Goal: Transaction & Acquisition: Purchase product/service

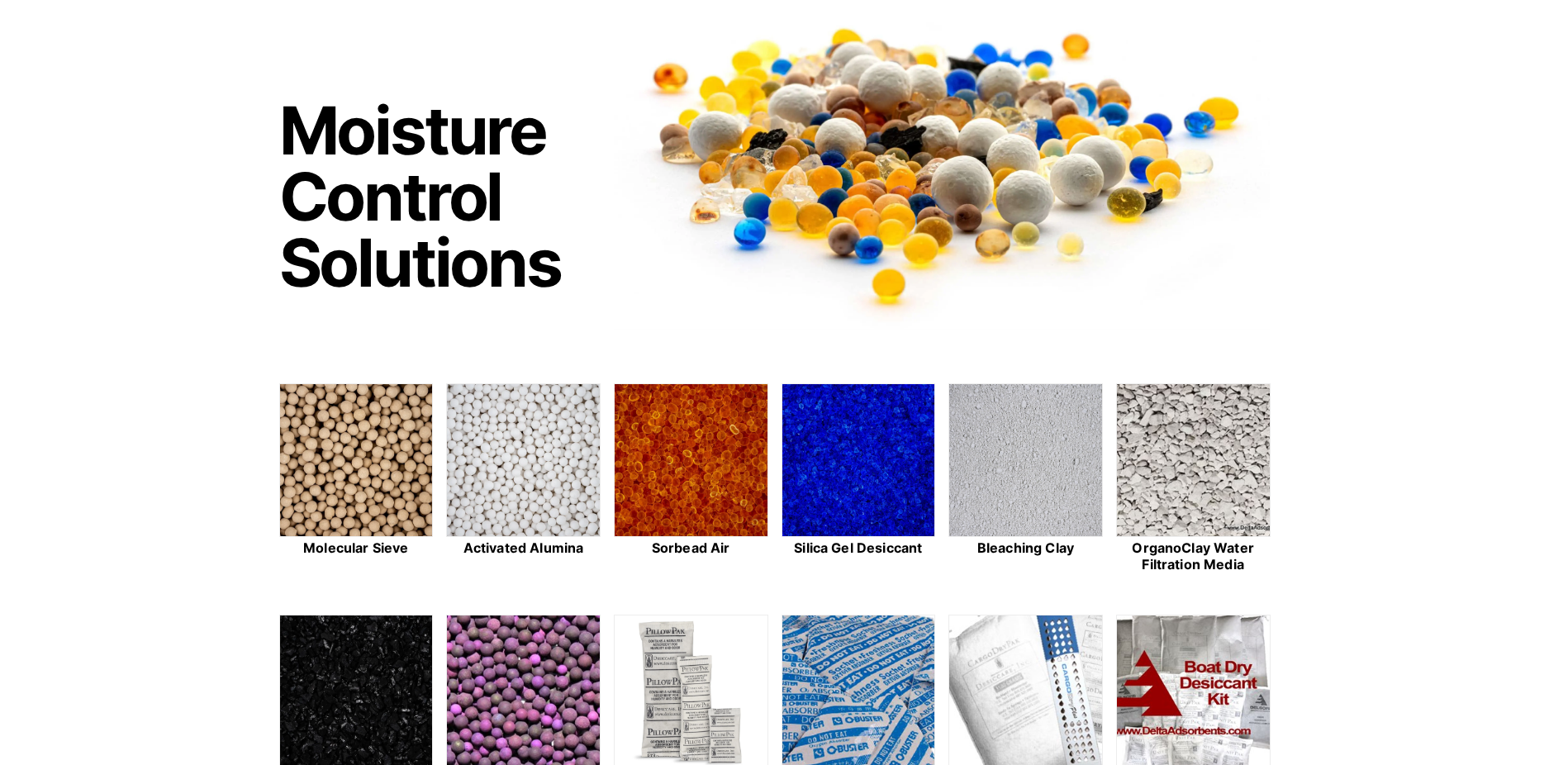
scroll to position [314, 0]
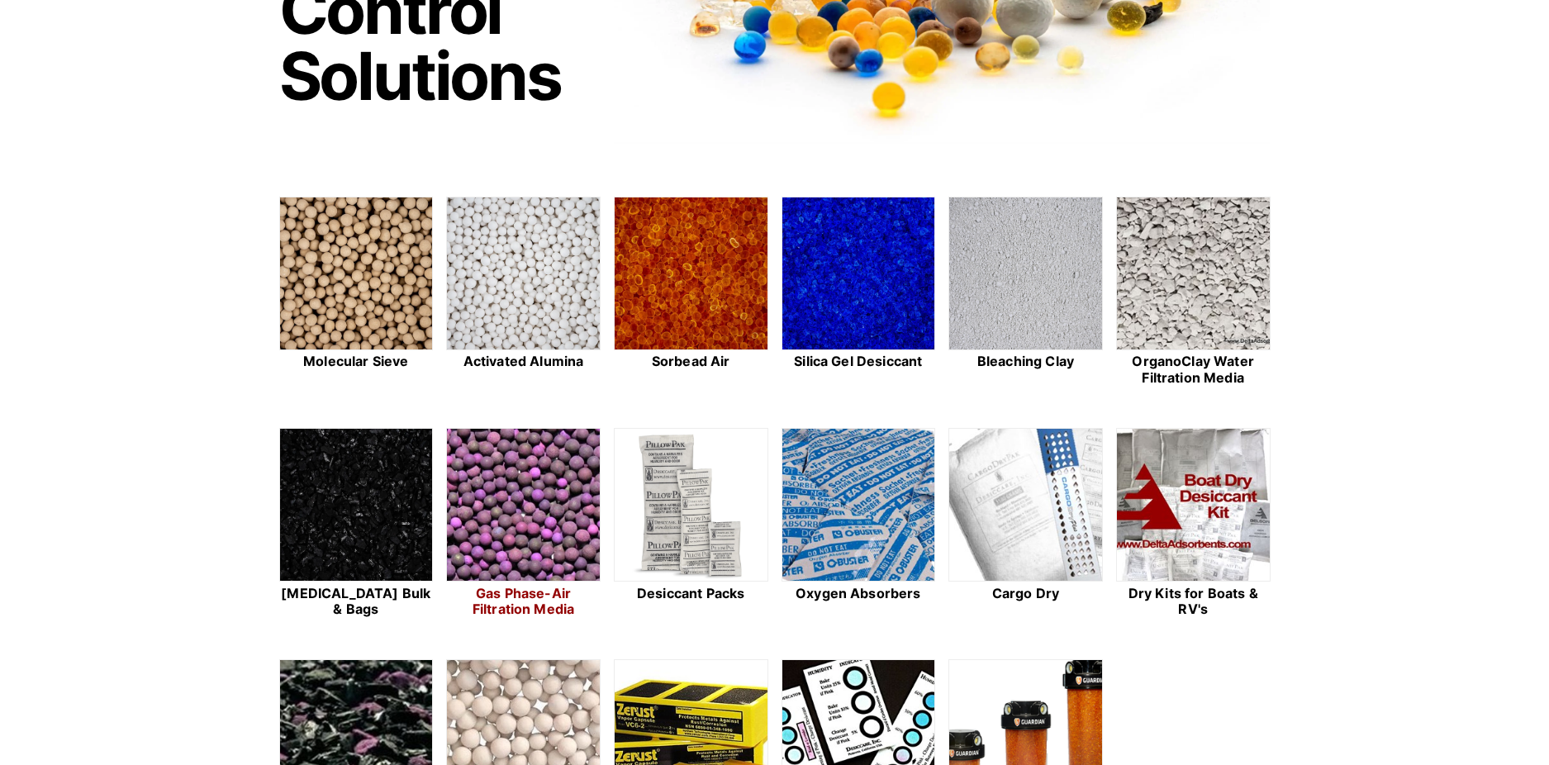
click at [572, 525] on img at bounding box center [523, 506] width 153 height 154
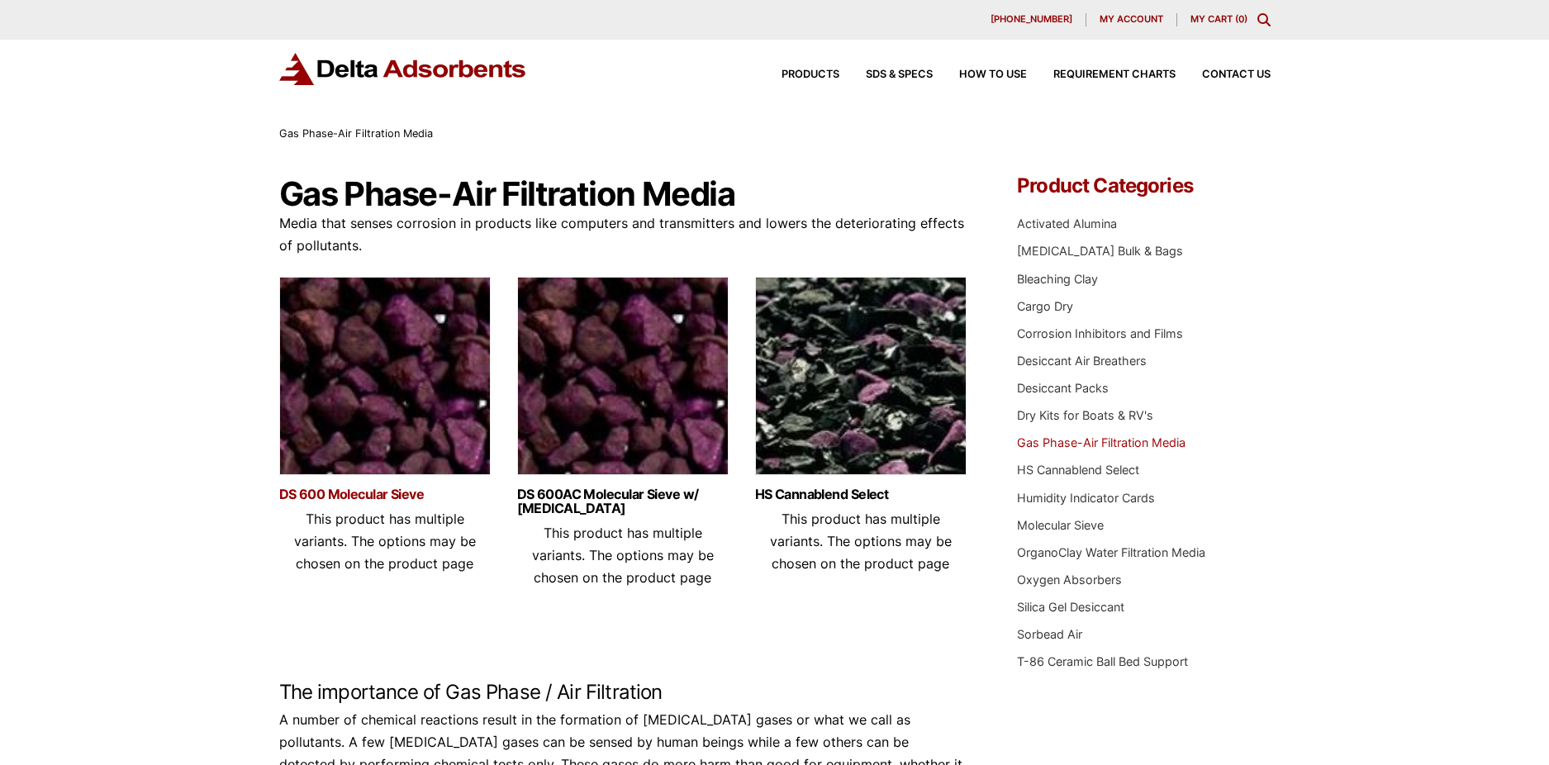
click at [322, 492] on link "DS 600 Molecular Sieve" at bounding box center [385, 495] width 212 height 14
click at [808, 73] on span "Products" at bounding box center [811, 74] width 58 height 11
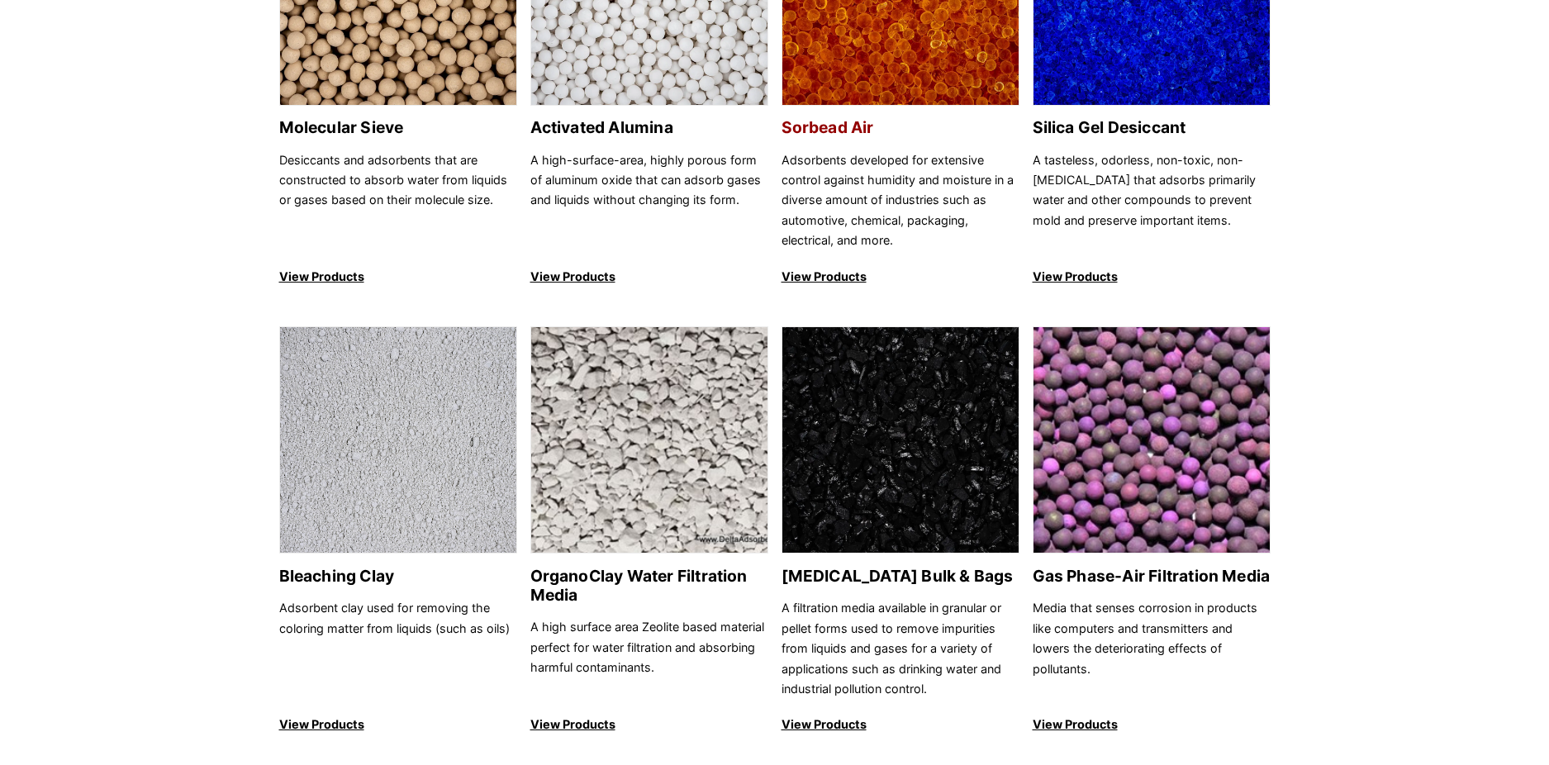
scroll to position [549, 0]
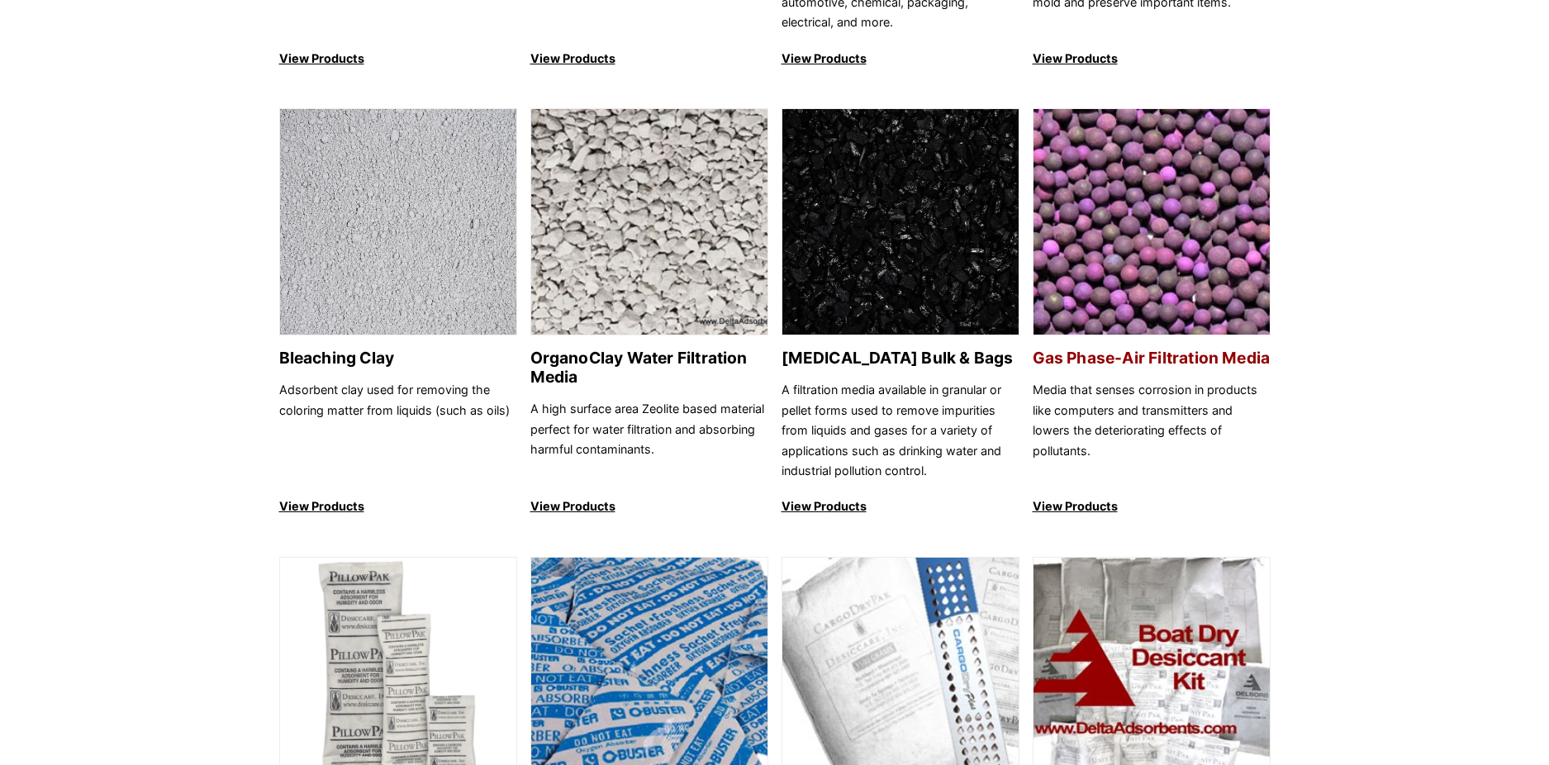
click at [1091, 508] on p "View Products" at bounding box center [1152, 507] width 238 height 20
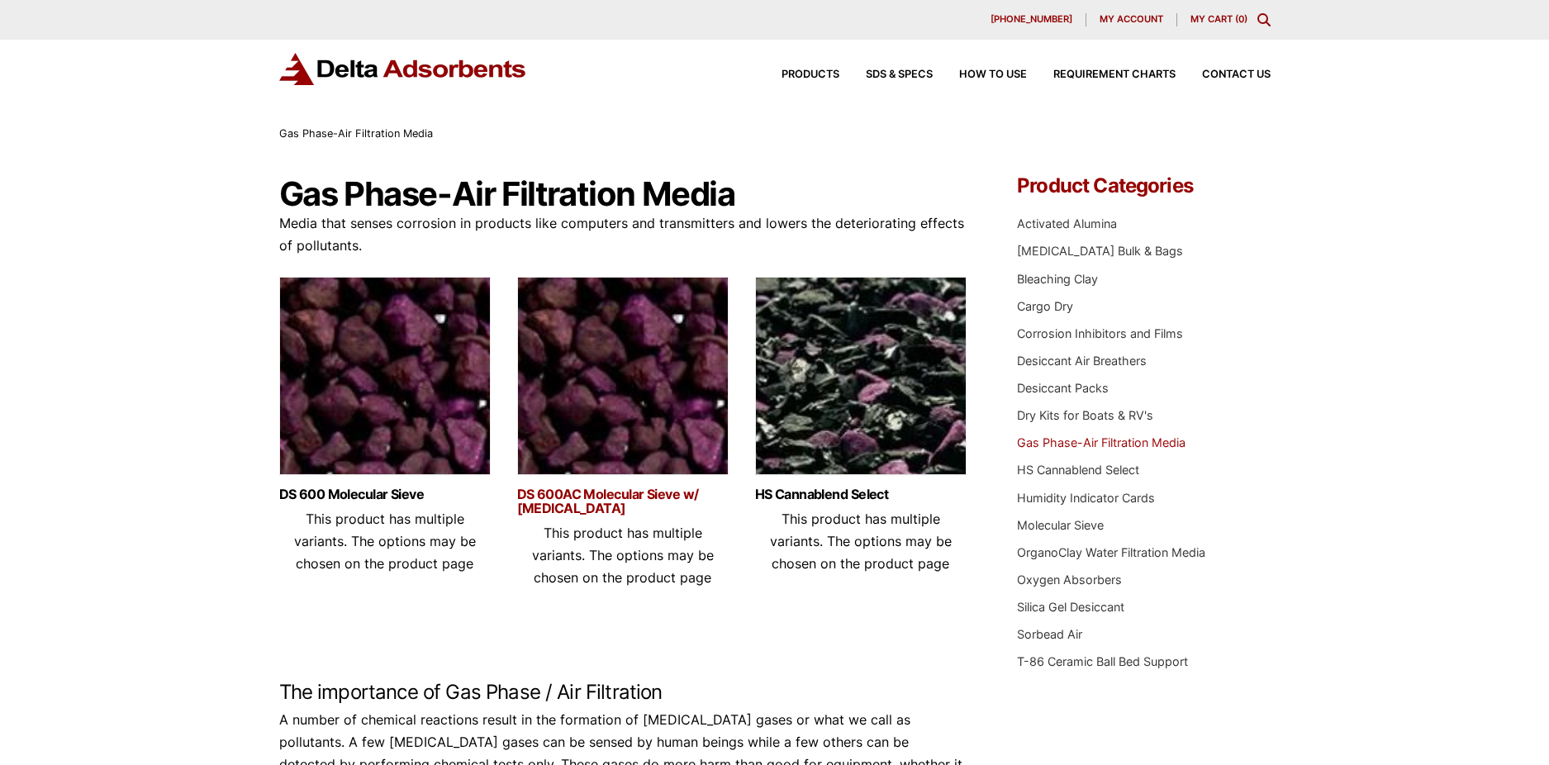
drag, startPoint x: 664, startPoint y: 517, endPoint x: 520, endPoint y: 492, distance: 146.8
click at [520, 492] on h3 "DS 600AC Molecular Sieve w/ Activated Carbon" at bounding box center [623, 505] width 212 height 35
copy link "DS 600AC Molecular Sieve w/ Activated Carbon"
click at [902, 69] on span "SDS & SPECS" at bounding box center [899, 74] width 67 height 11
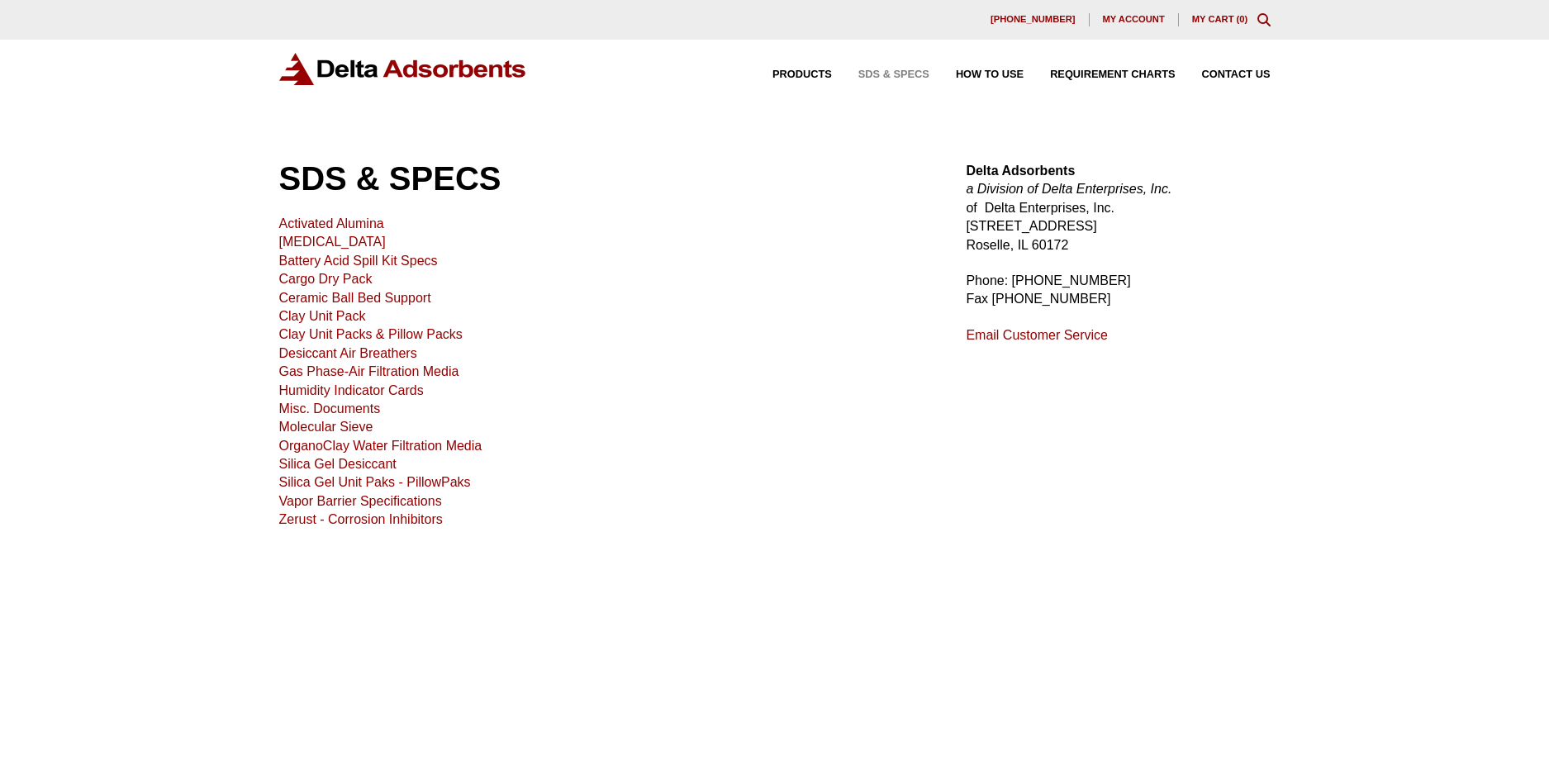
click at [348, 221] on link "Activated Alumina" at bounding box center [331, 223] width 105 height 14
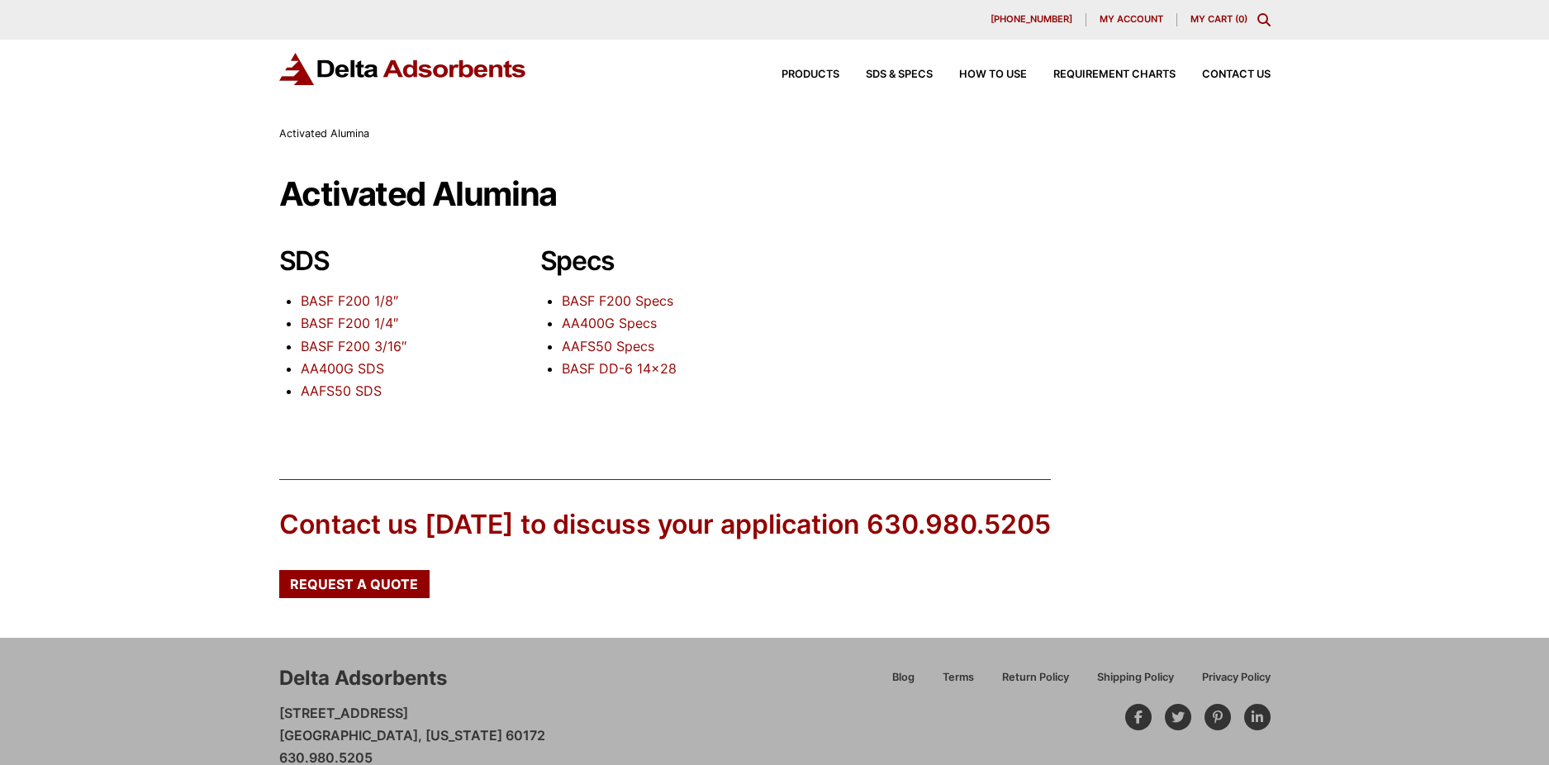
click at [586, 301] on link "BASF F200 Specs" at bounding box center [618, 301] width 112 height 17
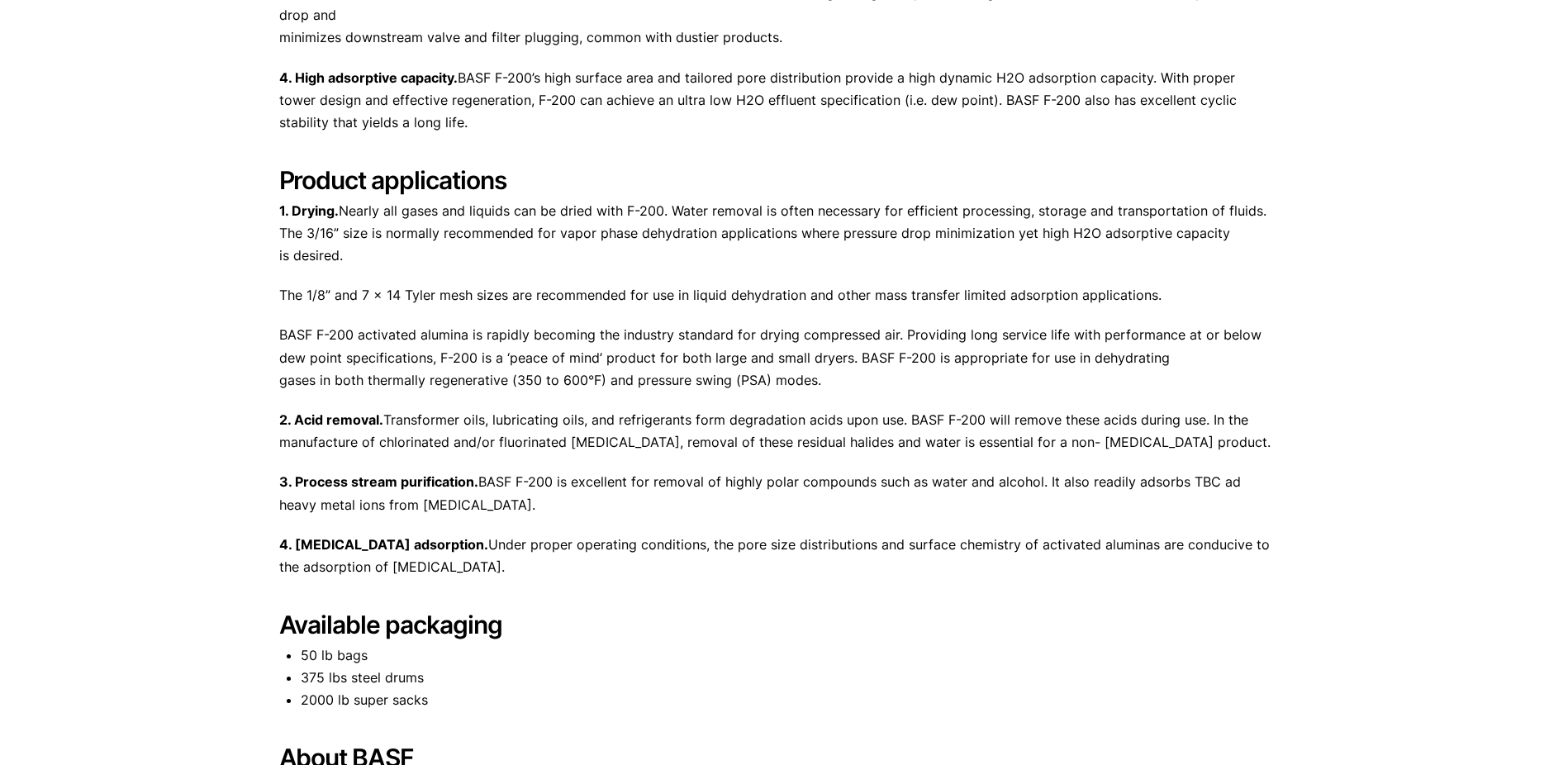
scroll to position [1173, 0]
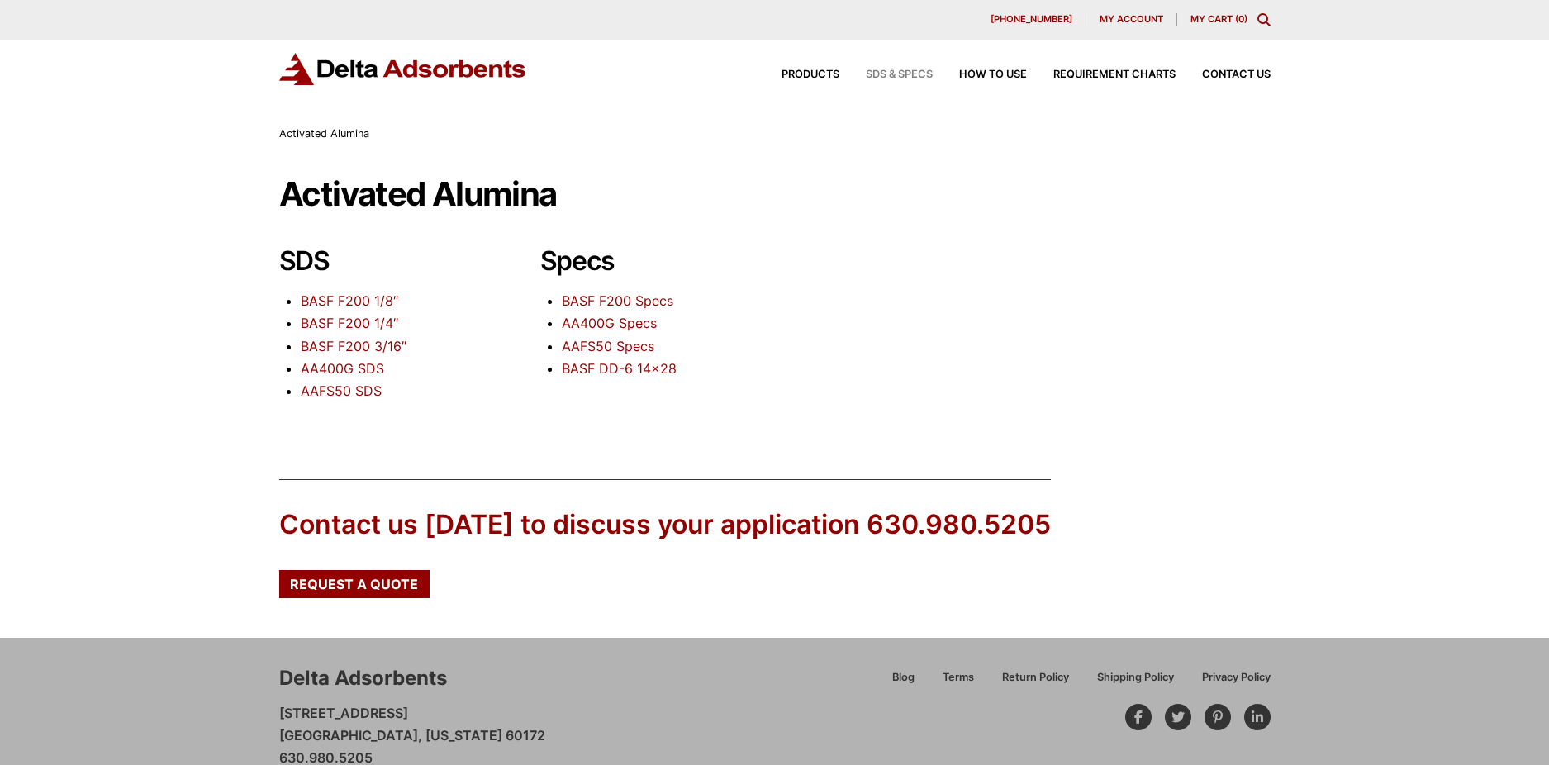
click at [911, 71] on span "SDS & SPECS" at bounding box center [899, 74] width 67 height 11
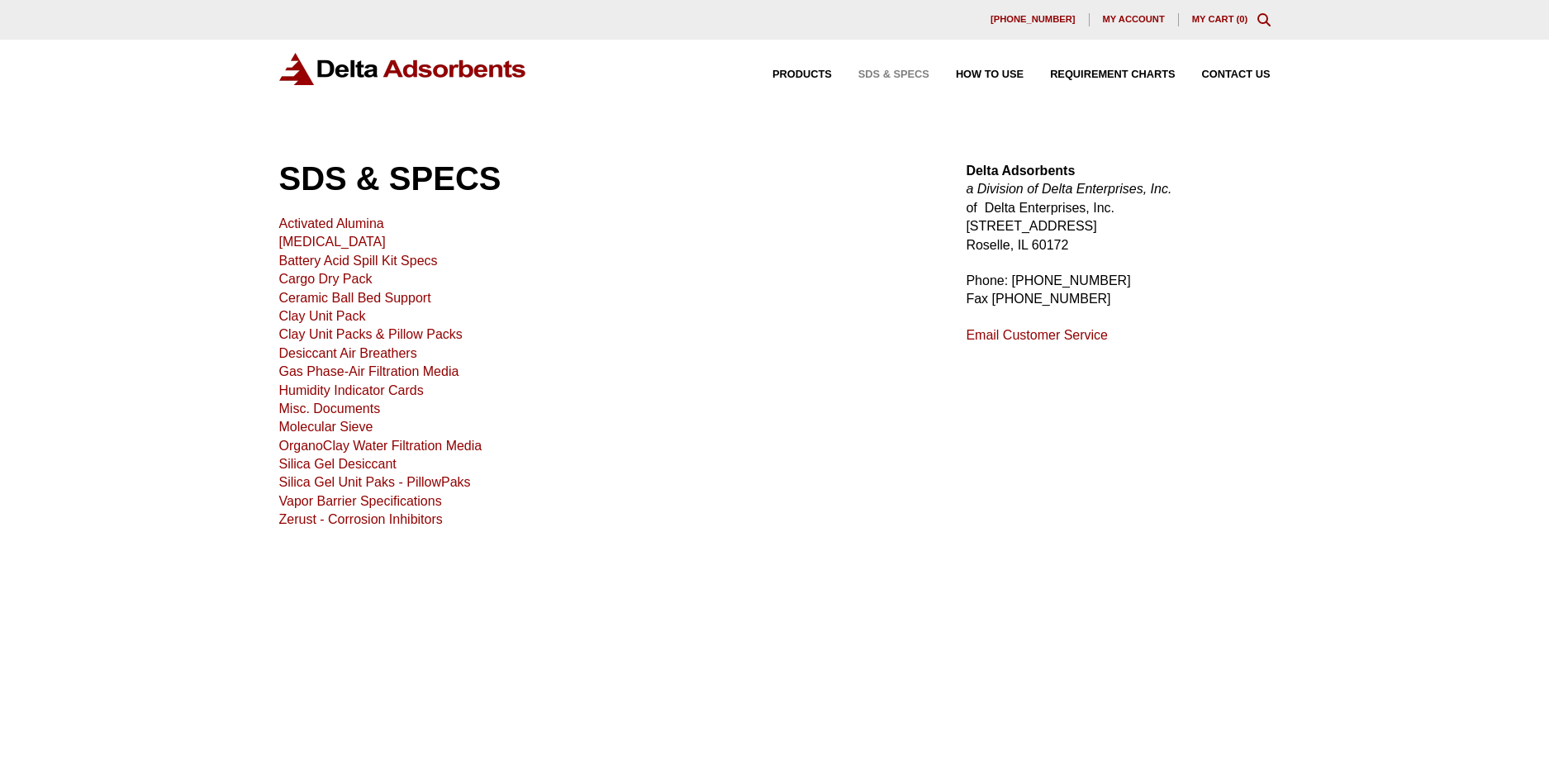
click at [305, 237] on link "[MEDICAL_DATA]" at bounding box center [332, 242] width 107 height 14
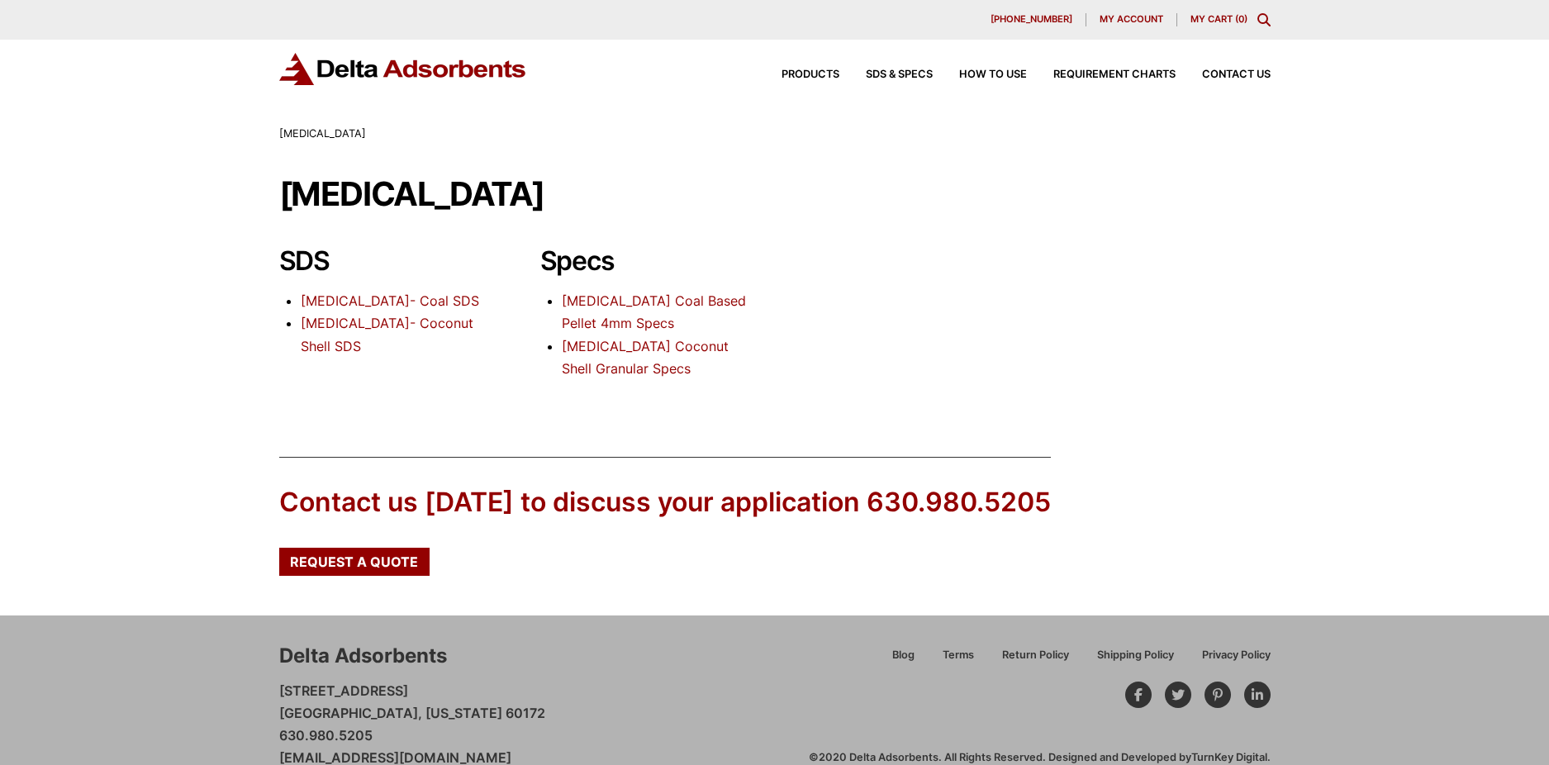
click at [620, 365] on link "[MEDICAL_DATA] Coconut Shell Granular Specs" at bounding box center [645, 357] width 167 height 39
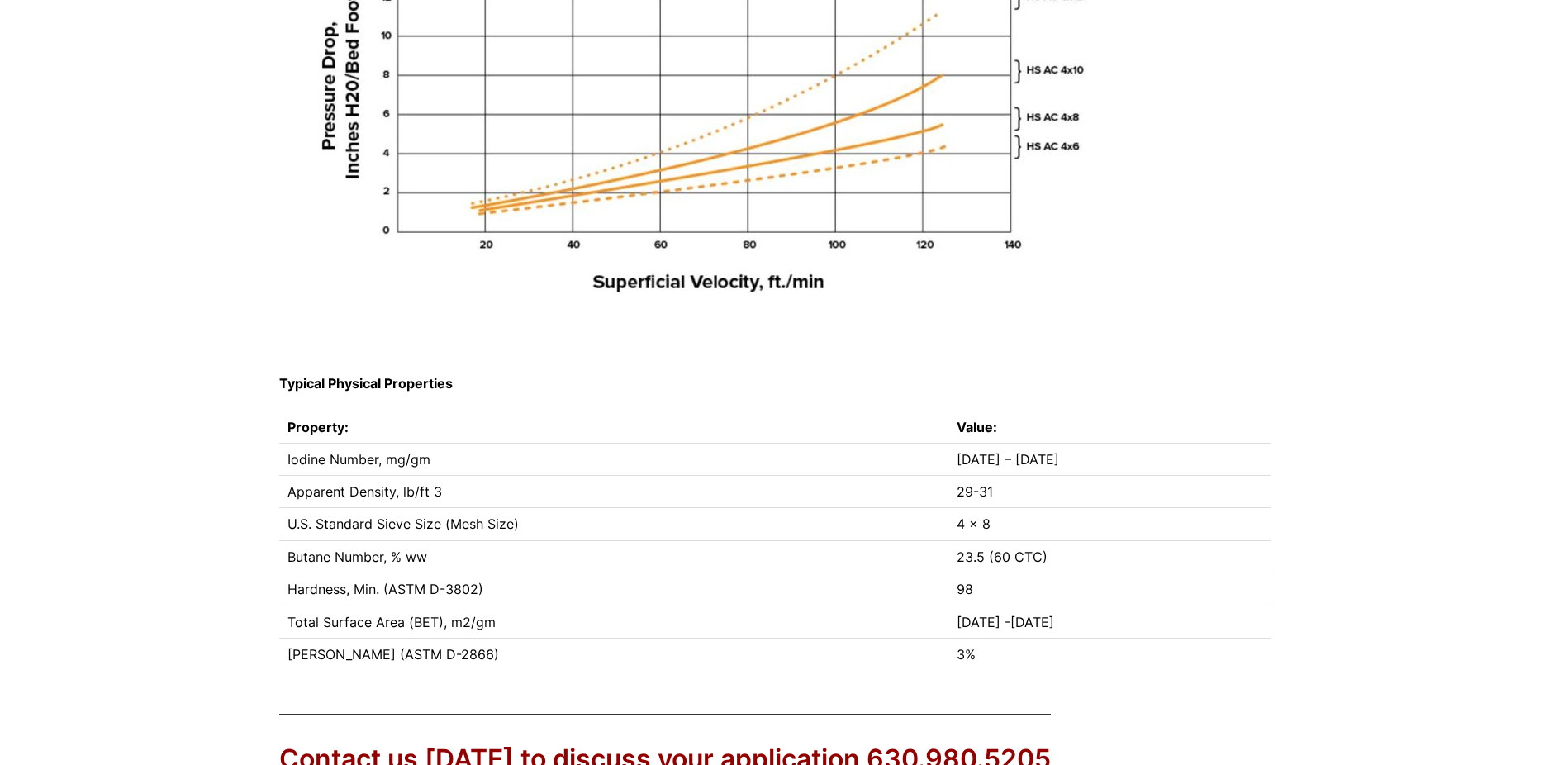
scroll to position [431, 0]
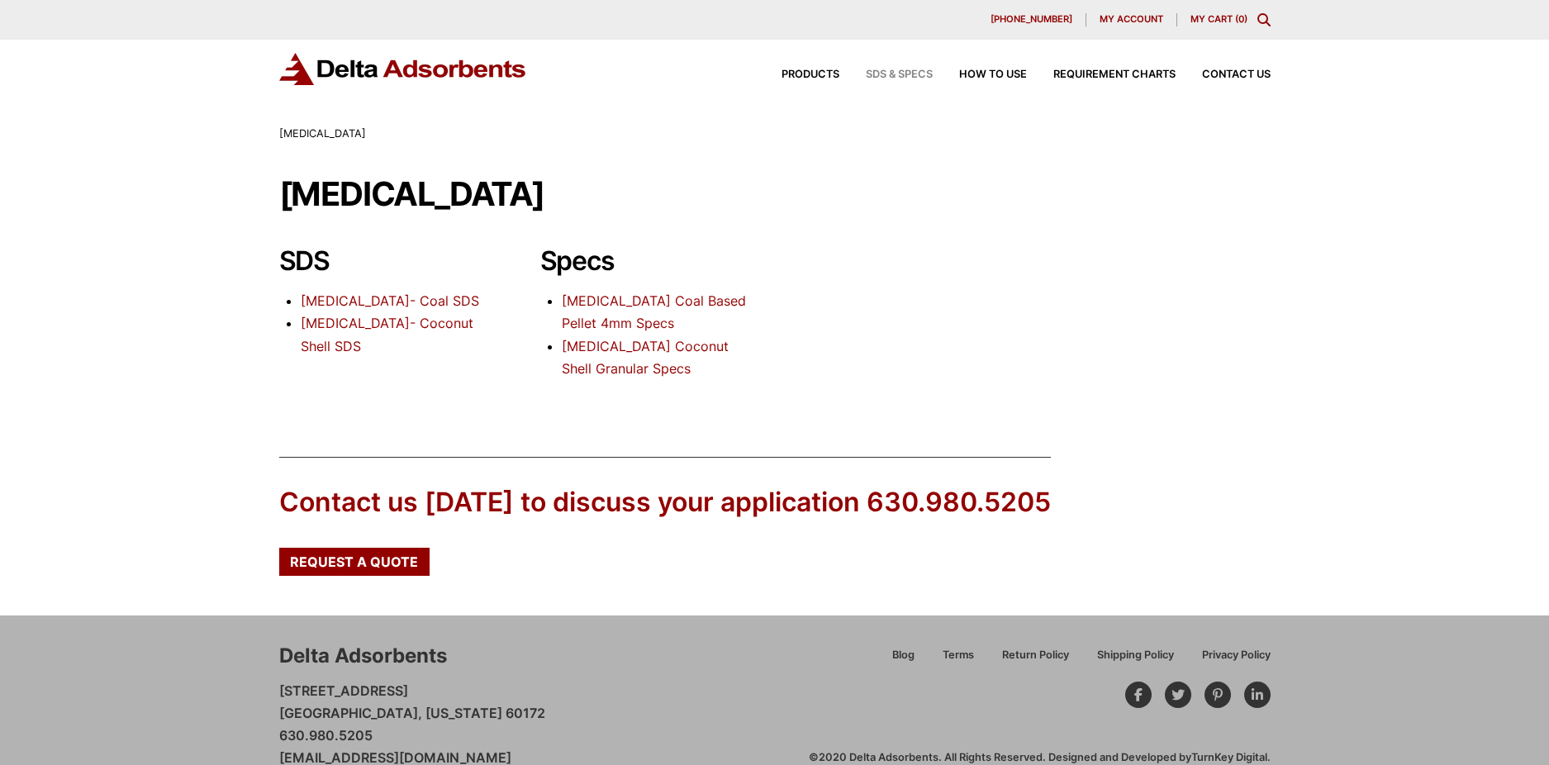
click at [897, 76] on span "SDS & SPECS" at bounding box center [899, 74] width 67 height 11
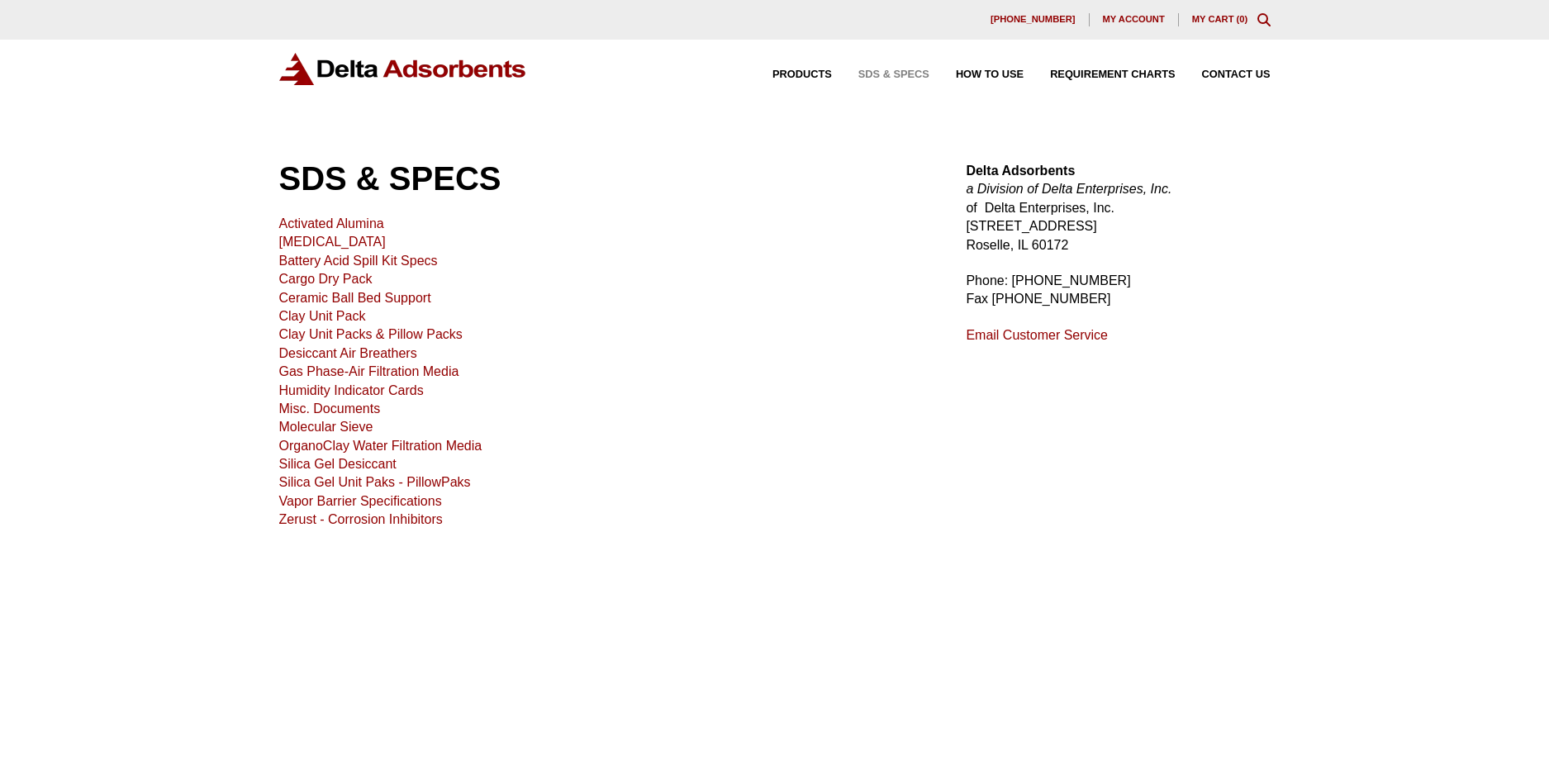
click at [311, 517] on link "Zerust - Corrosion Inhibitors" at bounding box center [361, 519] width 164 height 14
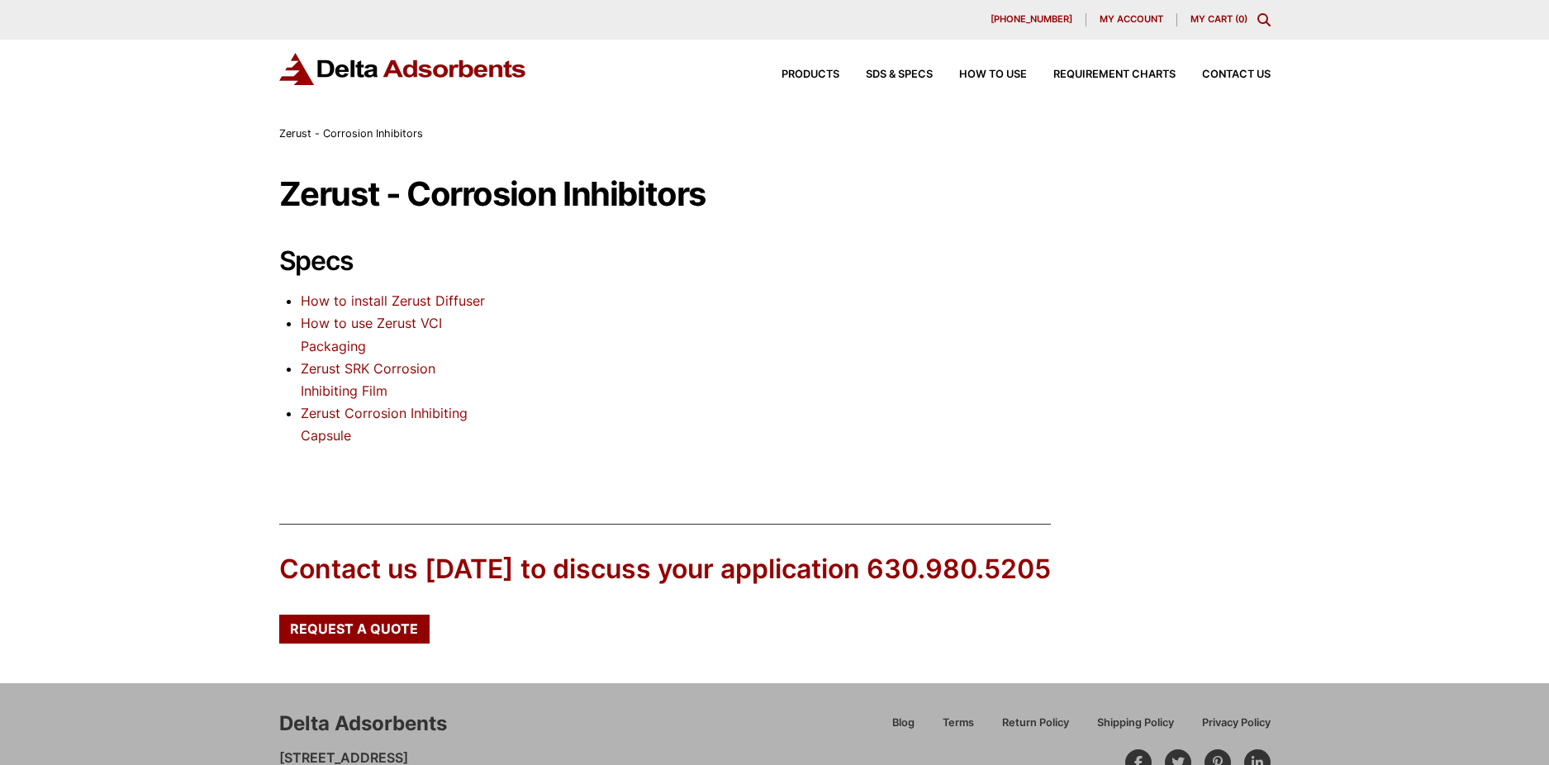
click at [340, 373] on link "Zerust SRK Corrosion Inhibiting Film" at bounding box center [368, 379] width 135 height 39
click at [321, 423] on li "Zerust Corrosion Inhibiting Capsule" at bounding box center [394, 424] width 187 height 45
click at [322, 414] on link "Zerust Corrosion Inhibiting Capsule" at bounding box center [384, 424] width 167 height 39
click at [887, 69] on div "Products SDS & SPECS How to Use Requirement Charts Contact Us" at bounding box center [1013, 75] width 529 height 24
click at [887, 78] on span "SDS & SPECS" at bounding box center [899, 74] width 67 height 11
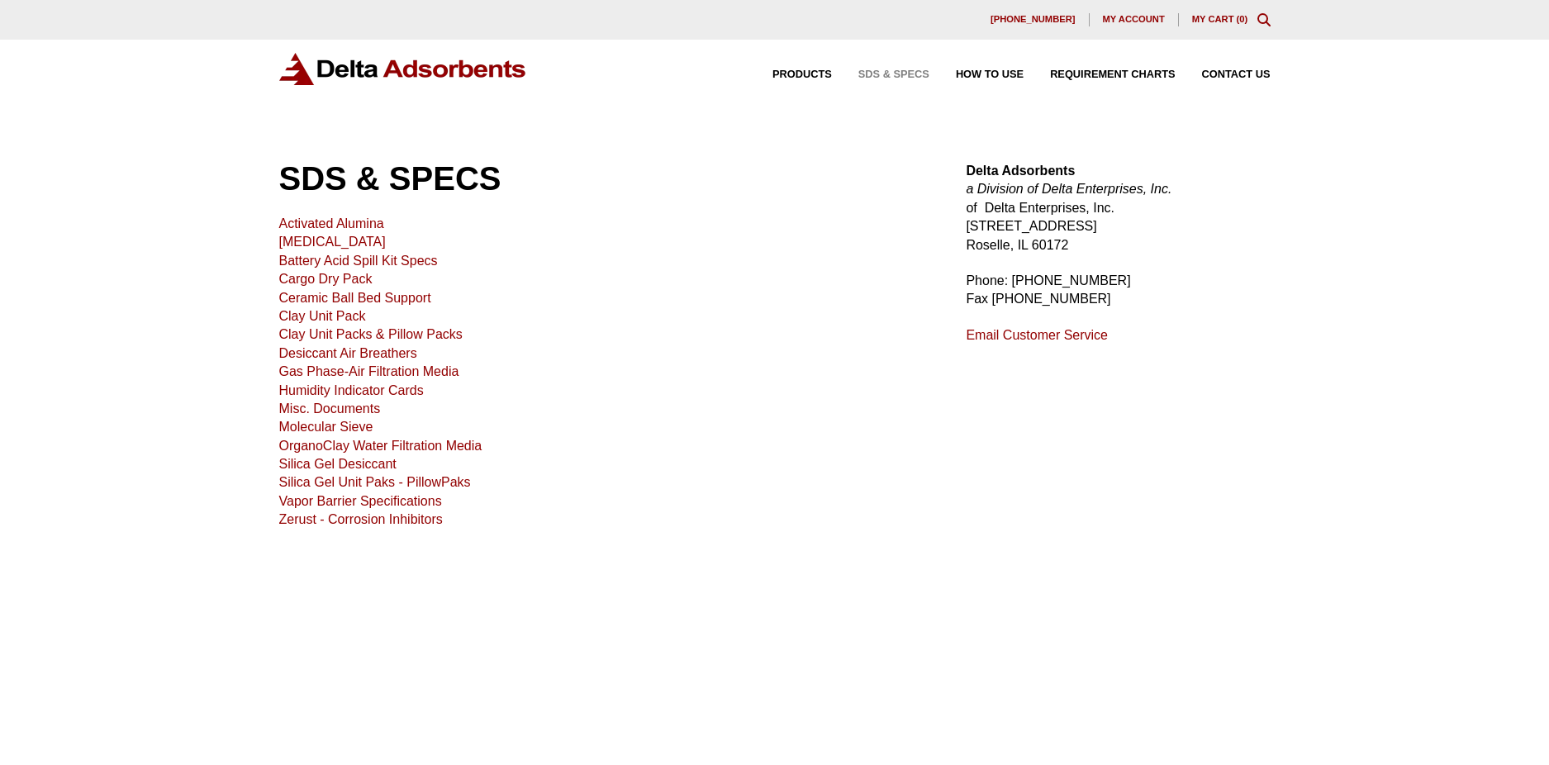
click at [306, 371] on link "Gas Phase-Air Filtration Media" at bounding box center [369, 371] width 180 height 14
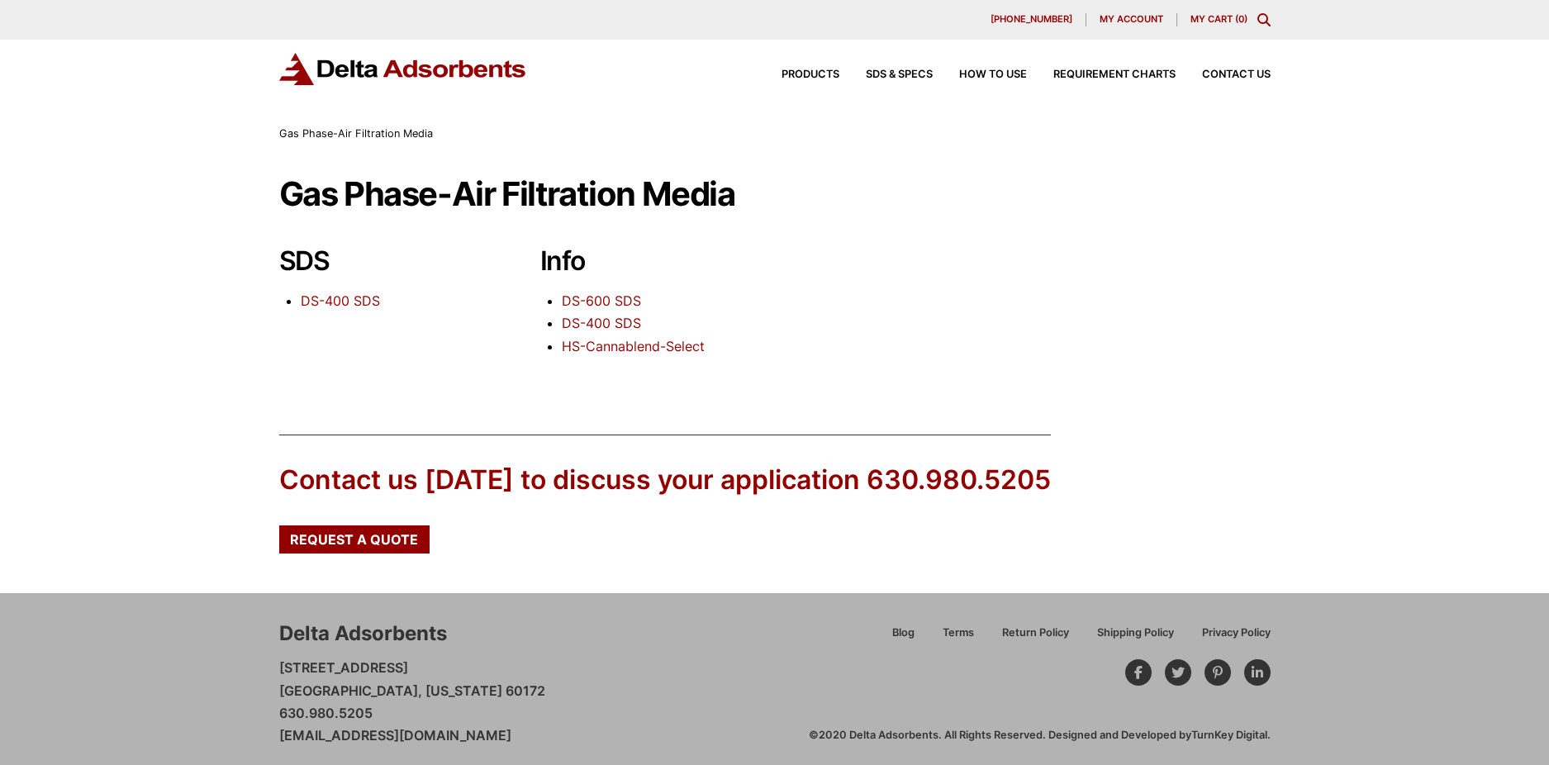
click at [585, 299] on link "DS-600 SDS" at bounding box center [601, 301] width 79 height 17
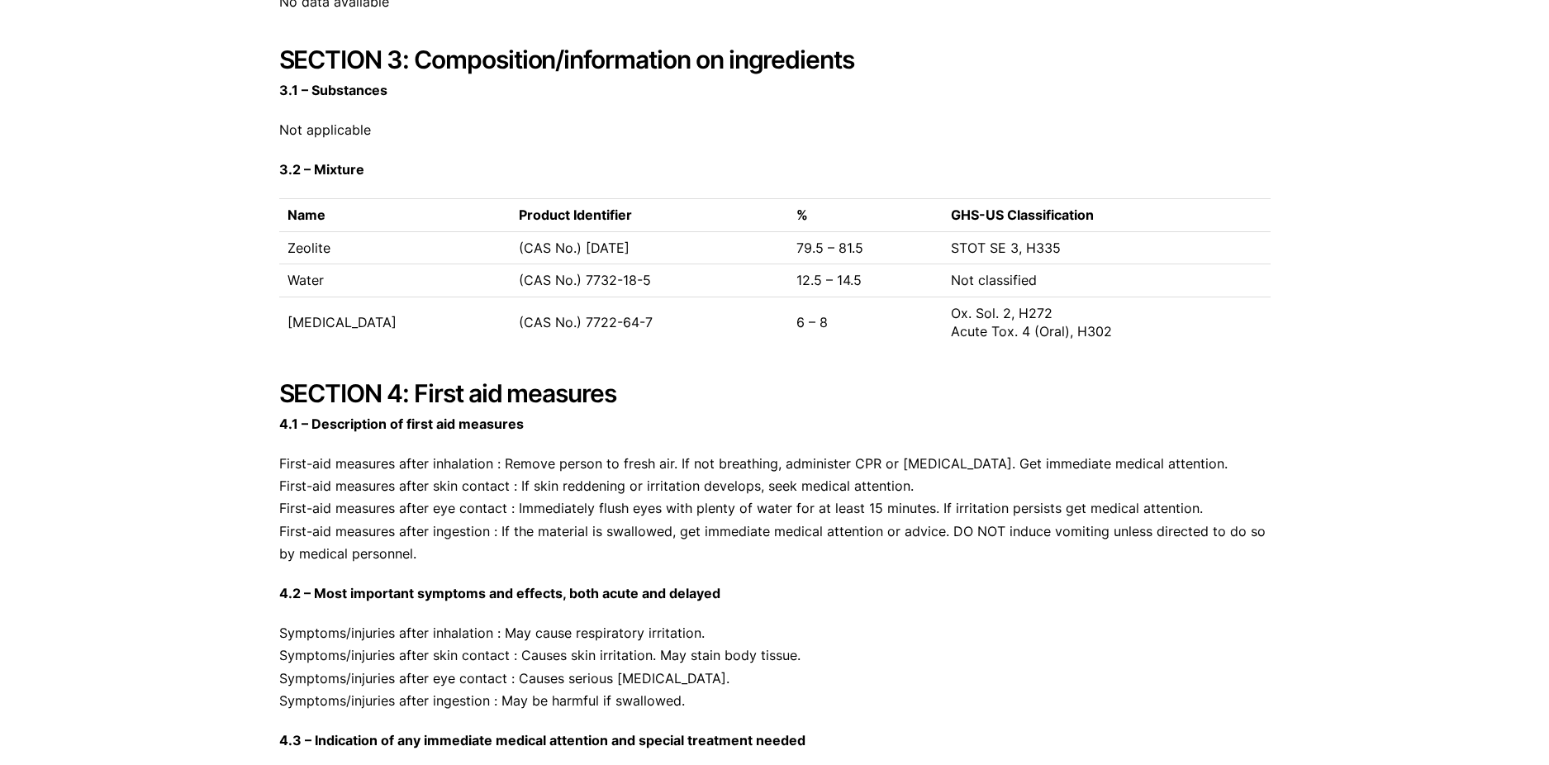
scroll to position [1415, 0]
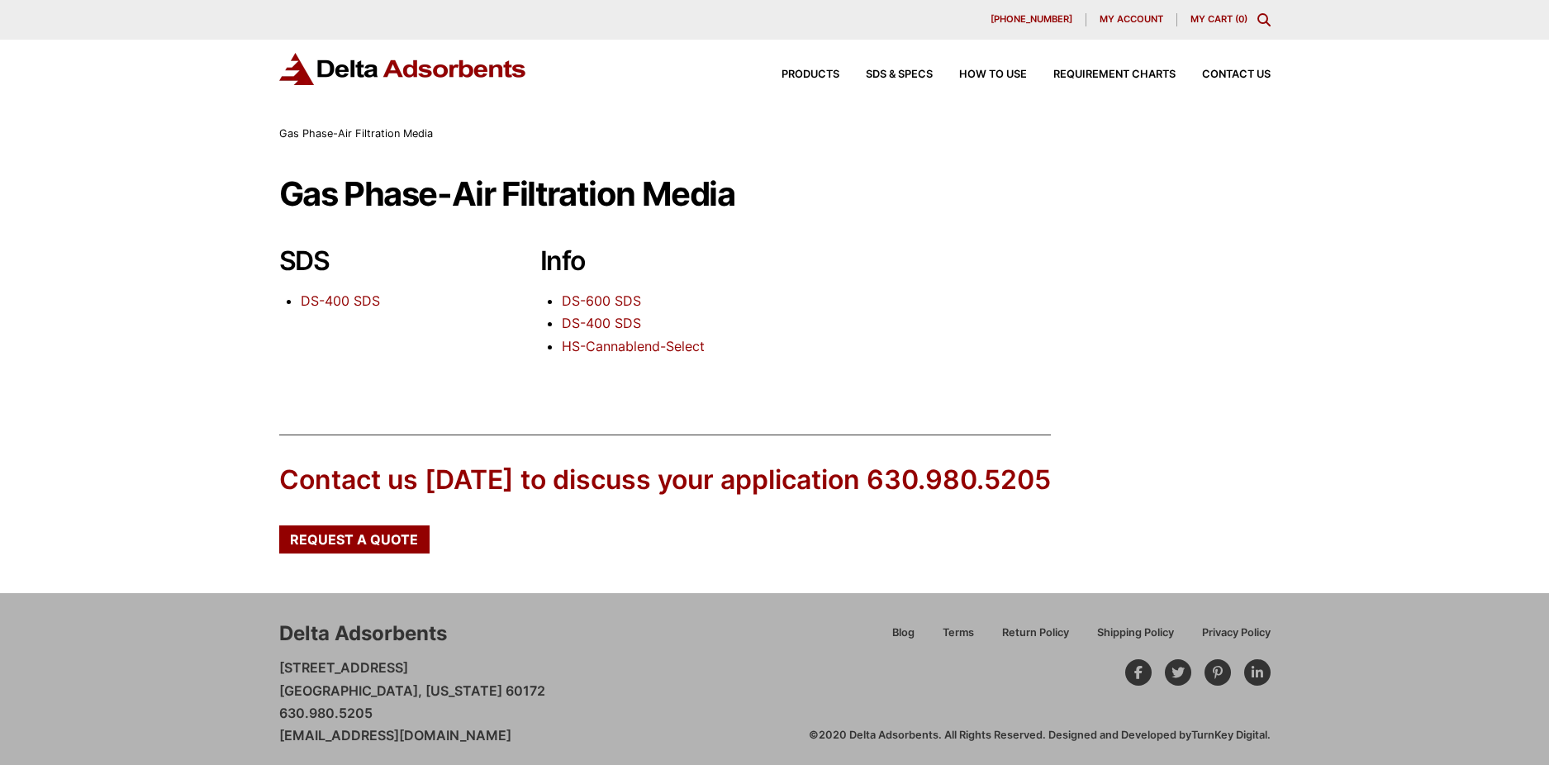
click at [604, 321] on link "DS-400 SDS" at bounding box center [601, 323] width 79 height 17
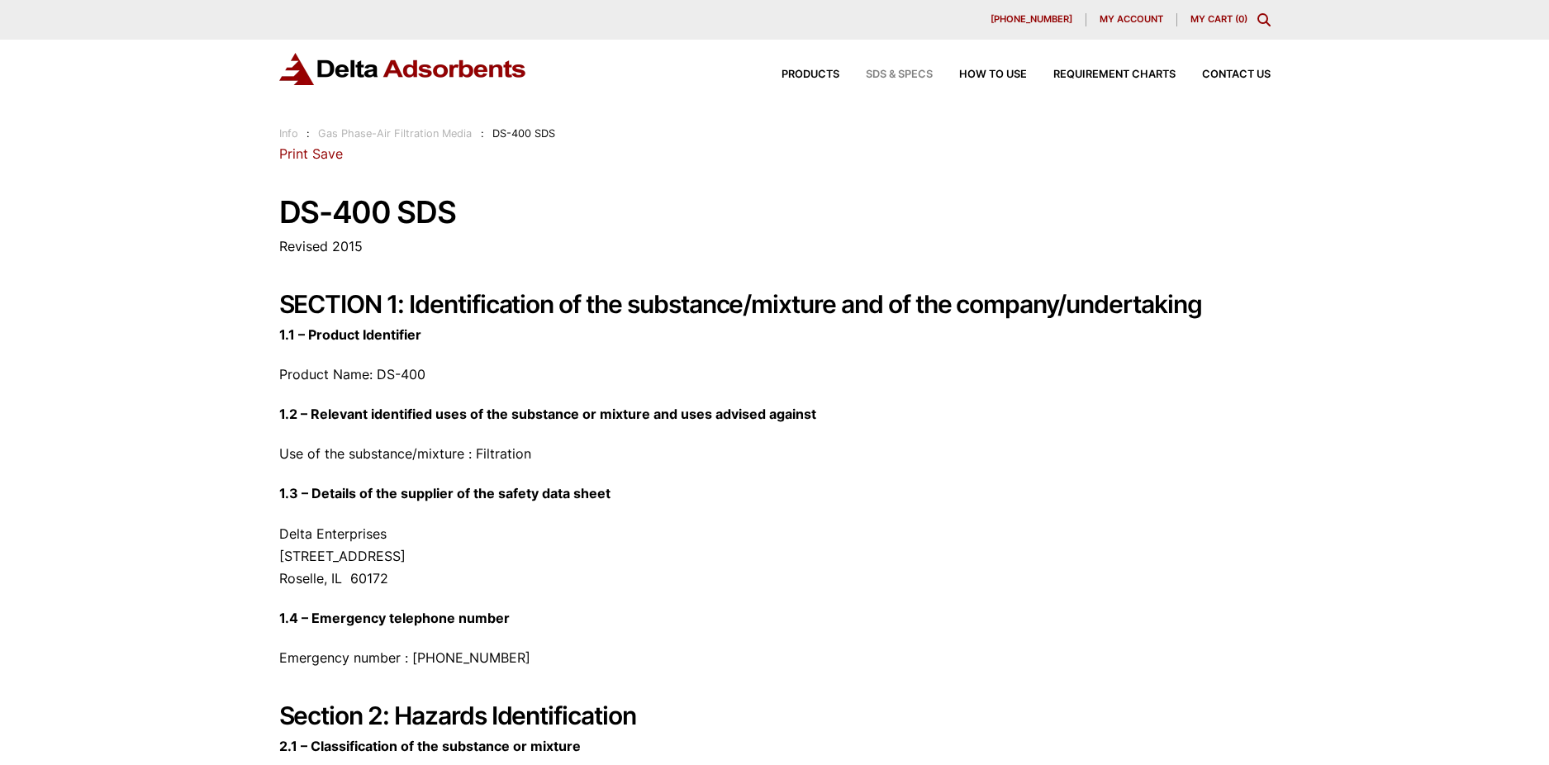
click at [895, 74] on span "SDS & SPECS" at bounding box center [899, 74] width 67 height 11
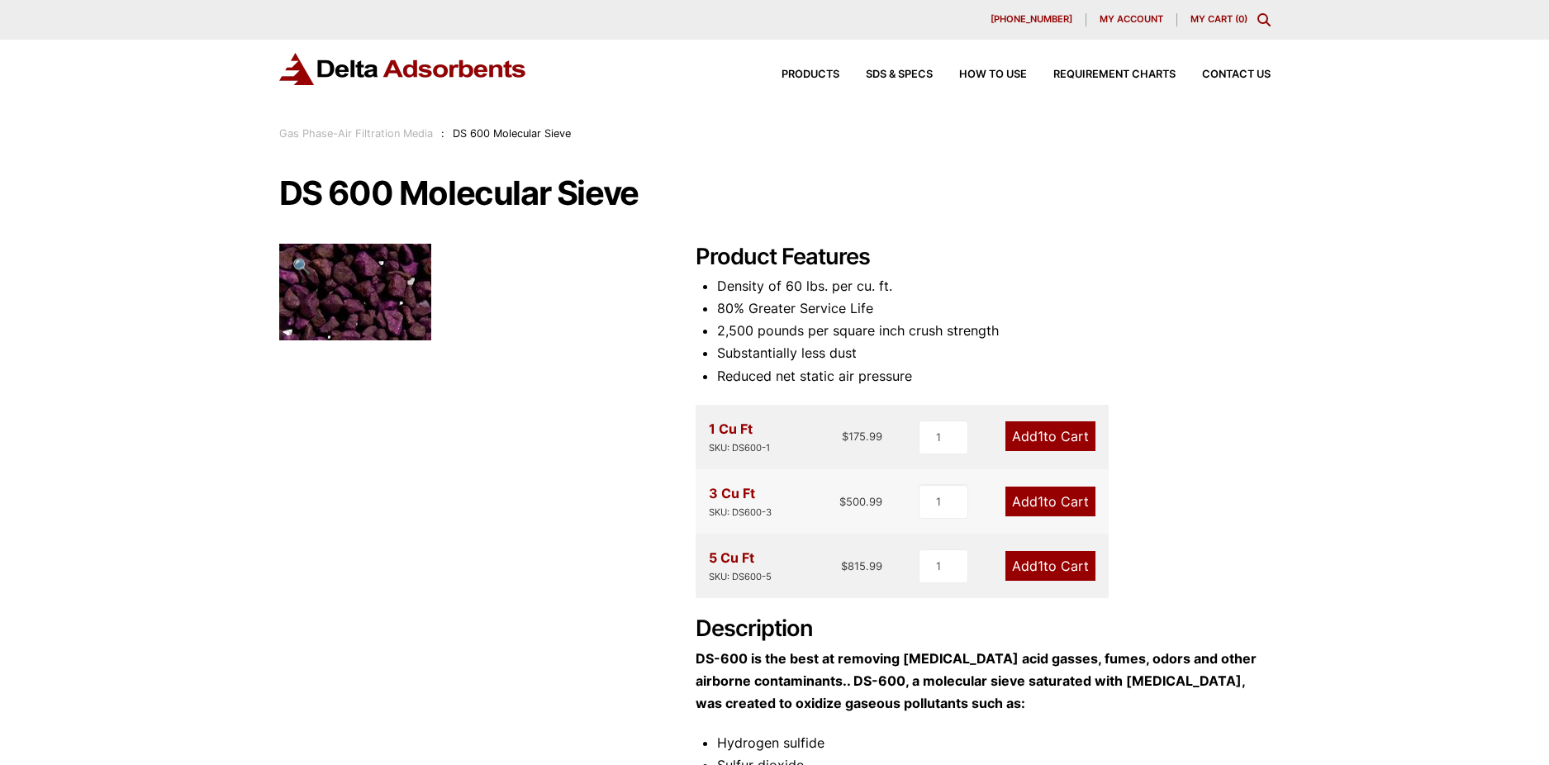
scroll to position [564, 0]
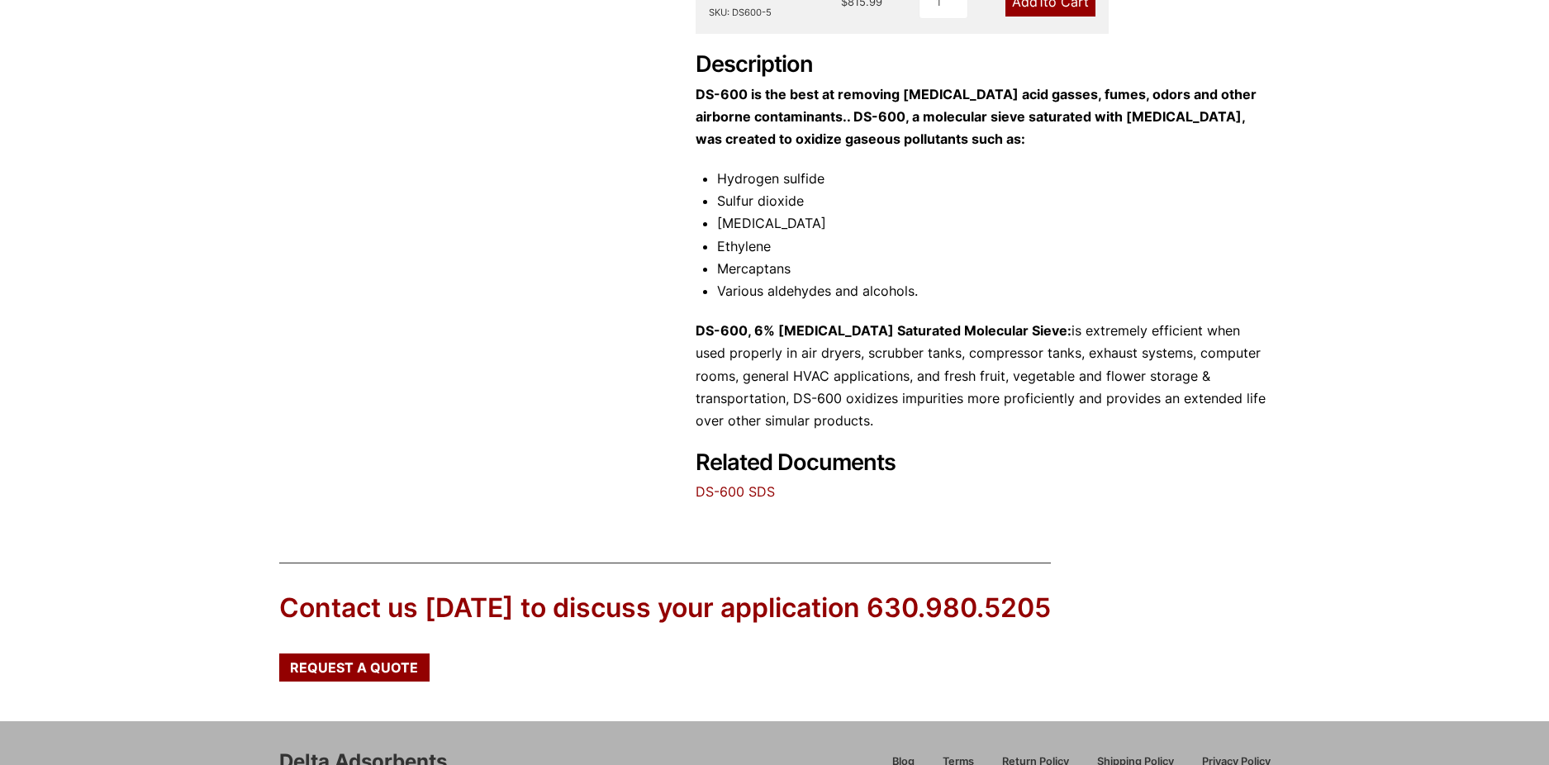
click at [711, 488] on link "DS-600 SDS" at bounding box center [735, 491] width 79 height 17
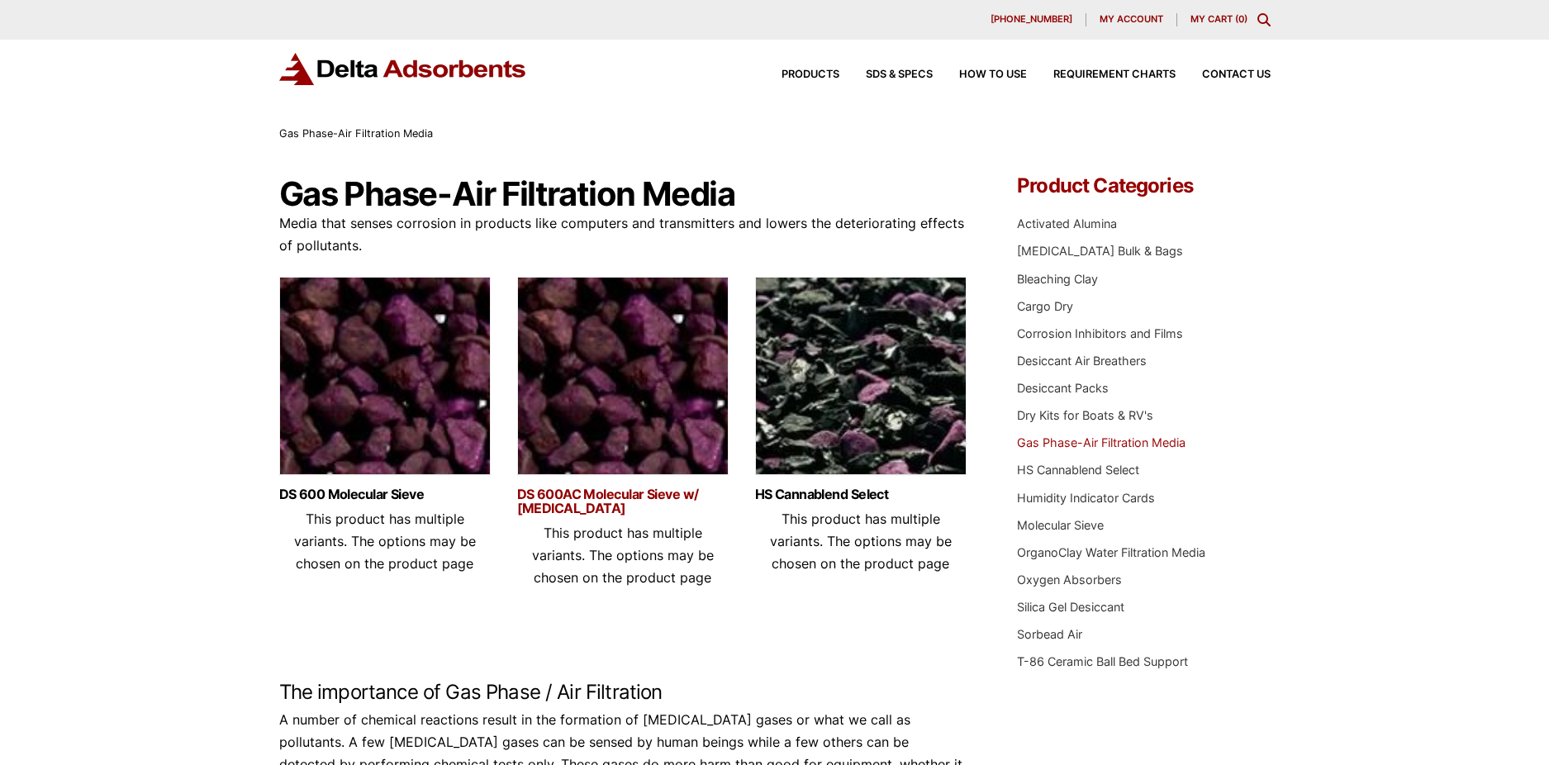
click at [630, 495] on link "DS 600AC Molecular Sieve w/ [MEDICAL_DATA]" at bounding box center [623, 502] width 212 height 28
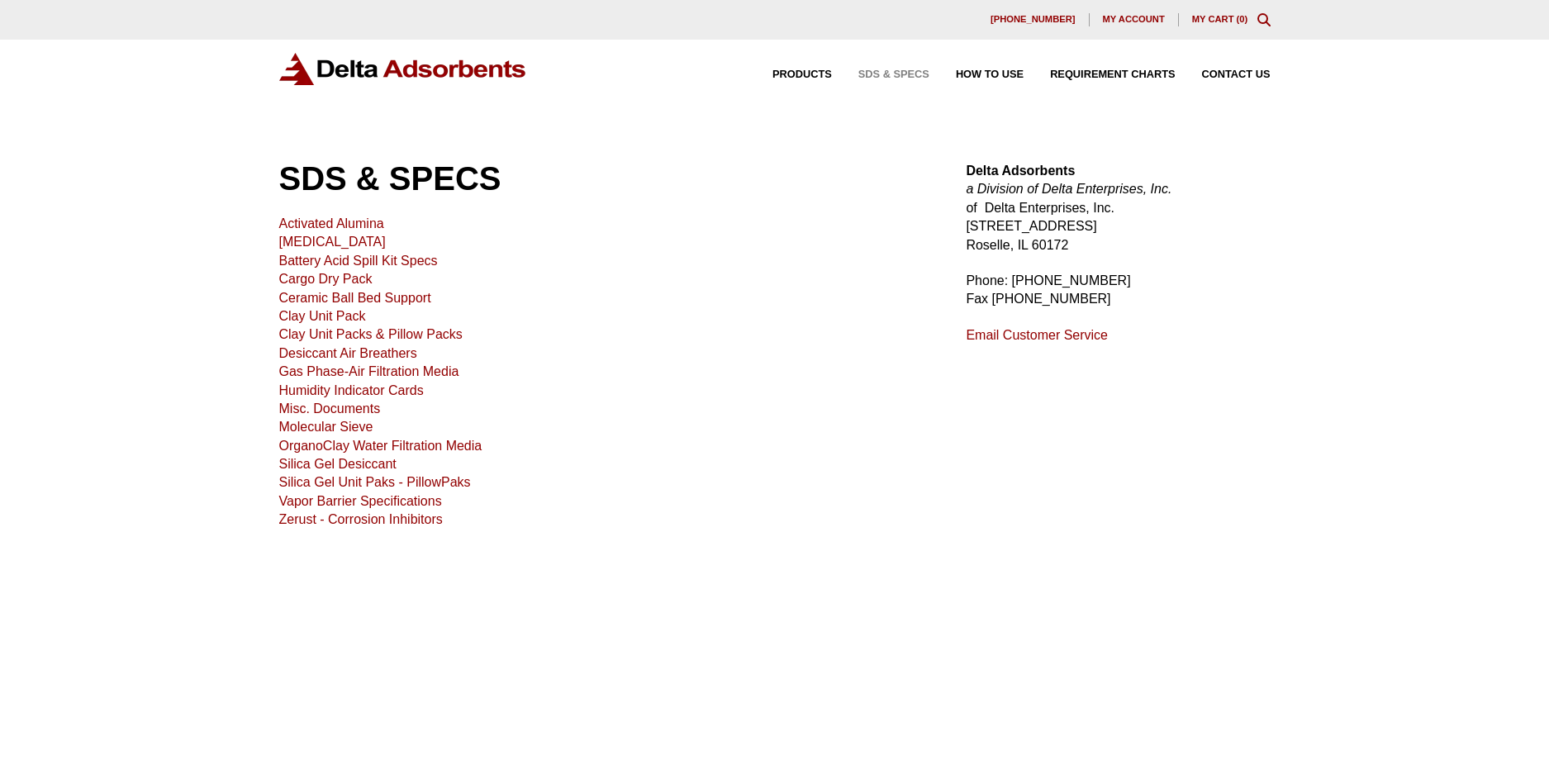
click at [349, 244] on link "[MEDICAL_DATA]" at bounding box center [332, 242] width 107 height 14
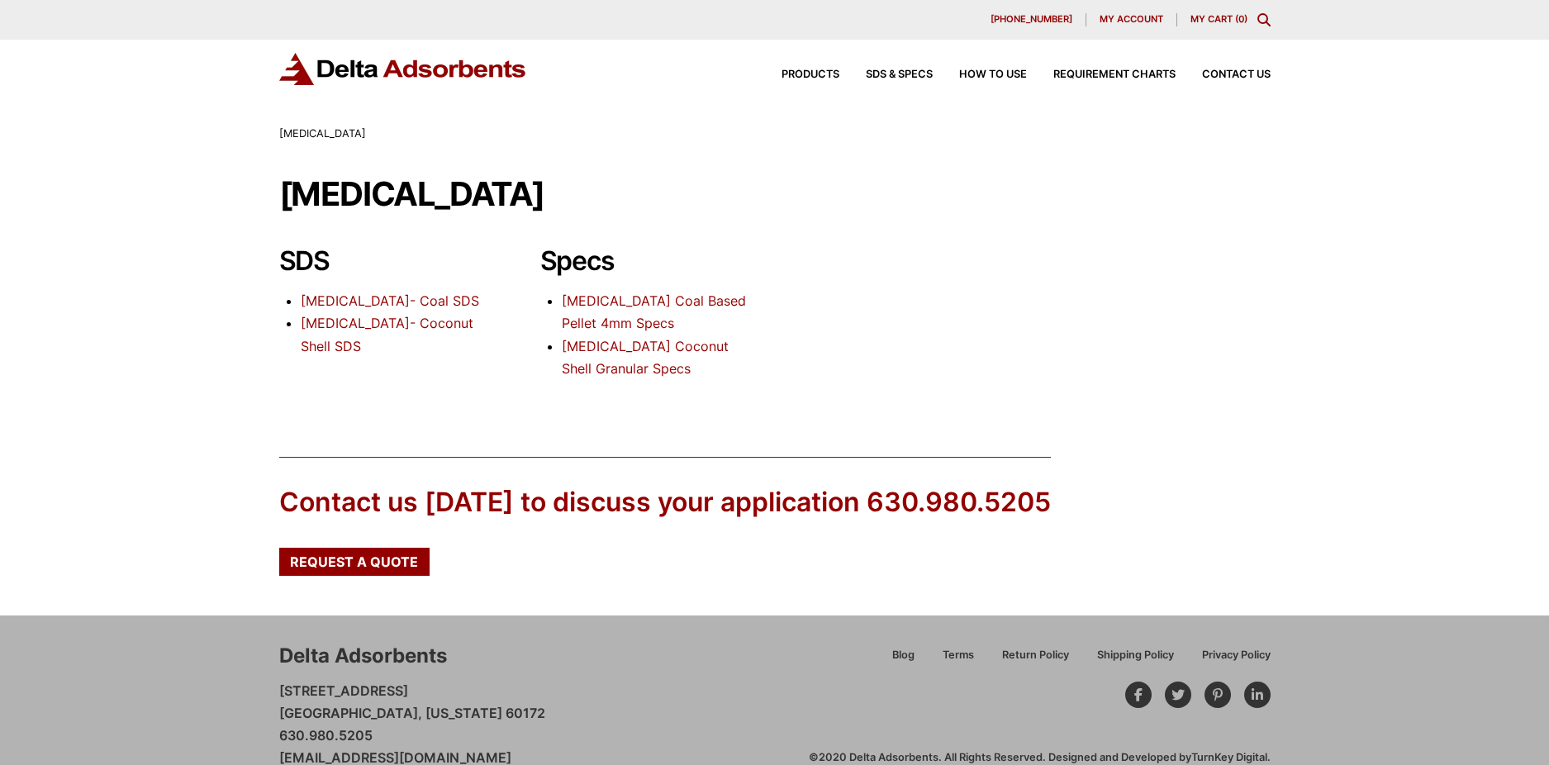
click at [608, 298] on link "Activated Carbon Coal Based Pellet 4mm Specs" at bounding box center [654, 312] width 184 height 39
click at [411, 323] on link "Activated Carbon- Coconut Shell SDS" at bounding box center [387, 334] width 173 height 39
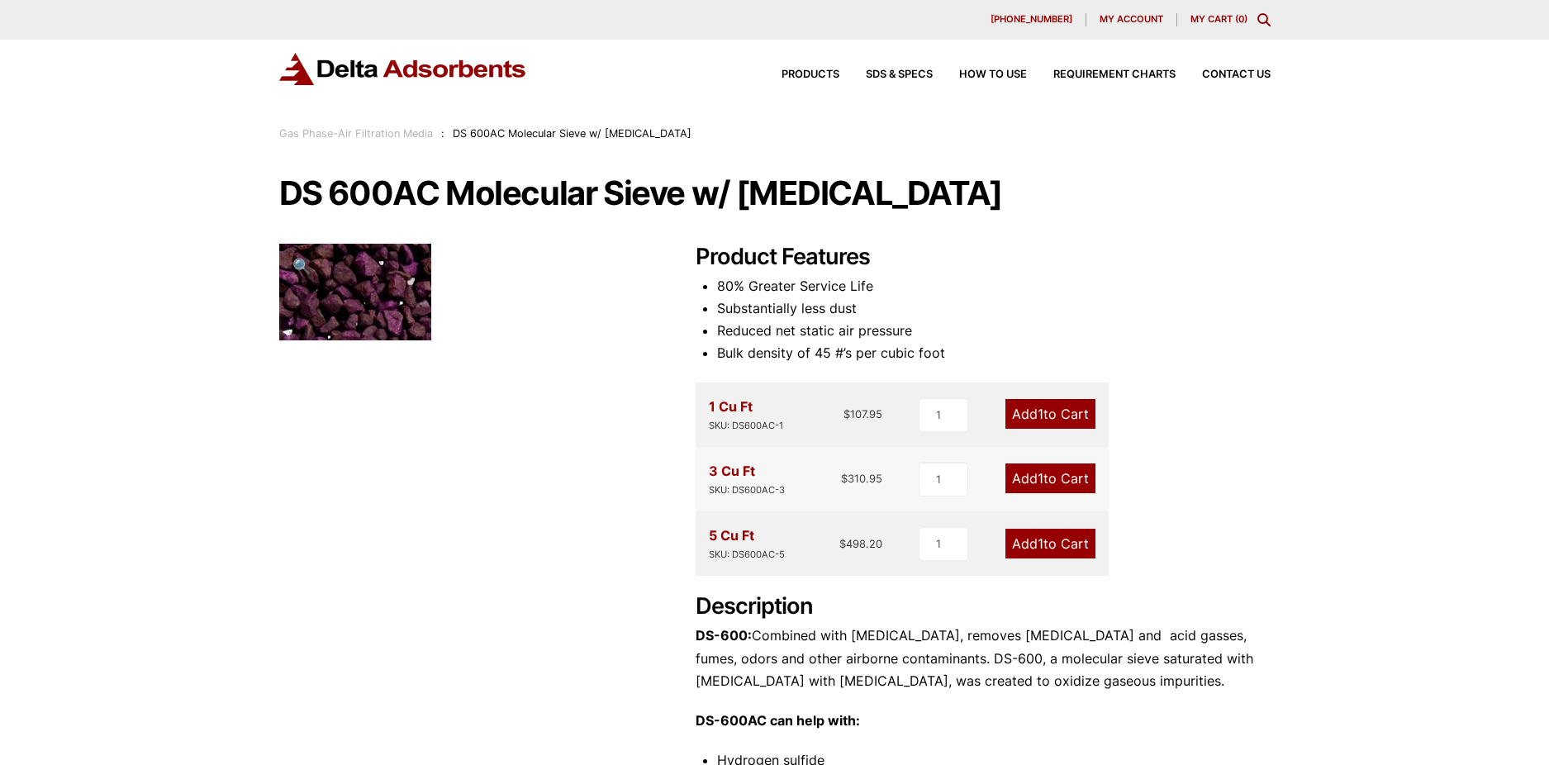
click at [1038, 474] on span "1" at bounding box center [1041, 478] width 6 height 17
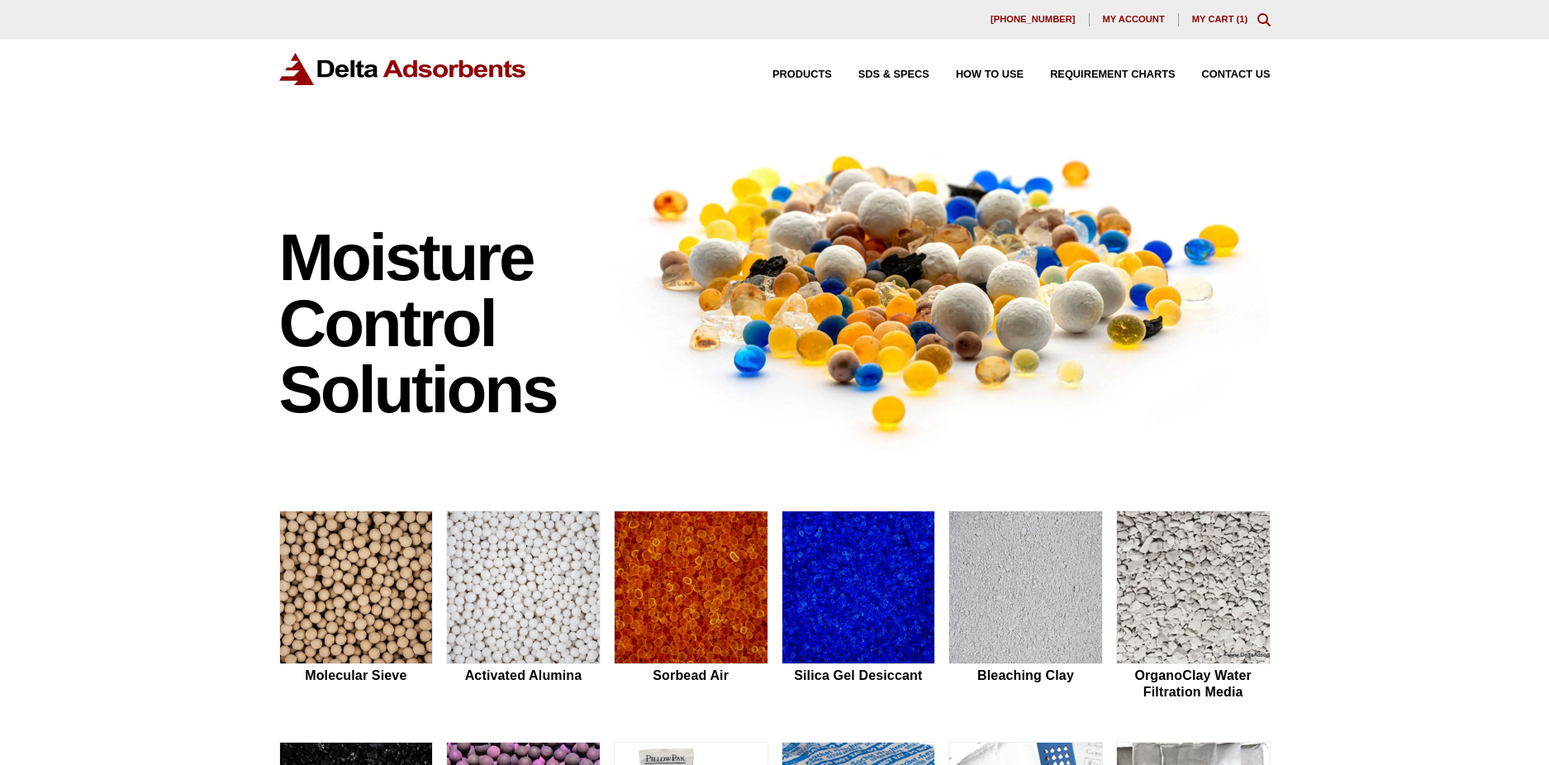
click at [1214, 19] on link "My Cart ( 1 )" at bounding box center [1220, 19] width 56 height 10
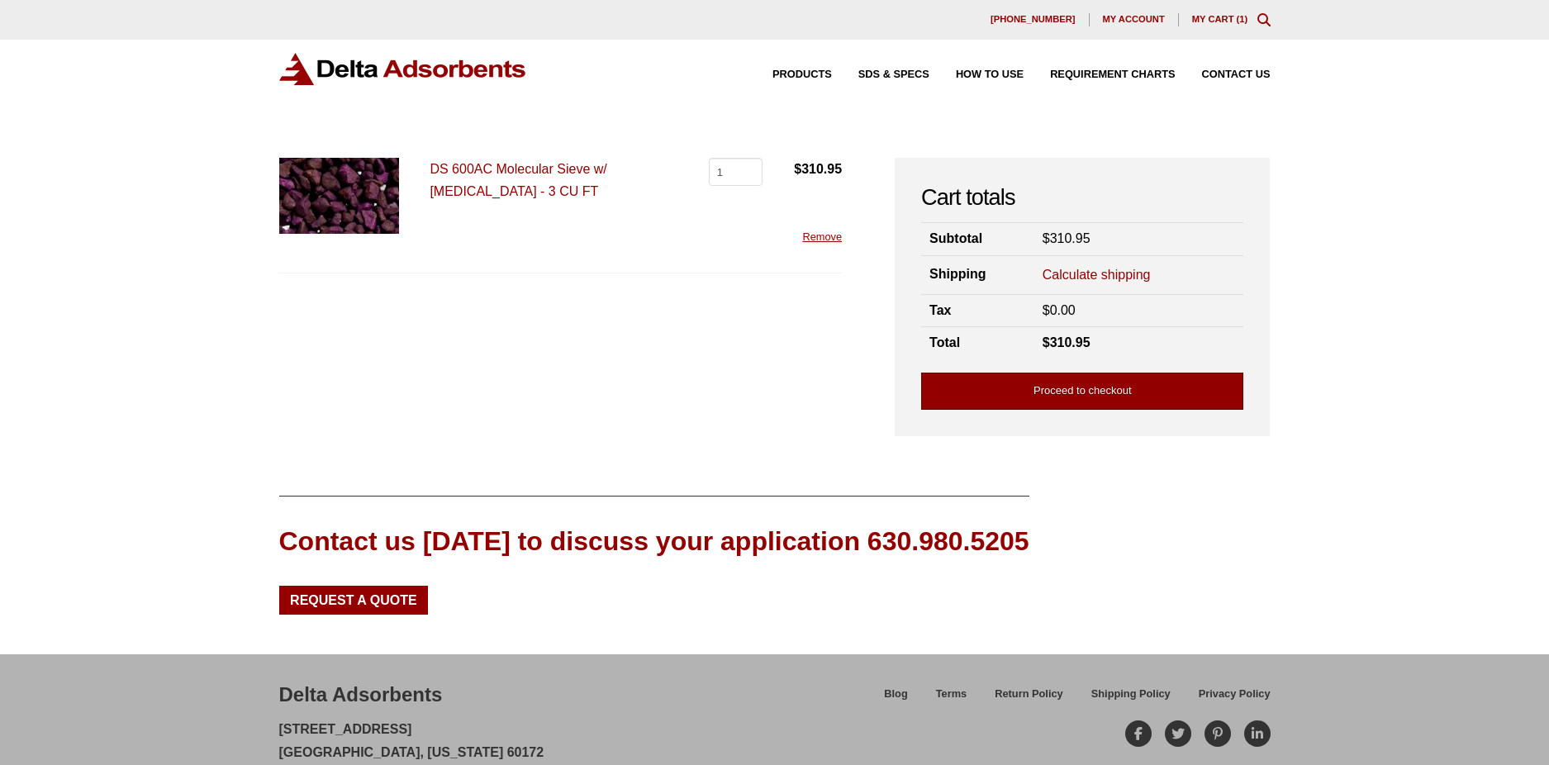
click at [1021, 392] on link "Proceed to checkout" at bounding box center [1082, 391] width 322 height 37
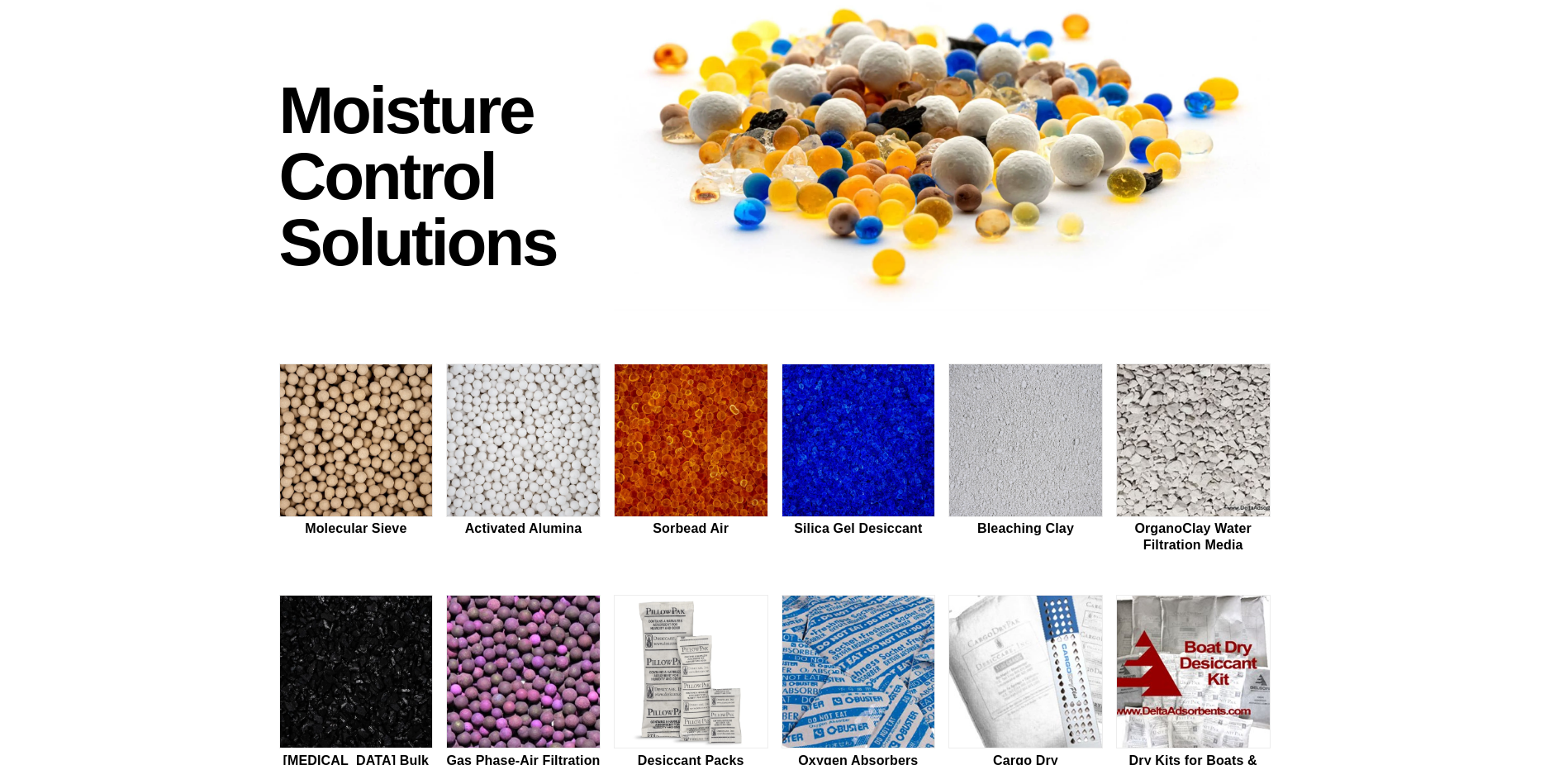
scroll to position [314, 0]
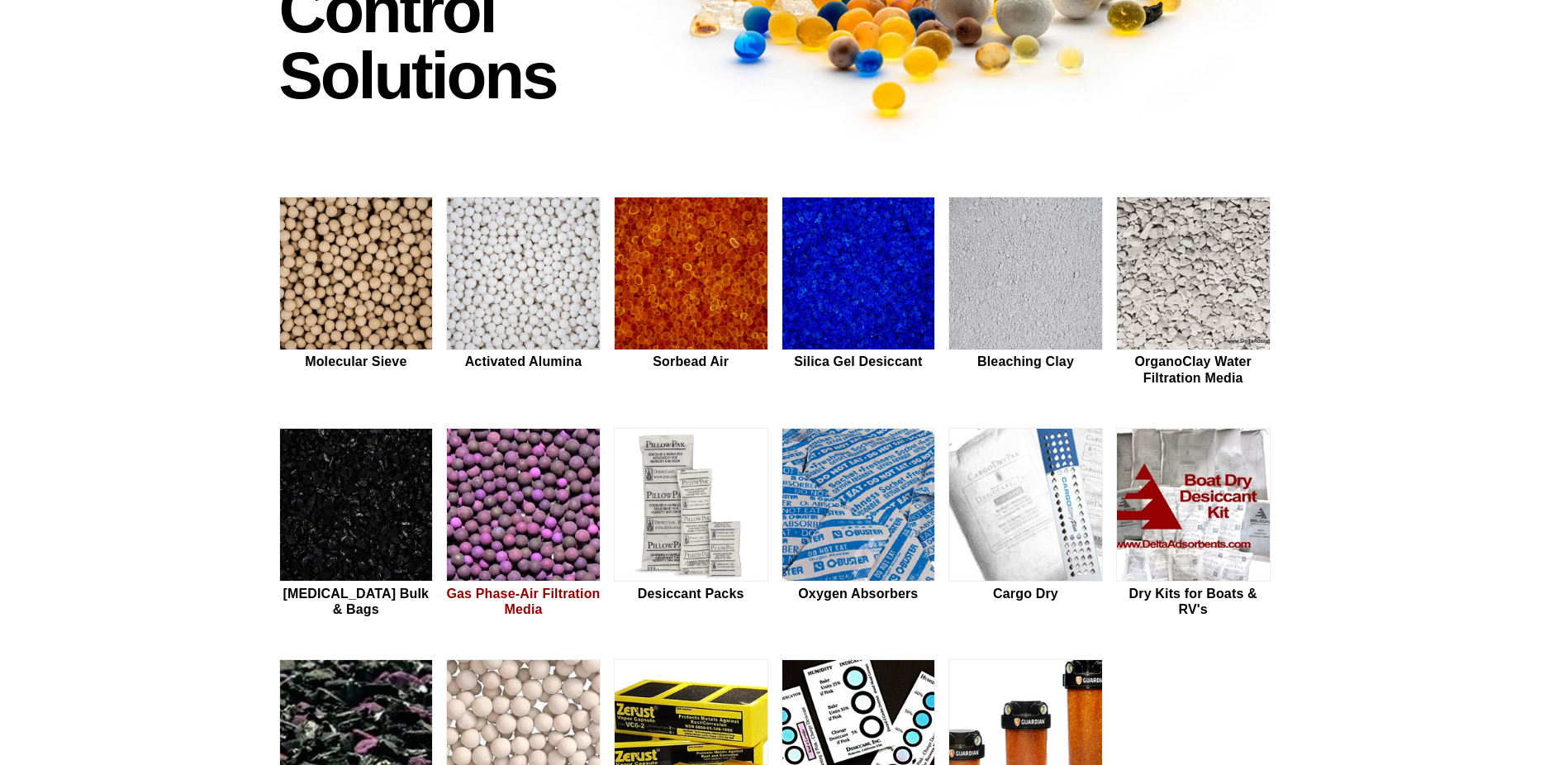
click at [557, 497] on img at bounding box center [523, 506] width 153 height 154
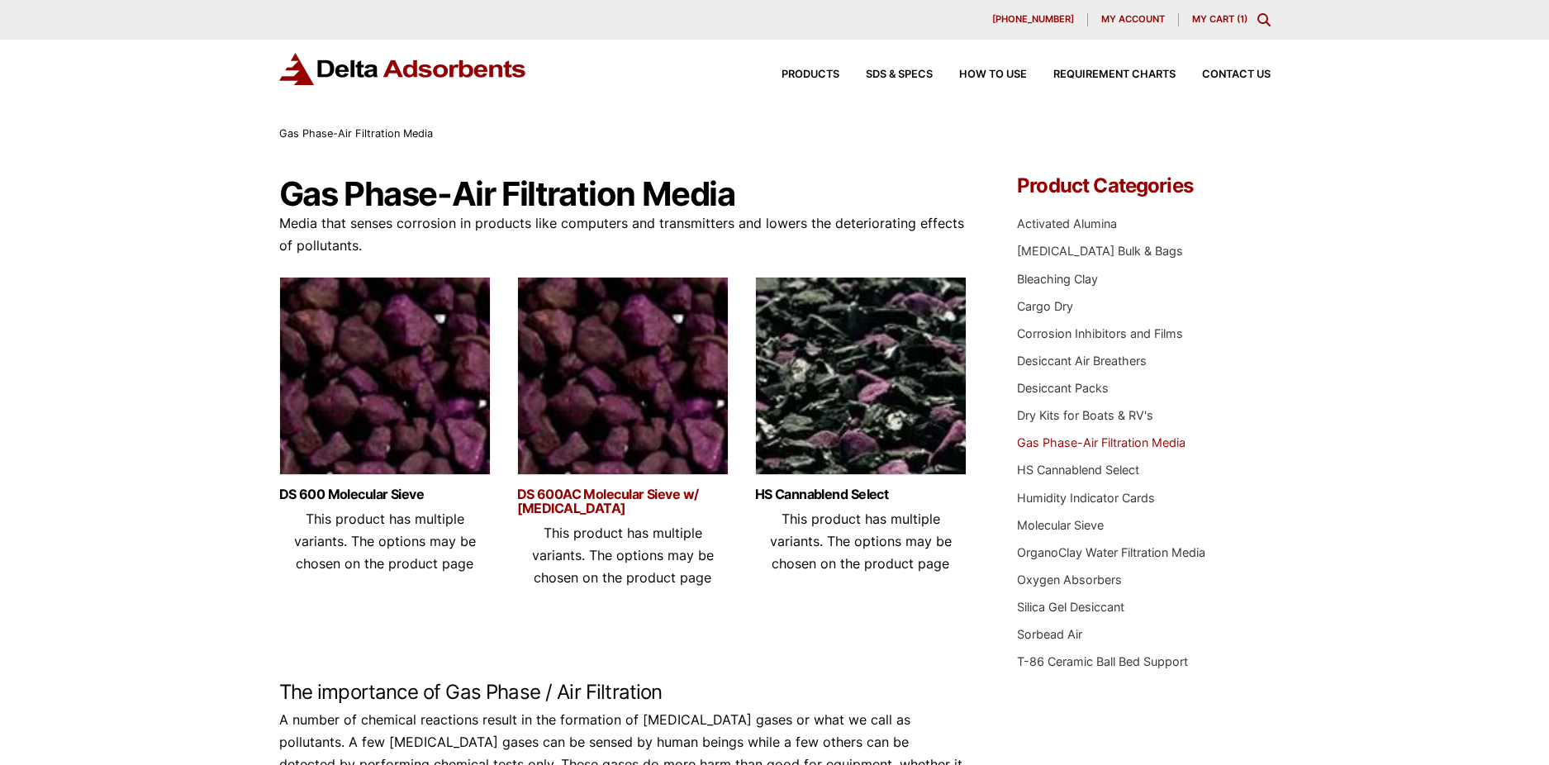
click at [579, 493] on link "DS 600AC Molecular Sieve w/ [MEDICAL_DATA]" at bounding box center [623, 502] width 212 height 28
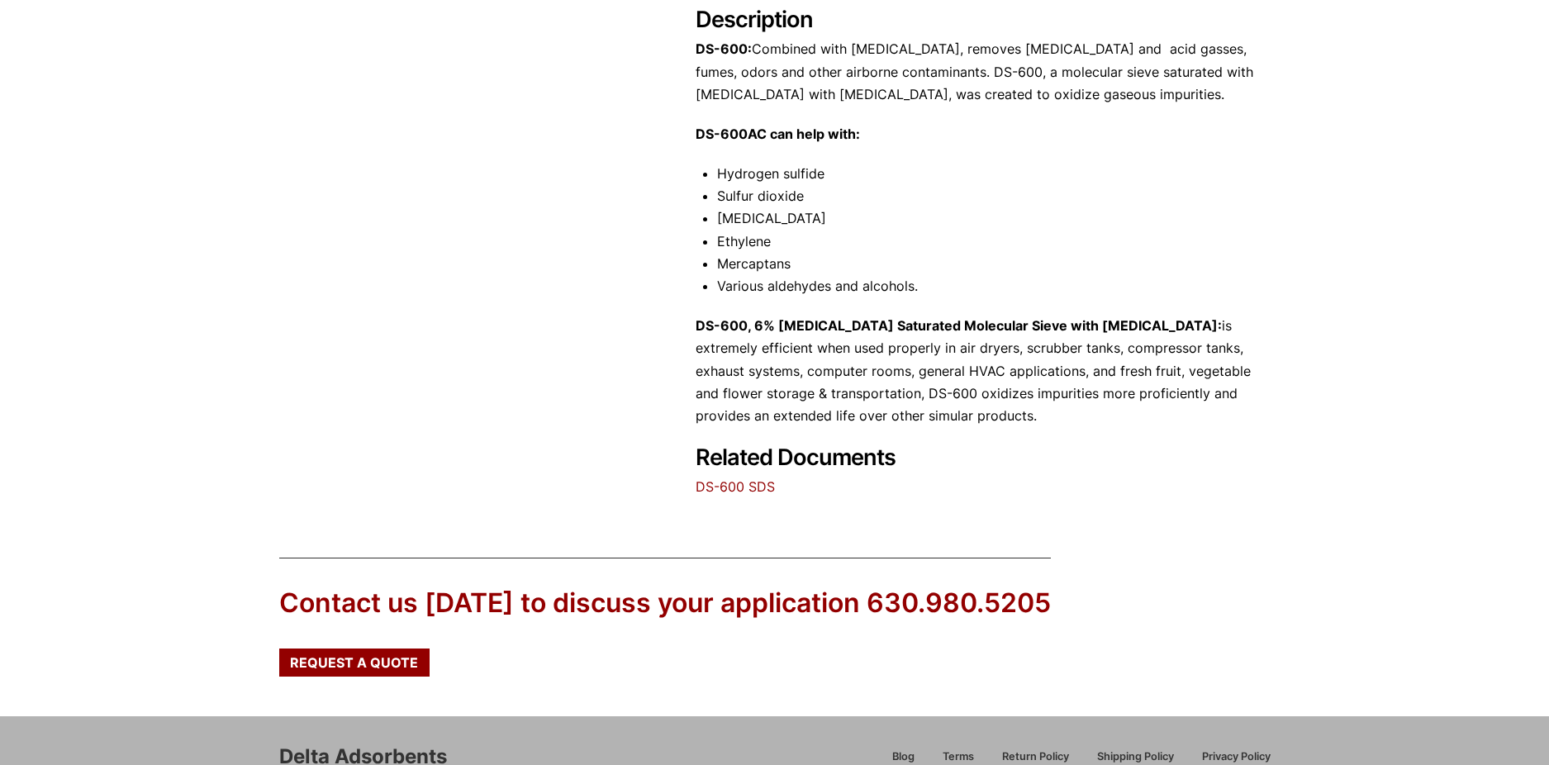
scroll to position [716, 0]
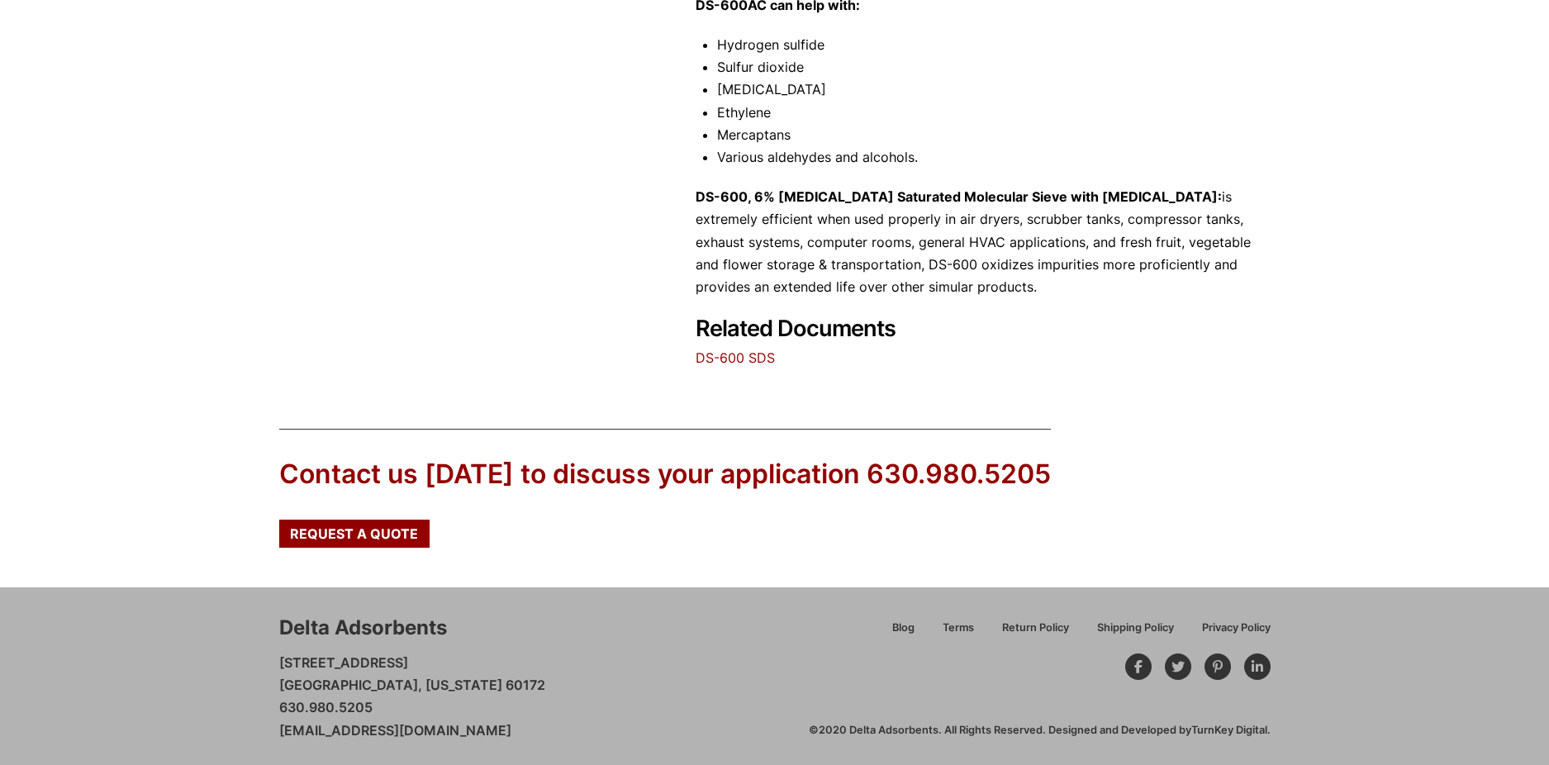
click at [764, 359] on link "DS-600 SDS" at bounding box center [735, 358] width 79 height 17
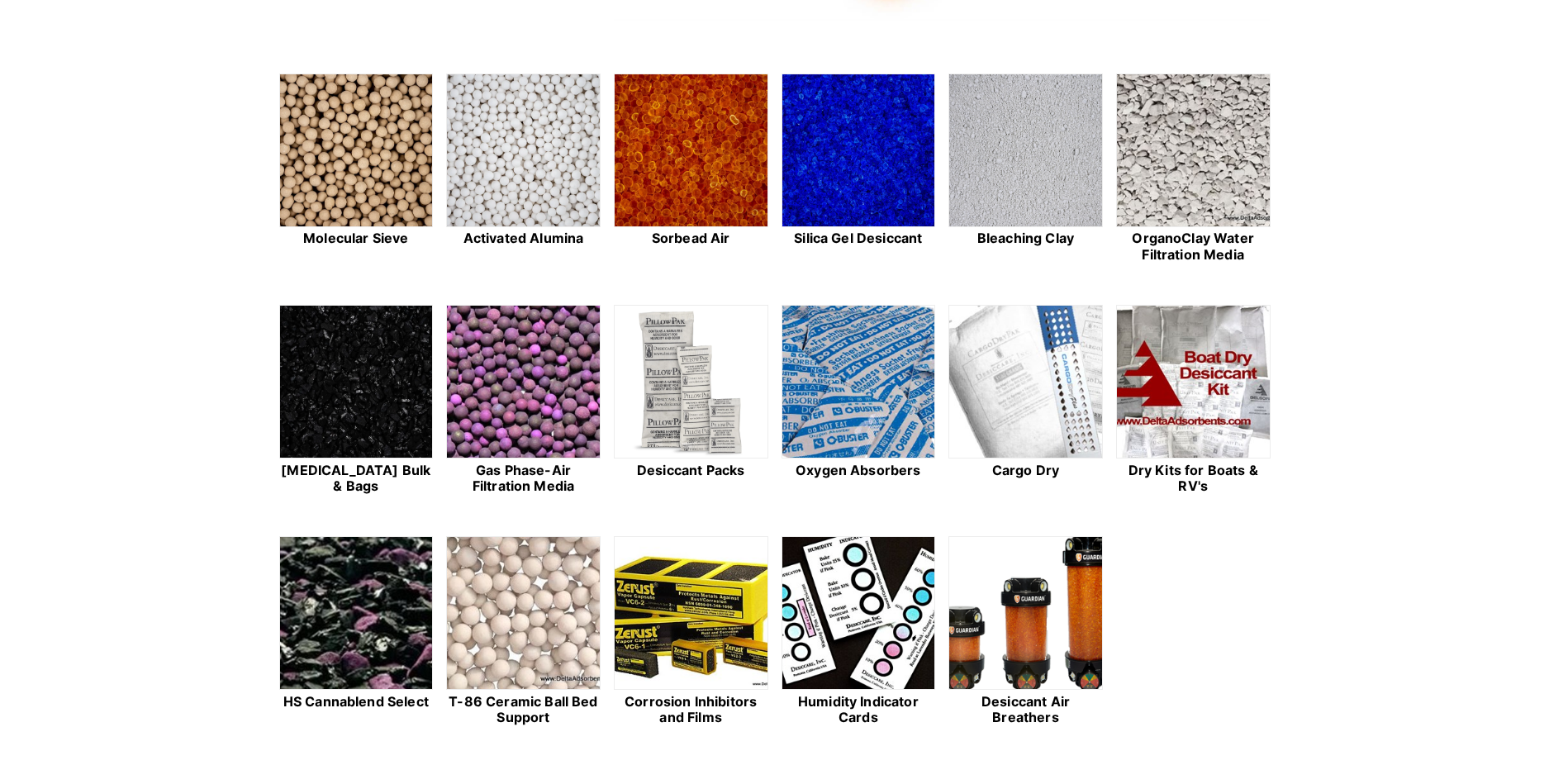
scroll to position [252, 0]
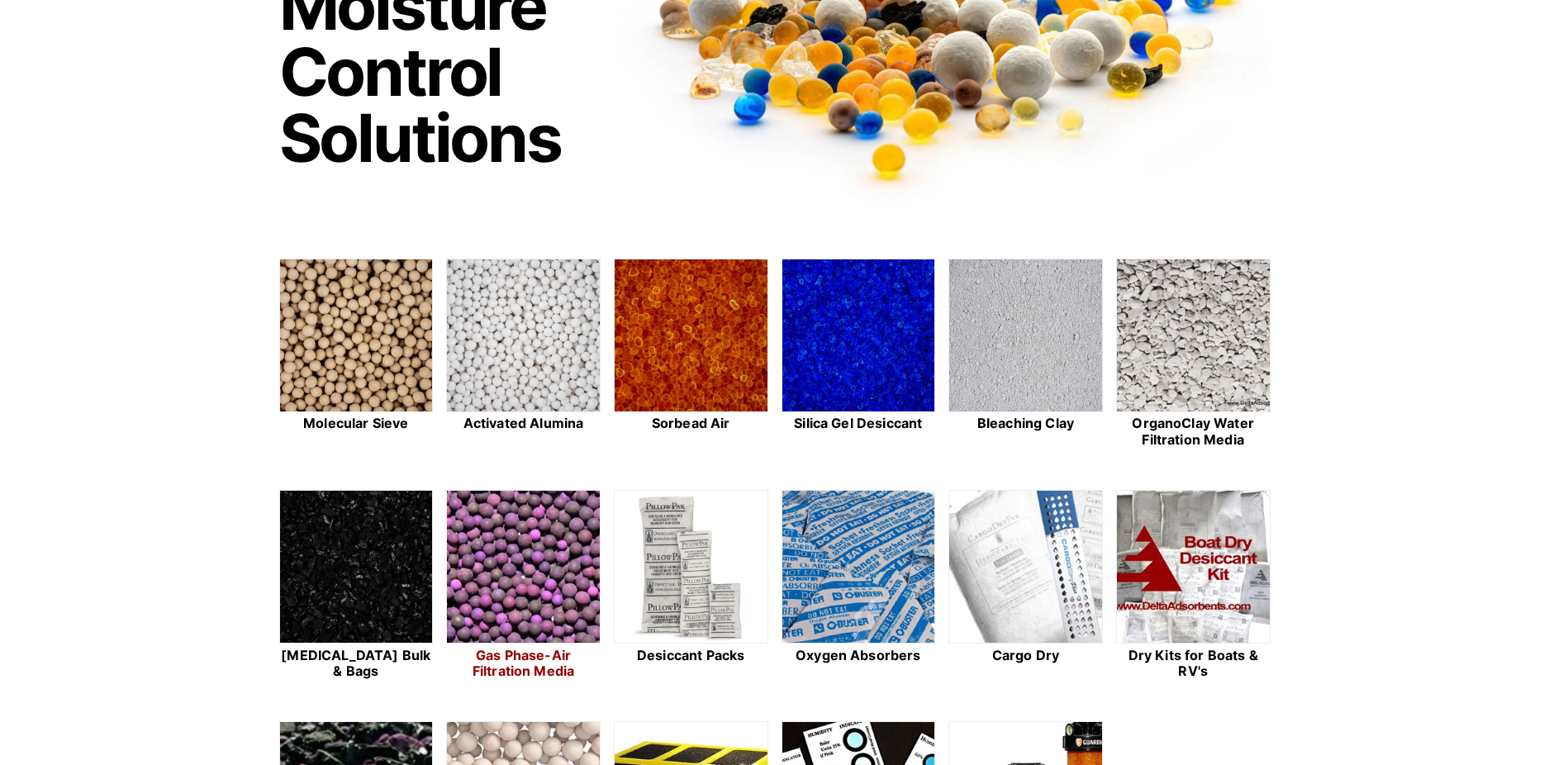
click at [549, 507] on img at bounding box center [523, 568] width 153 height 154
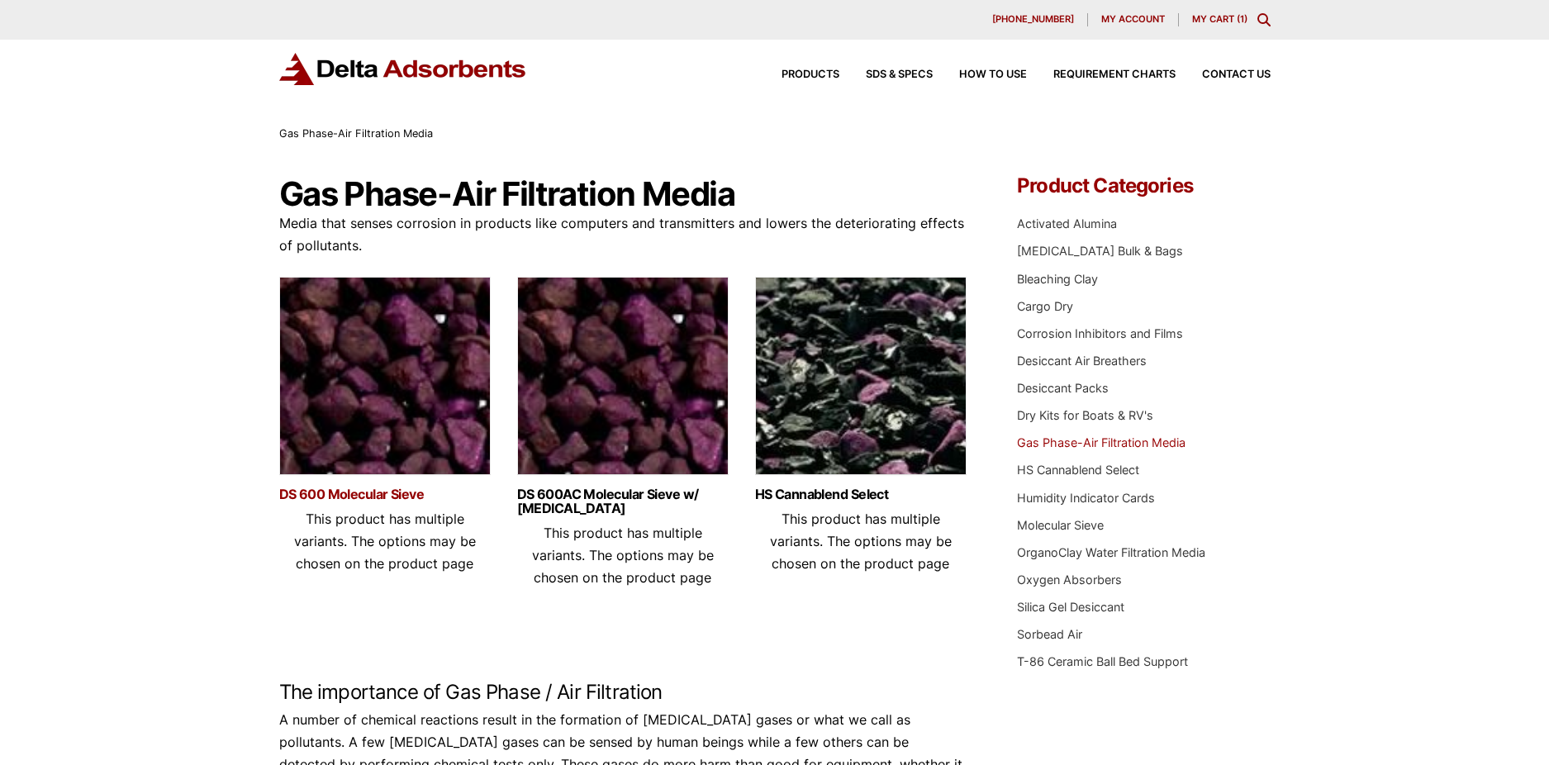
click at [384, 494] on link "DS 600 Molecular Sieve" at bounding box center [385, 495] width 212 height 14
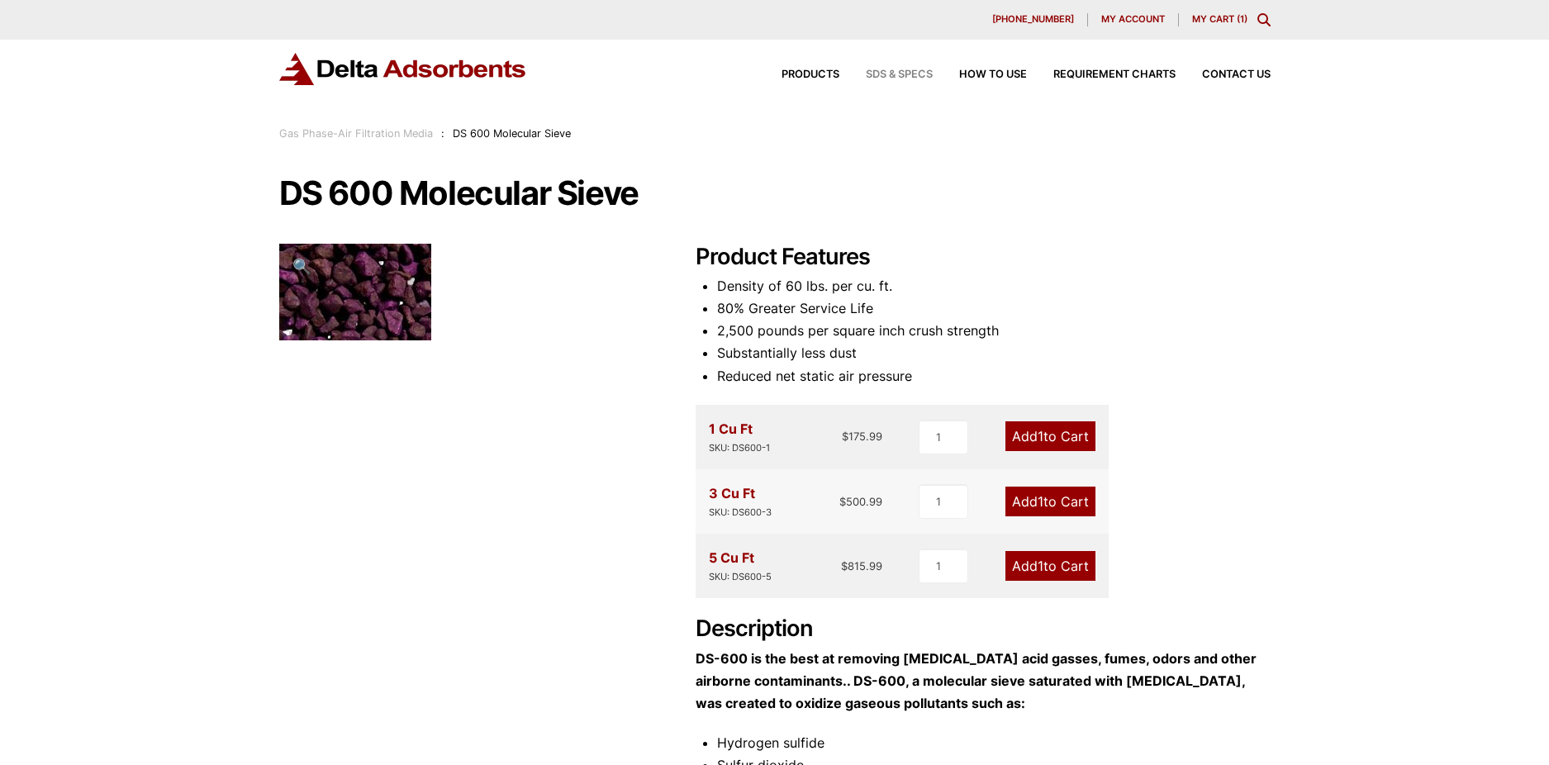
click at [918, 73] on span "SDS & SPECS" at bounding box center [899, 74] width 67 height 11
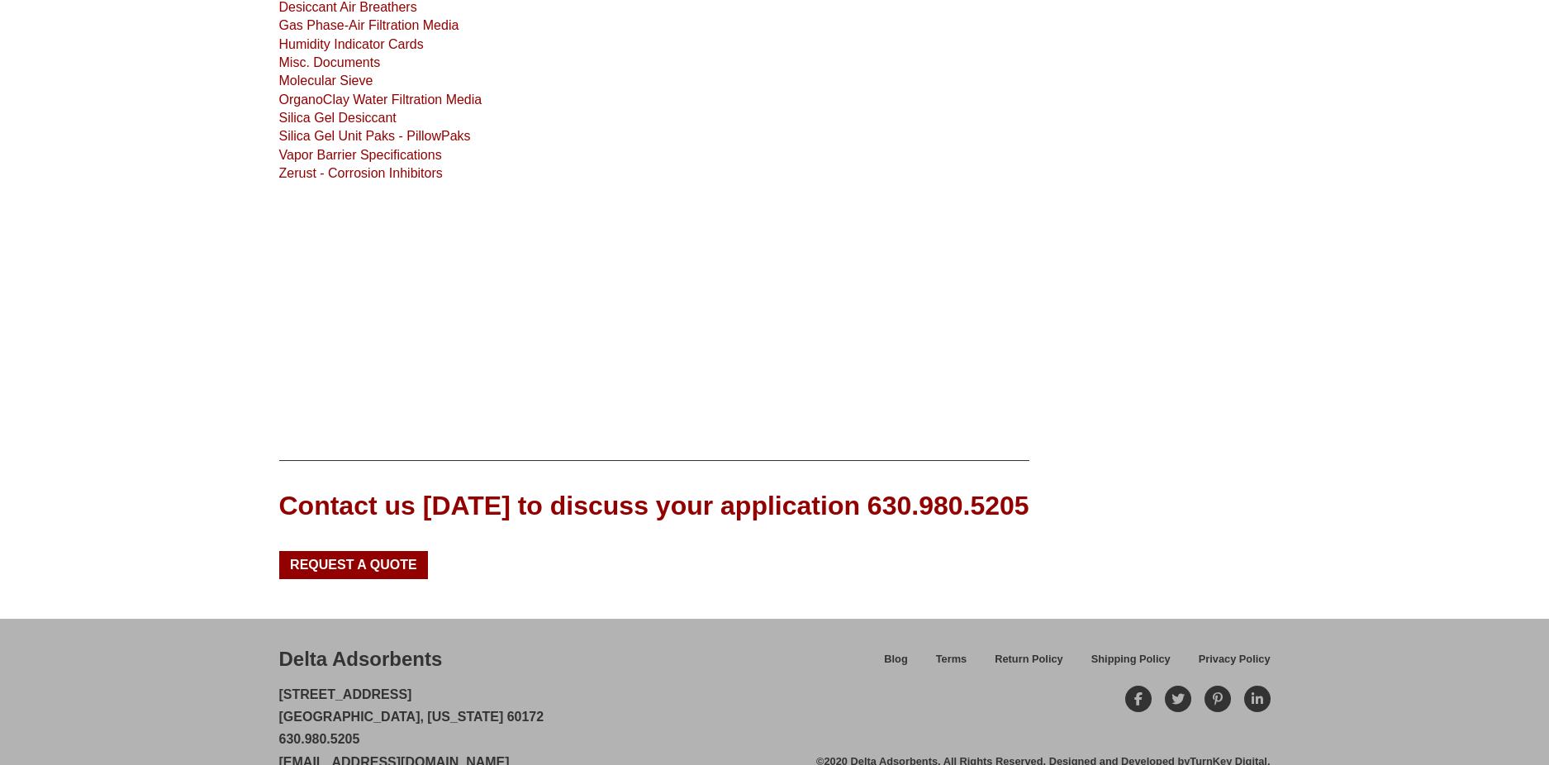
scroll to position [382, 0]
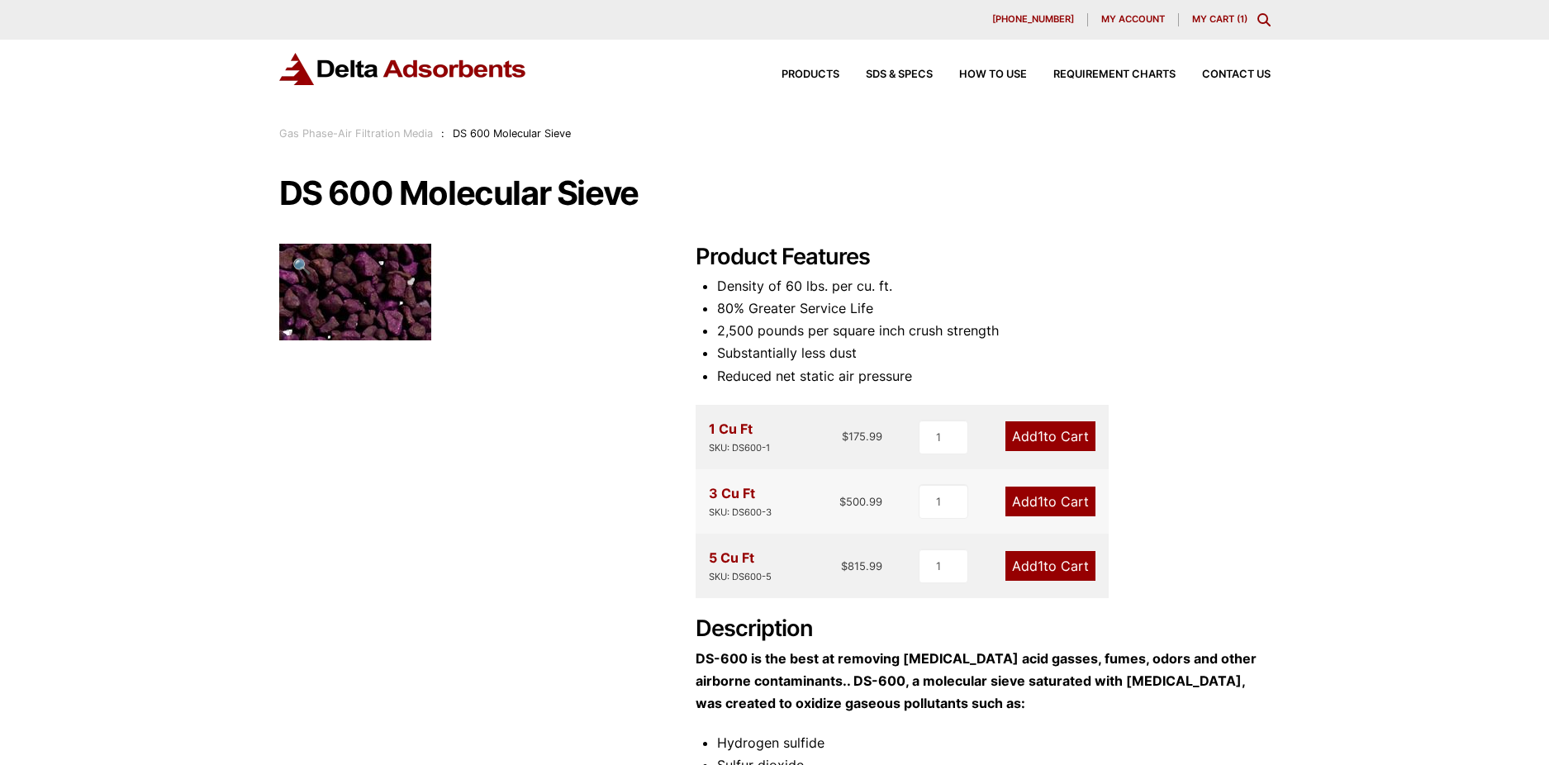
click at [1039, 502] on span "1" at bounding box center [1041, 501] width 6 height 17
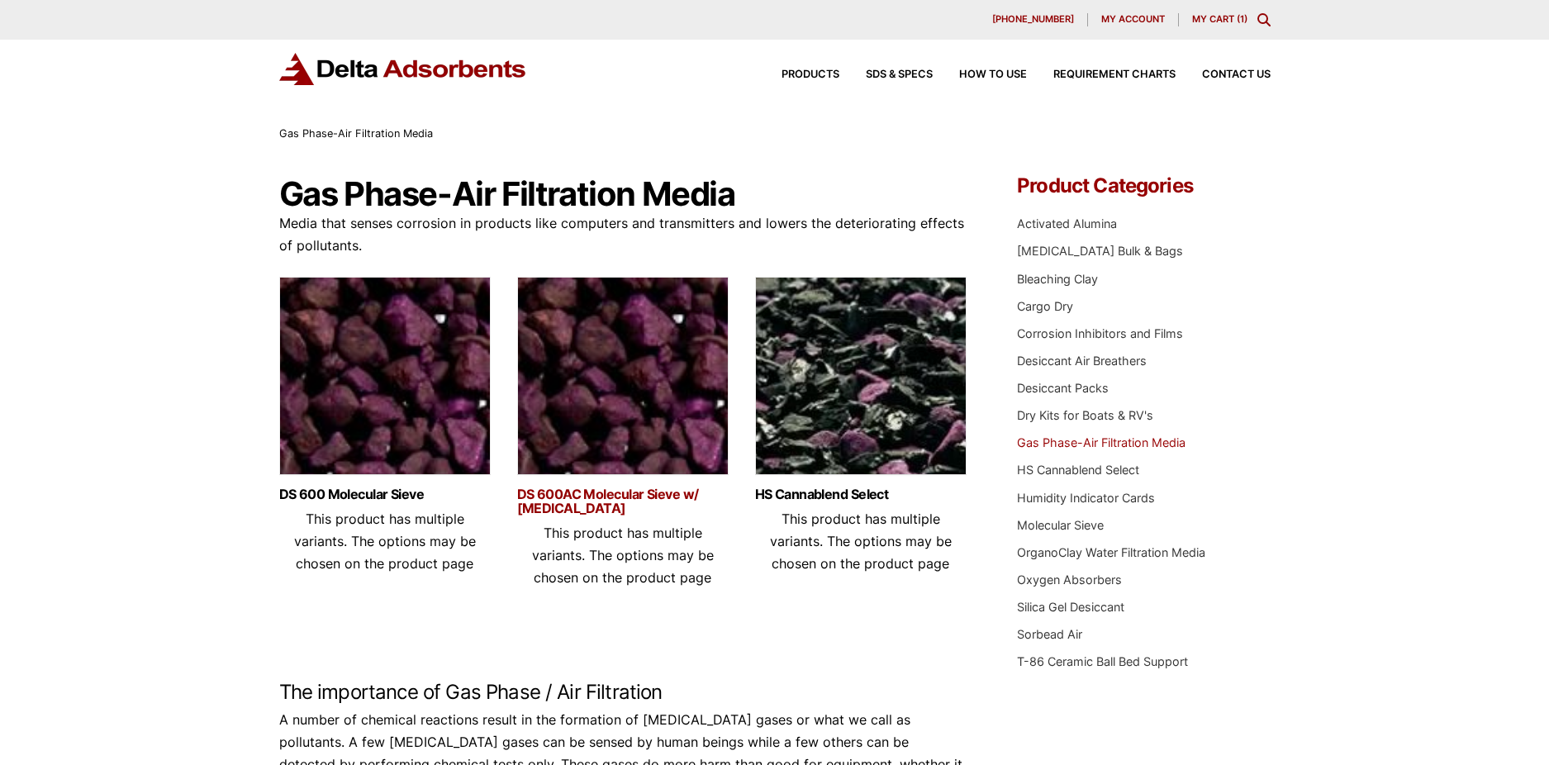
click at [618, 498] on link "DS 600AC Molecular Sieve w/ Activated Carbon" at bounding box center [623, 502] width 212 height 28
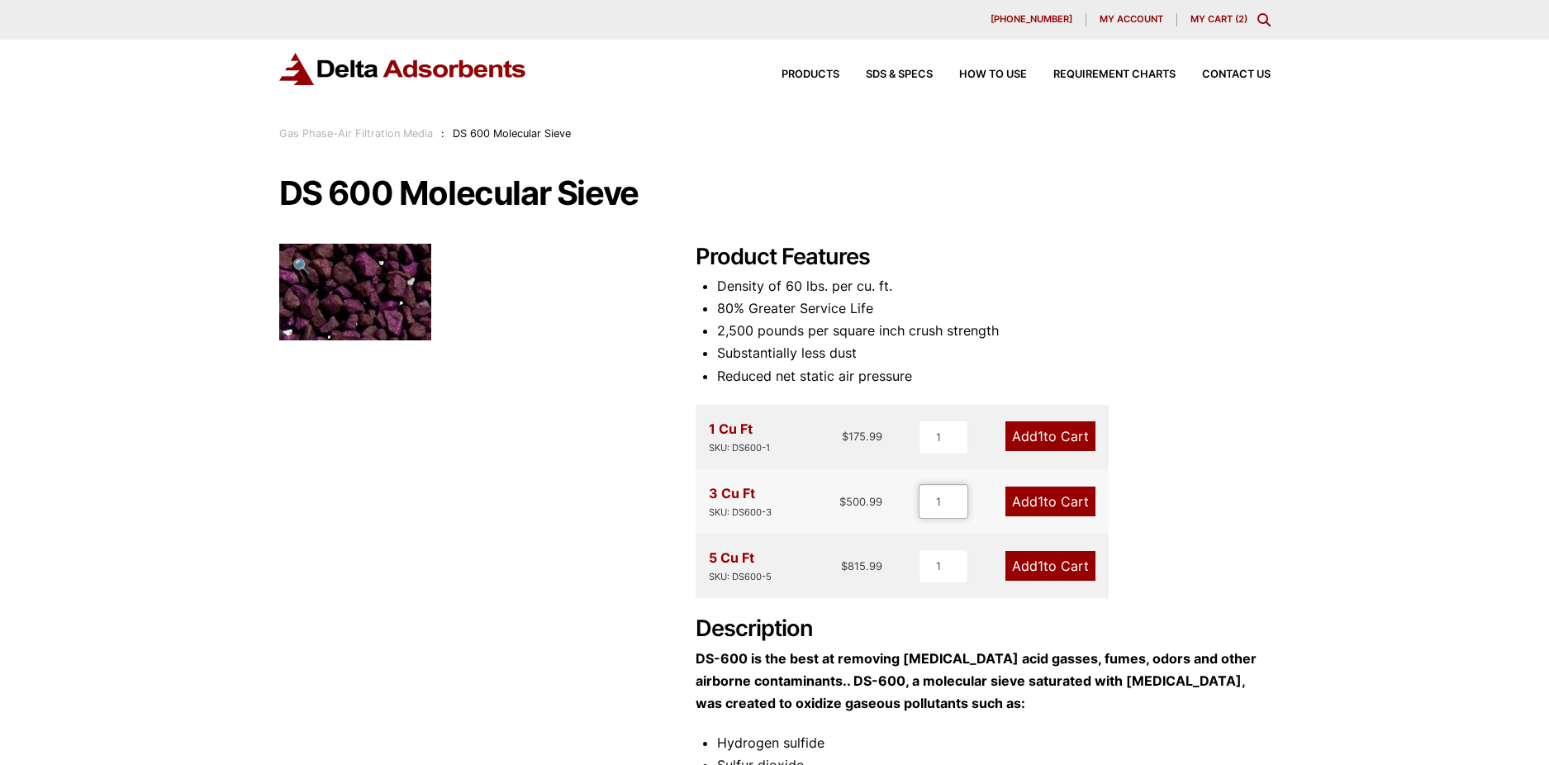
click at [945, 505] on input "1" at bounding box center [944, 501] width 50 height 35
click at [1203, 21] on link "My Cart ( 2 )" at bounding box center [1219, 19] width 57 height 12
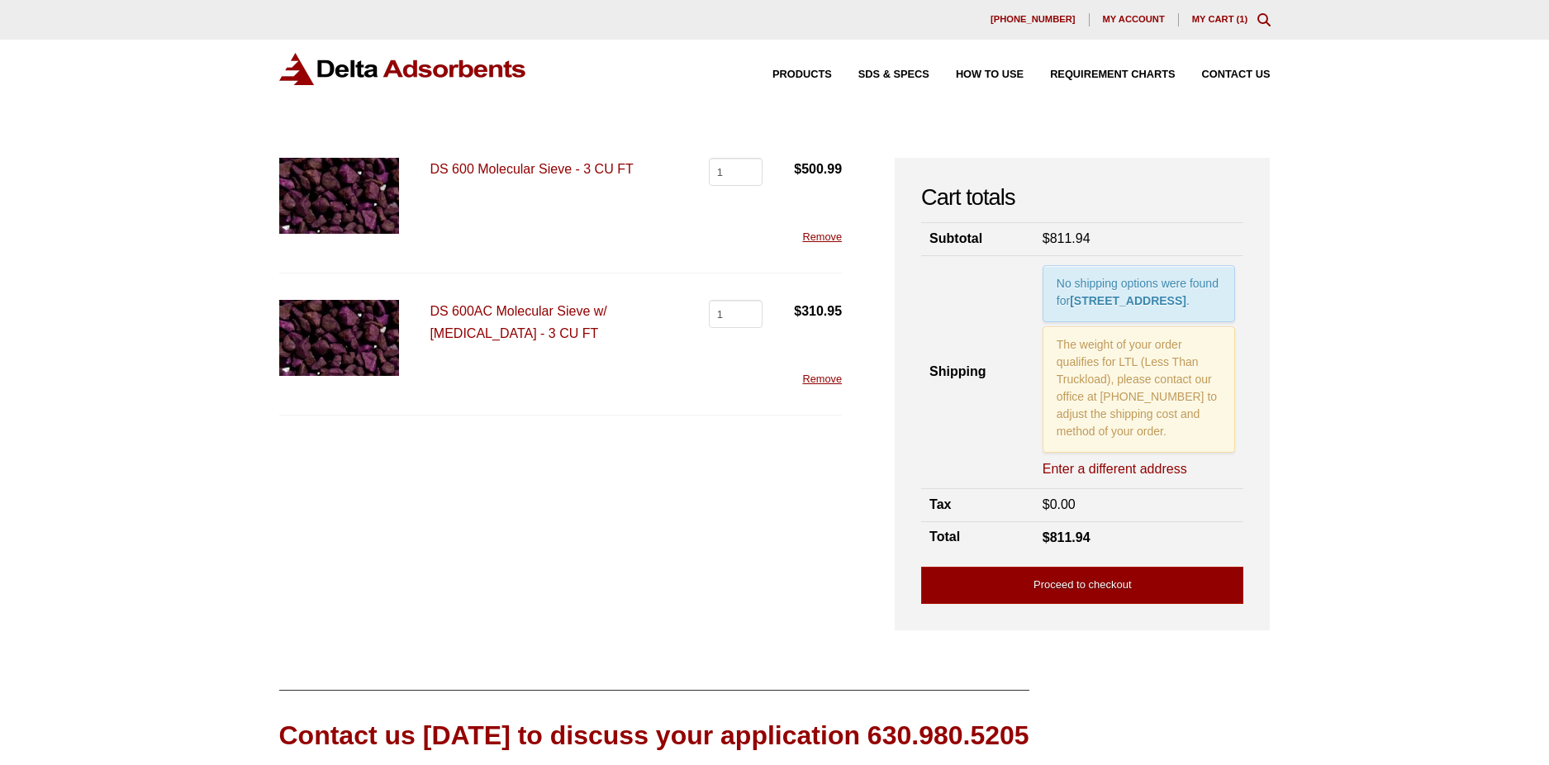
click at [832, 235] on link "Remove" at bounding box center [822, 237] width 40 height 12
click at [827, 375] on link "Remove" at bounding box center [822, 379] width 40 height 12
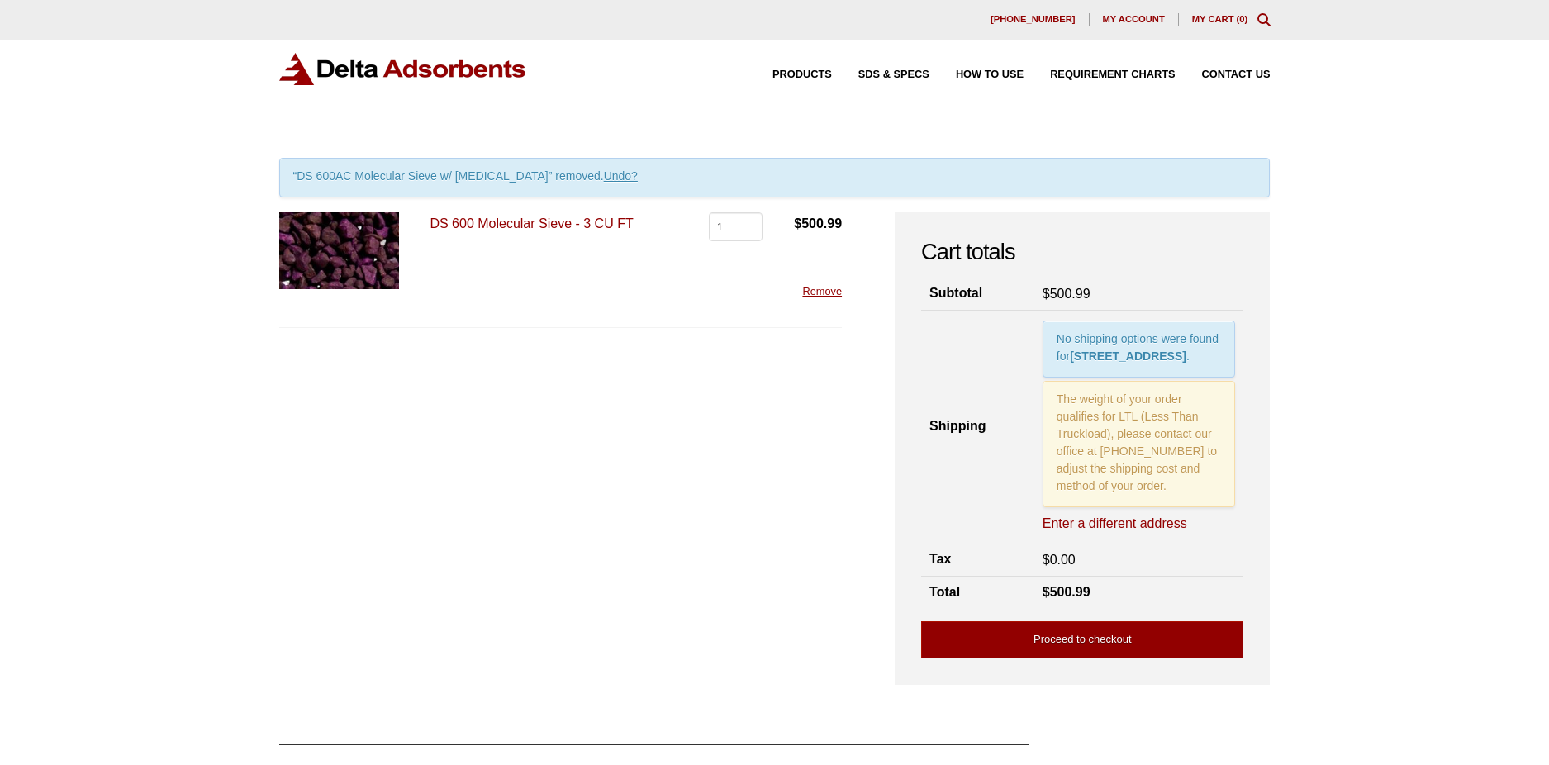
click at [1220, 17] on link "My Cart ( 0 )" at bounding box center [1220, 19] width 56 height 10
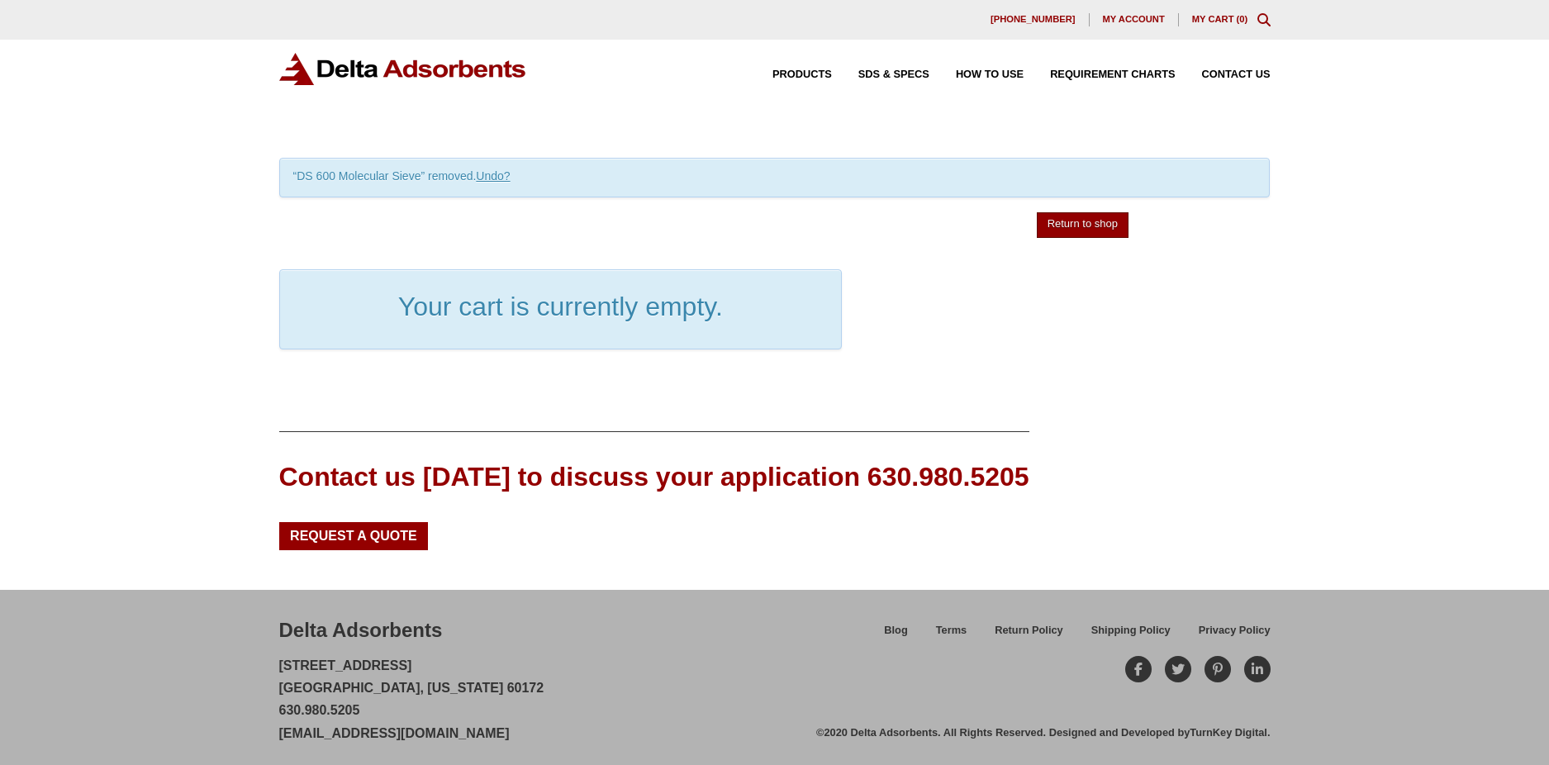
click at [1088, 221] on link "Return to shop" at bounding box center [1083, 225] width 92 height 26
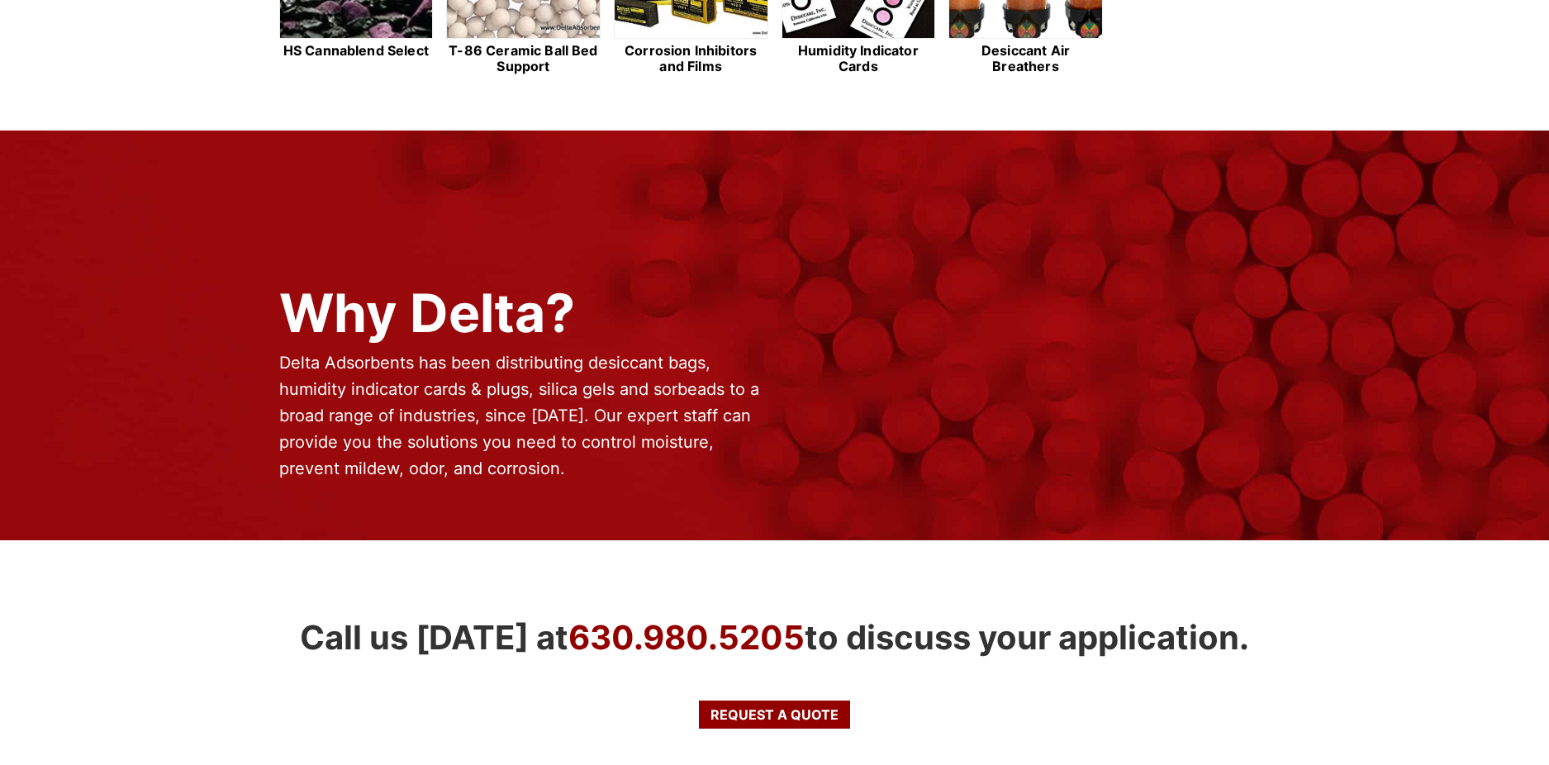
scroll to position [1133, 0]
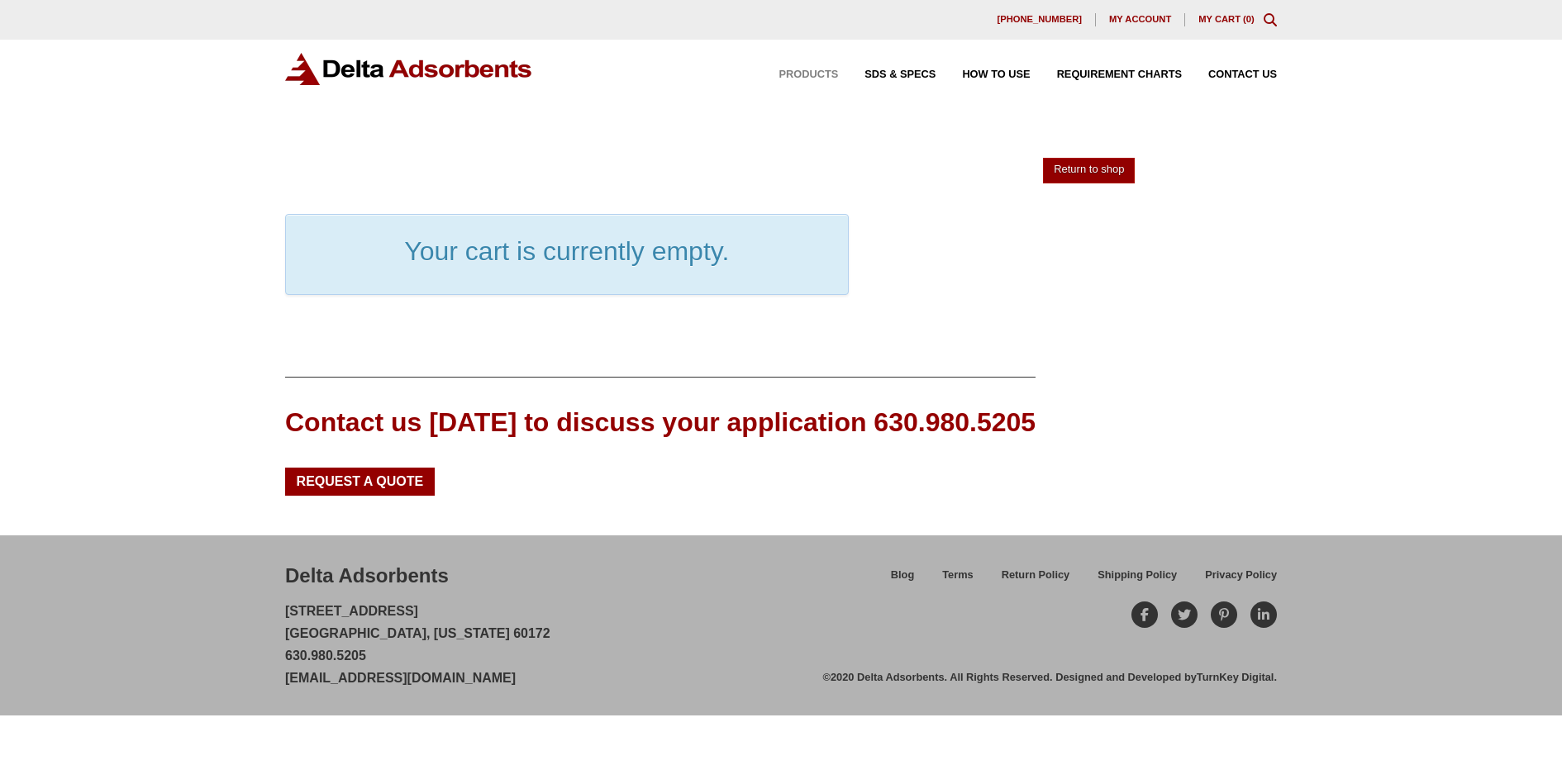
click at [811, 75] on span "Products" at bounding box center [808, 74] width 59 height 11
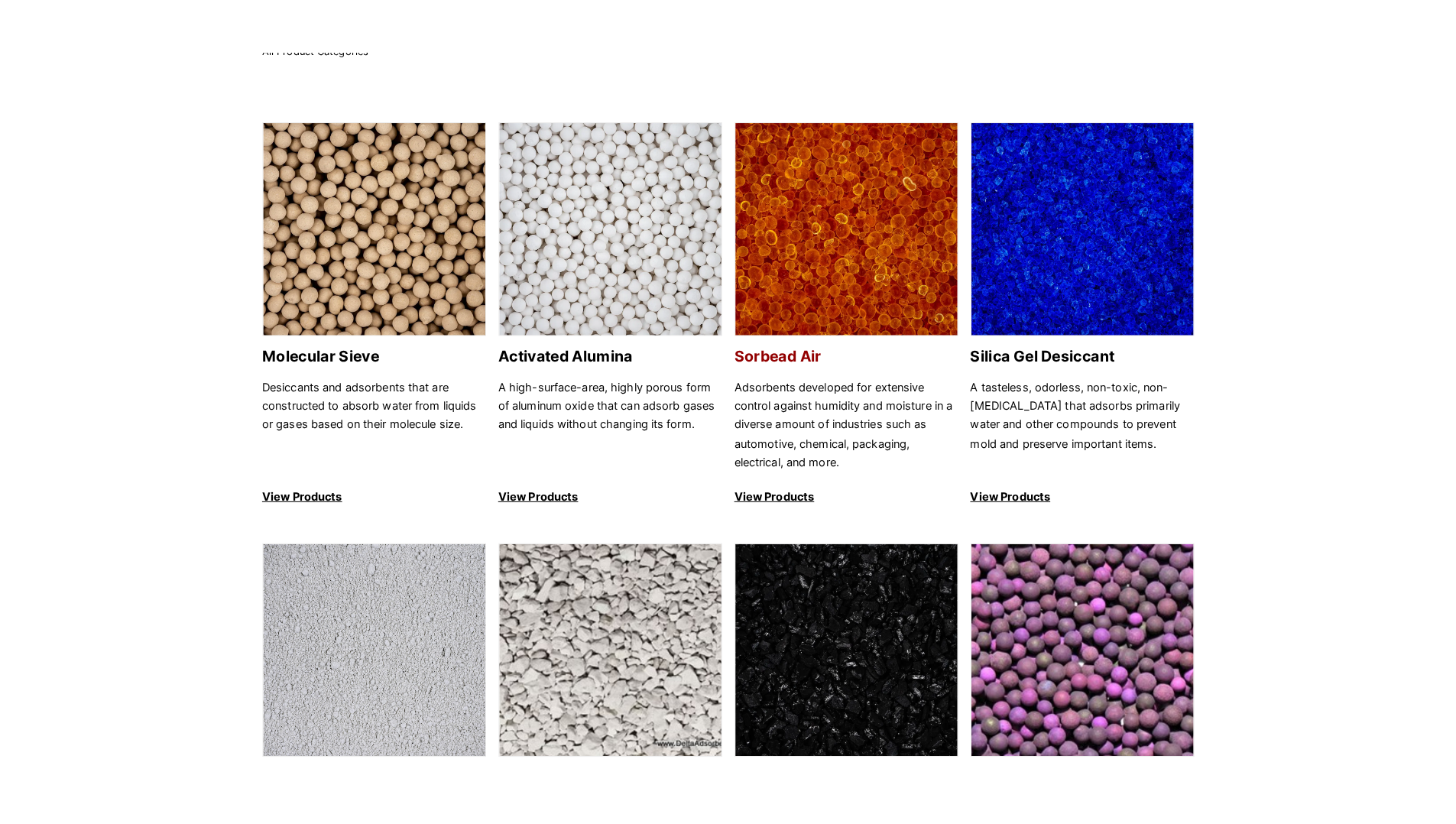
scroll to position [141, 0]
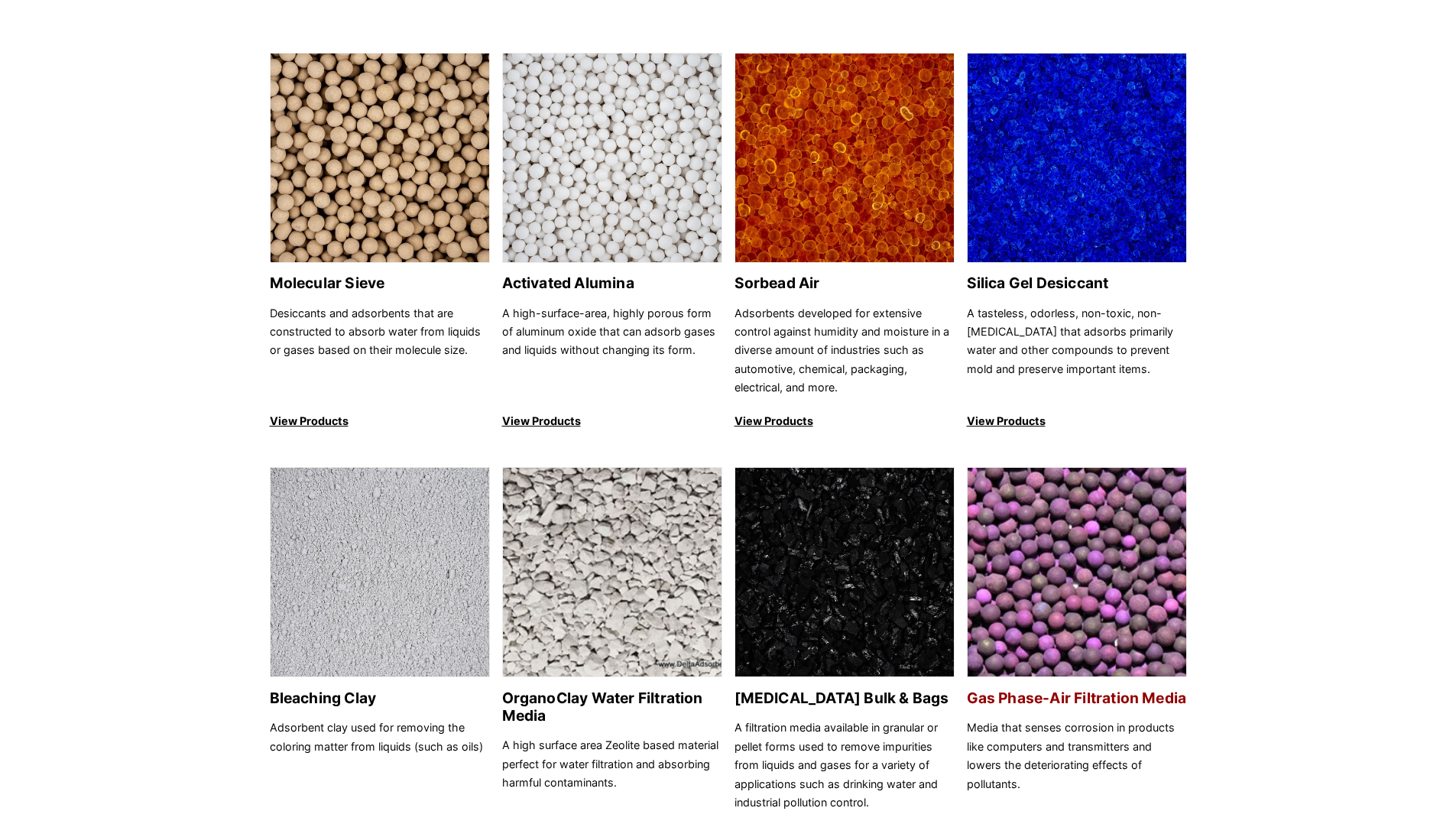
click at [1093, 618] on img at bounding box center [1077, 572] width 218 height 210
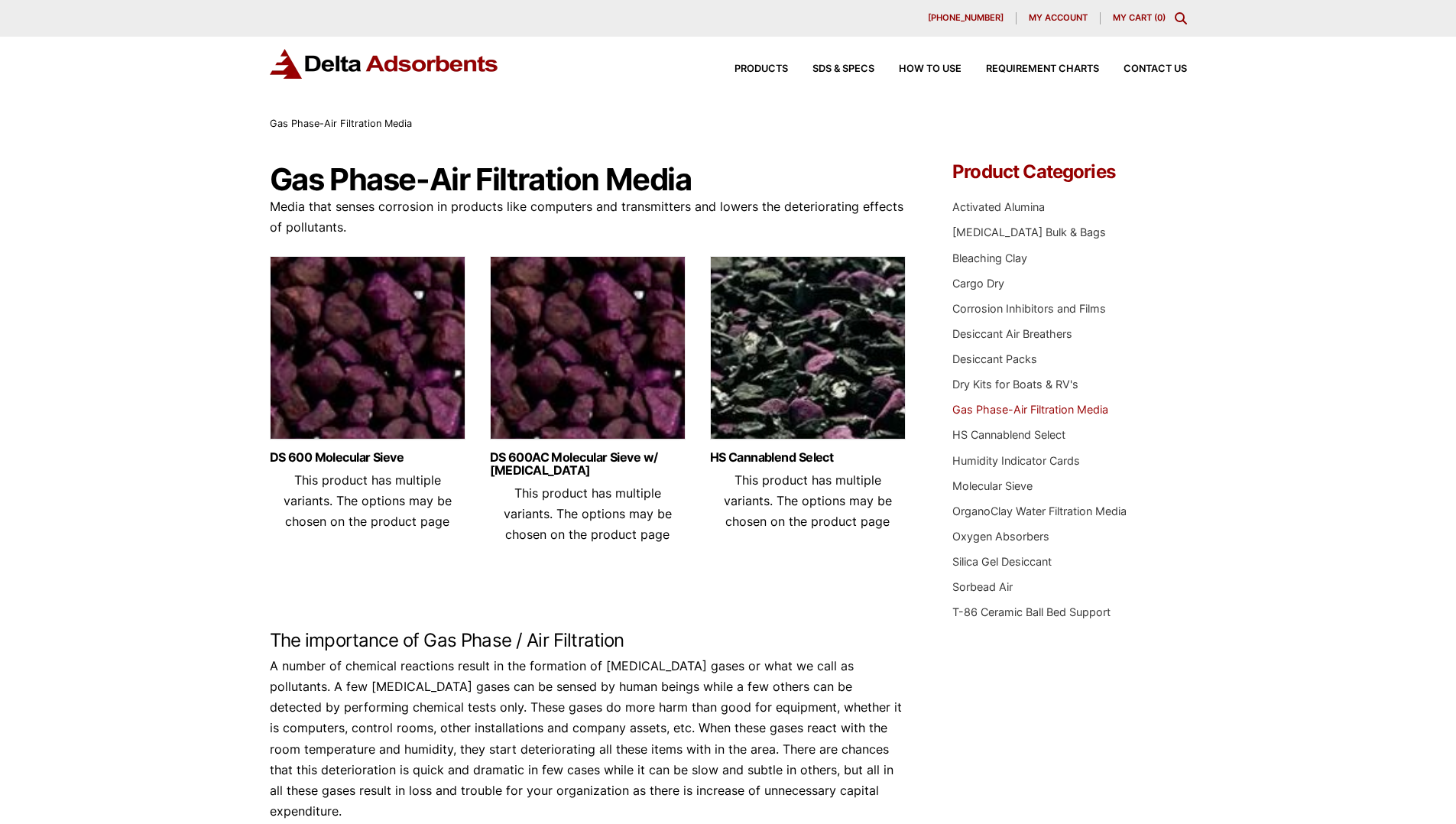
click at [629, 372] on img at bounding box center [588, 351] width 196 height 191
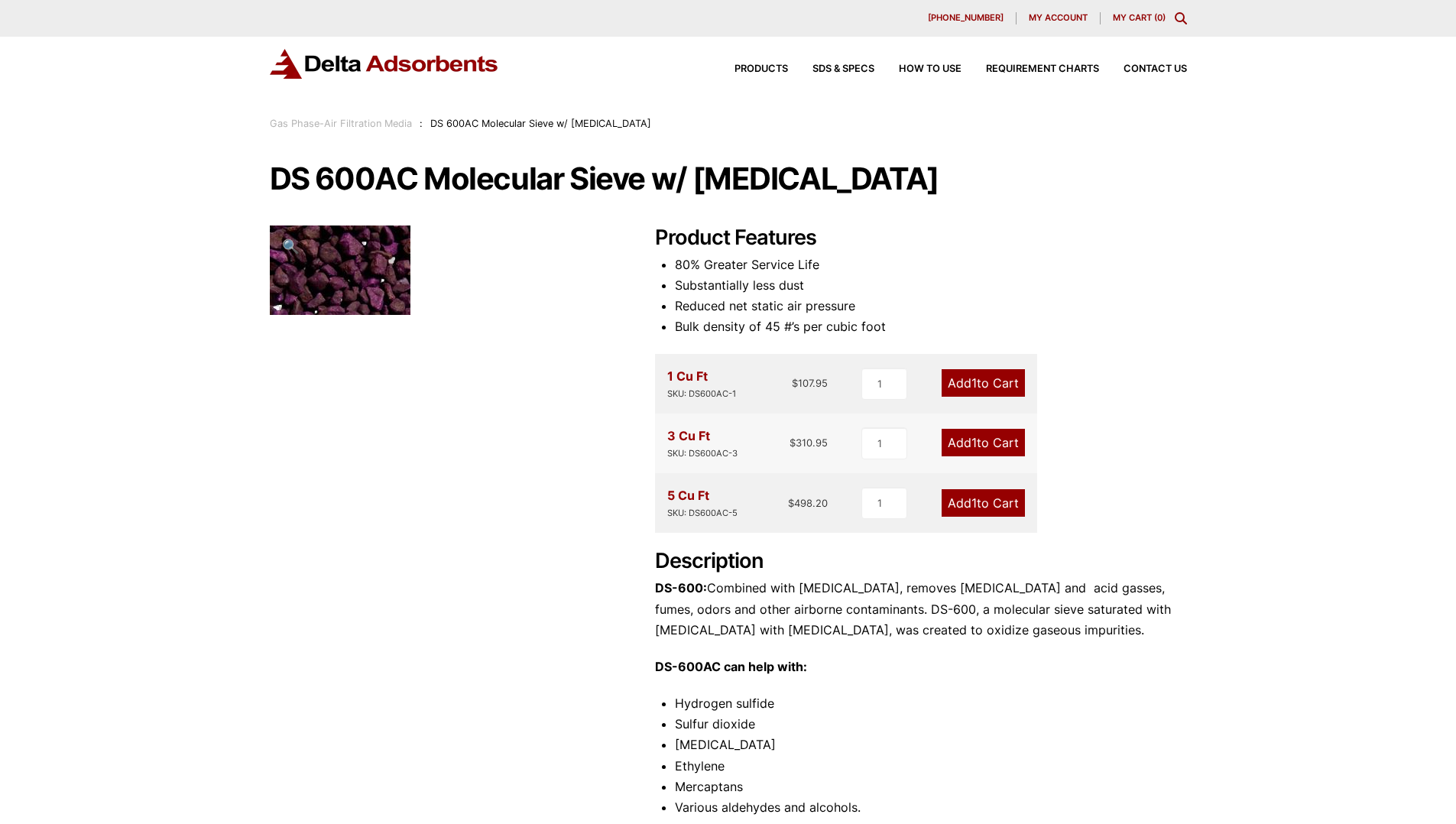
click at [992, 447] on link "Add 1 to Cart" at bounding box center [983, 443] width 83 height 28
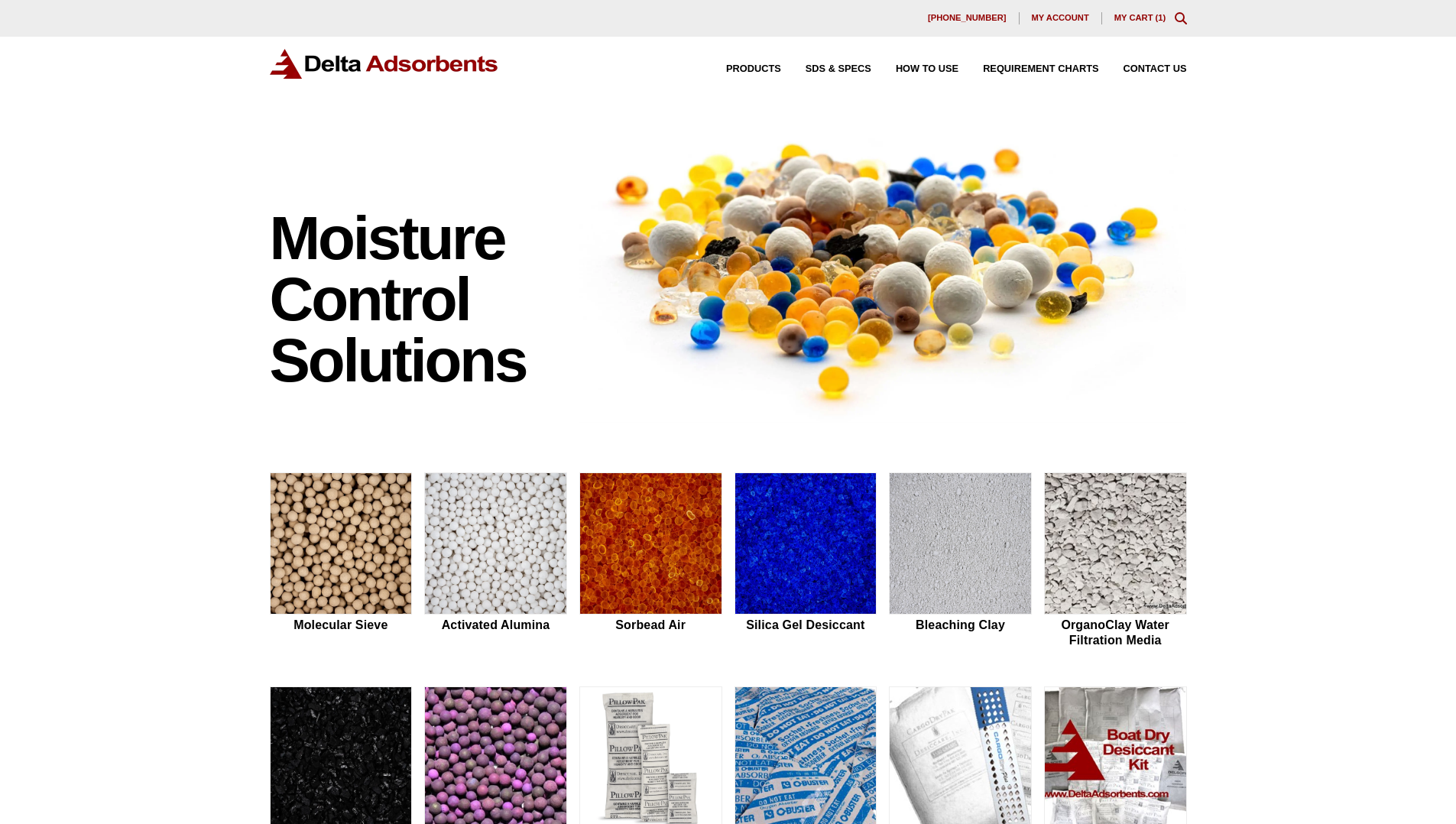
click at [1136, 16] on link "My Cart ( 1 )" at bounding box center [1141, 18] width 52 height 9
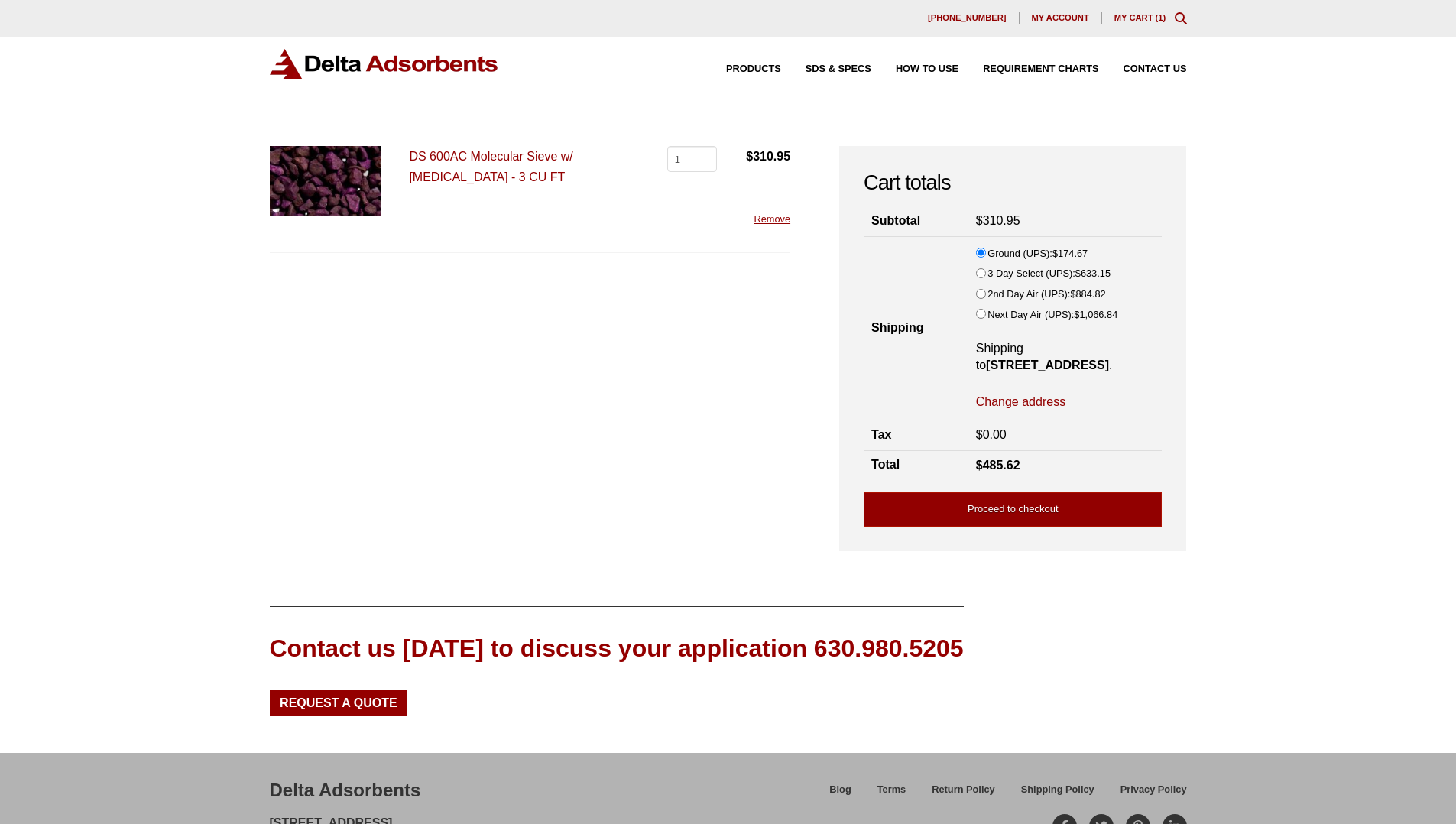
click at [784, 220] on link "Remove" at bounding box center [772, 219] width 37 height 11
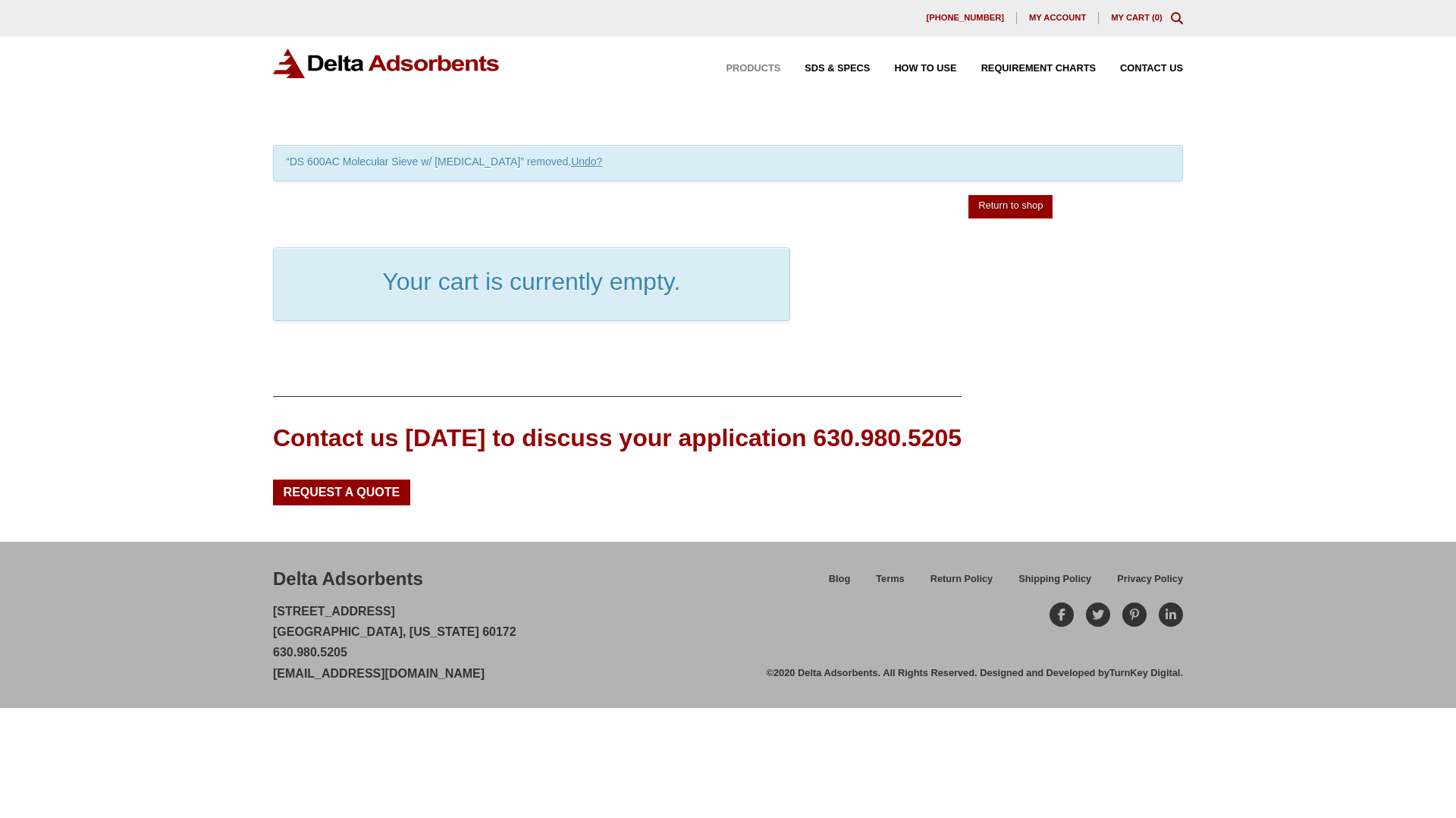
click at [735, 66] on span "Products" at bounding box center [754, 68] width 54 height 10
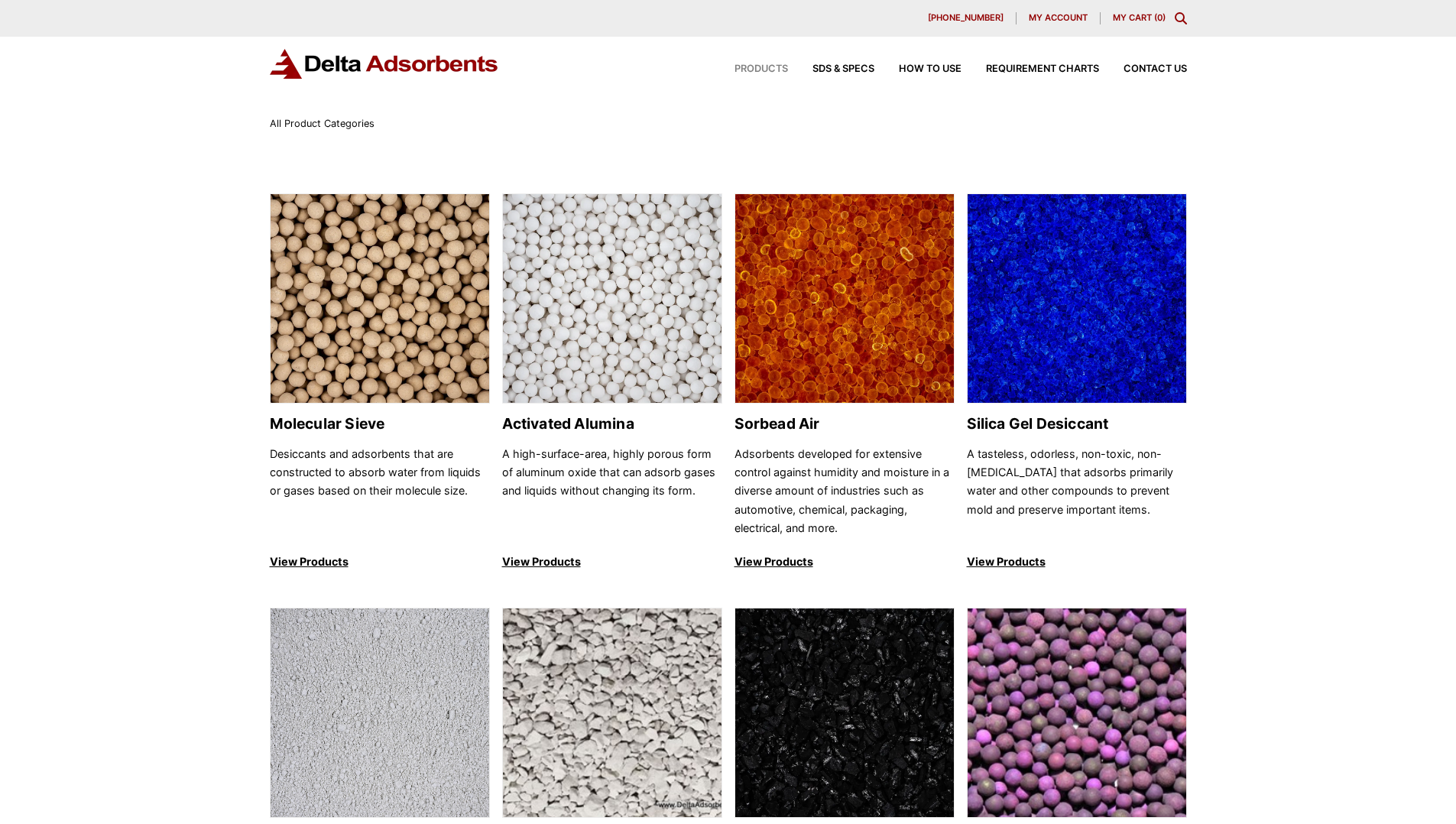
click at [1076, 717] on img at bounding box center [1077, 713] width 218 height 210
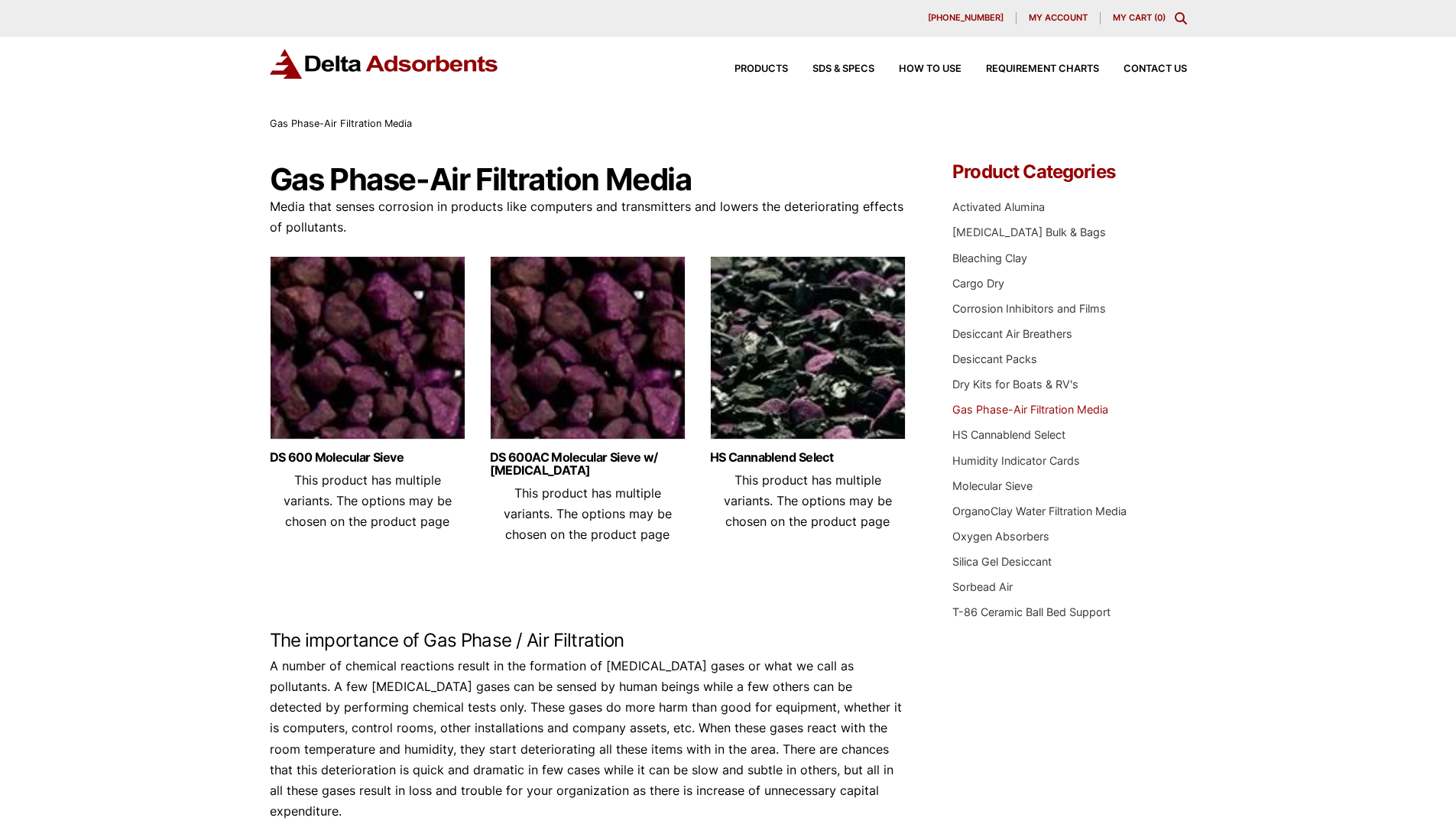
click at [344, 397] on img at bounding box center [368, 351] width 196 height 191
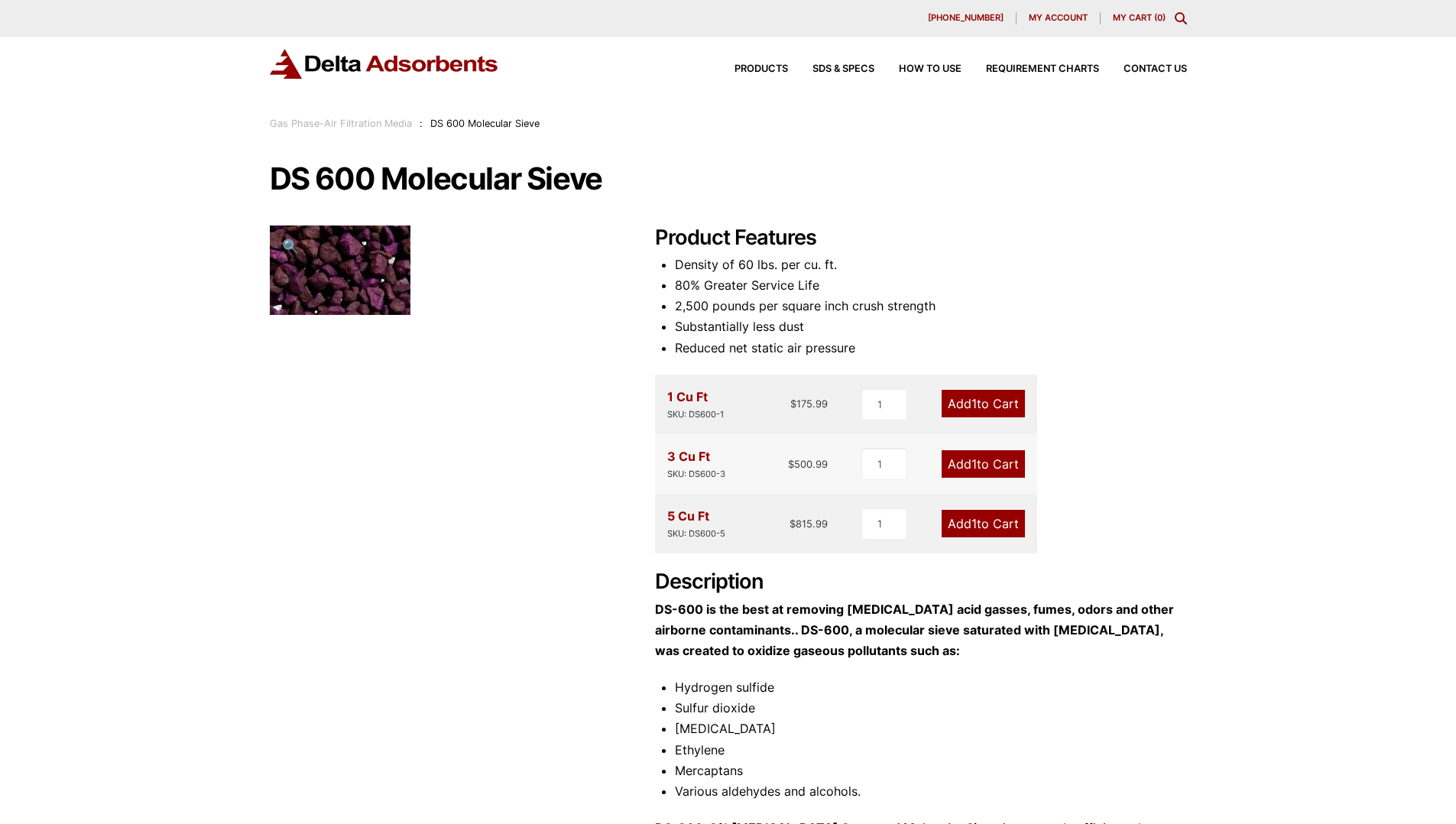
click at [979, 464] on link "Add 1 to Cart" at bounding box center [983, 464] width 83 height 28
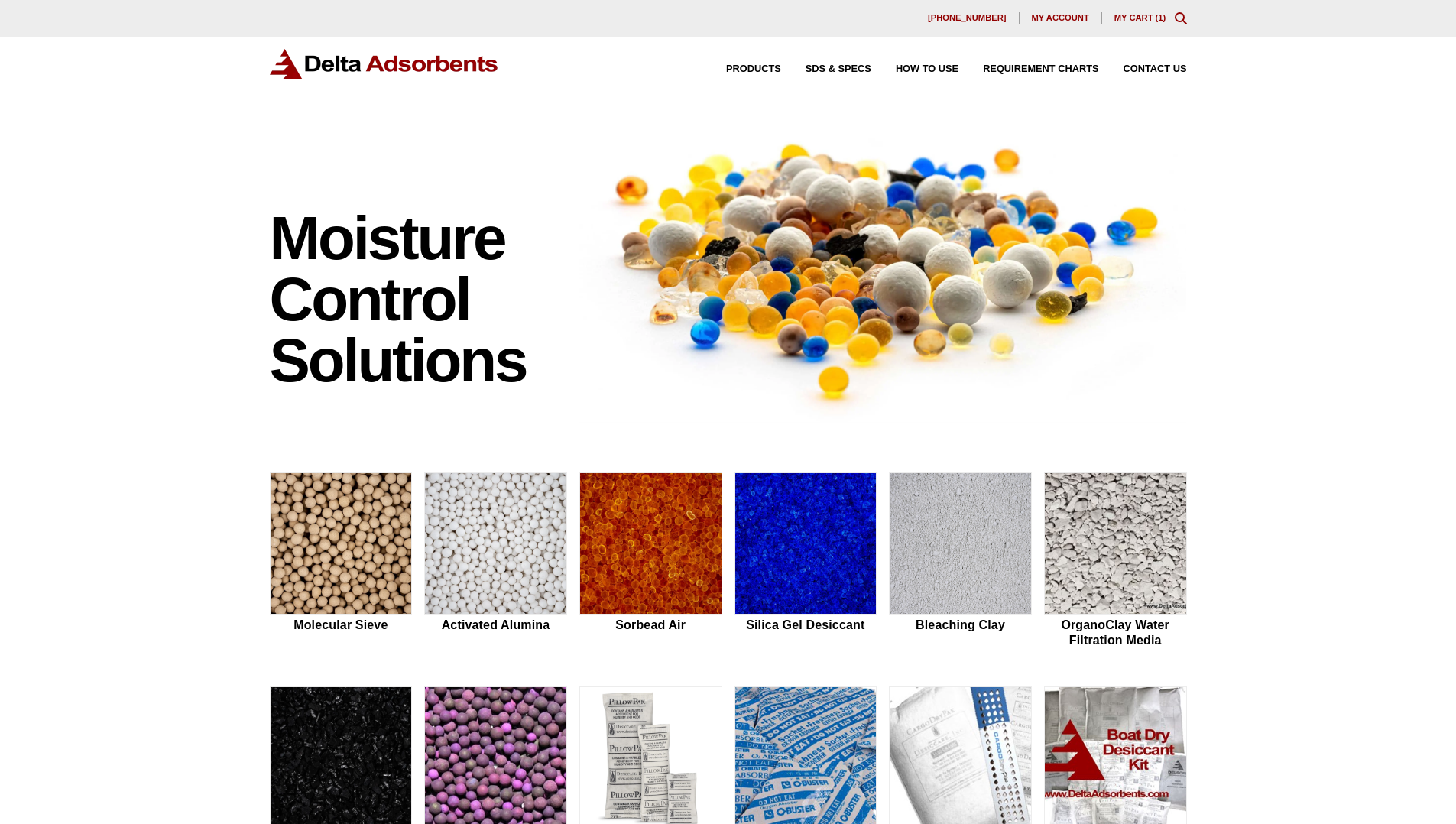
click at [1129, 16] on link "My Cart ( 1 )" at bounding box center [1141, 18] width 52 height 9
click at [1130, 17] on link "My Cart ( 1 )" at bounding box center [1141, 18] width 52 height 9
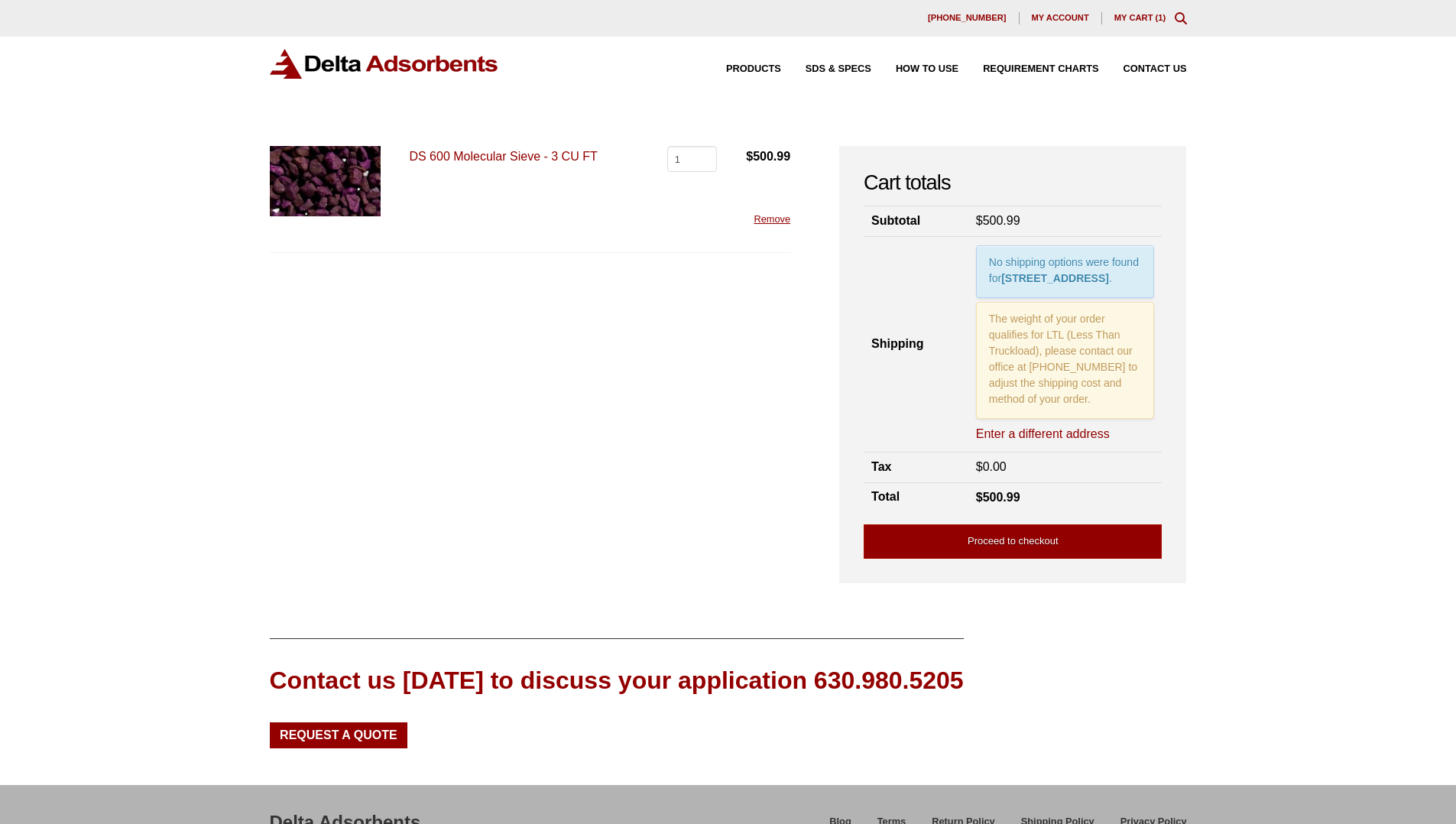
click at [778, 223] on link "Remove" at bounding box center [772, 219] width 37 height 11
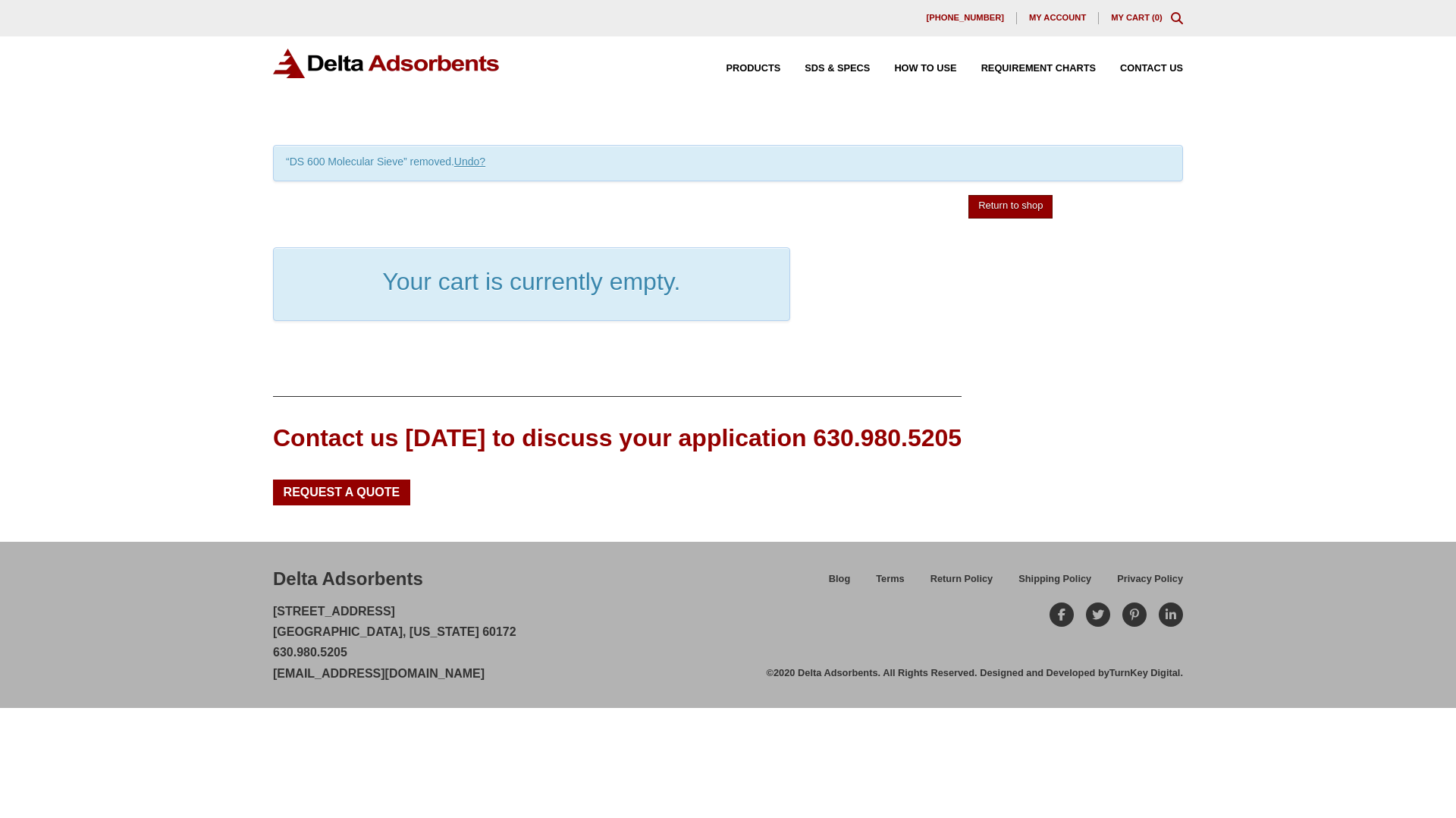
click at [1042, 214] on link "Return to shop" at bounding box center [1011, 207] width 84 height 24
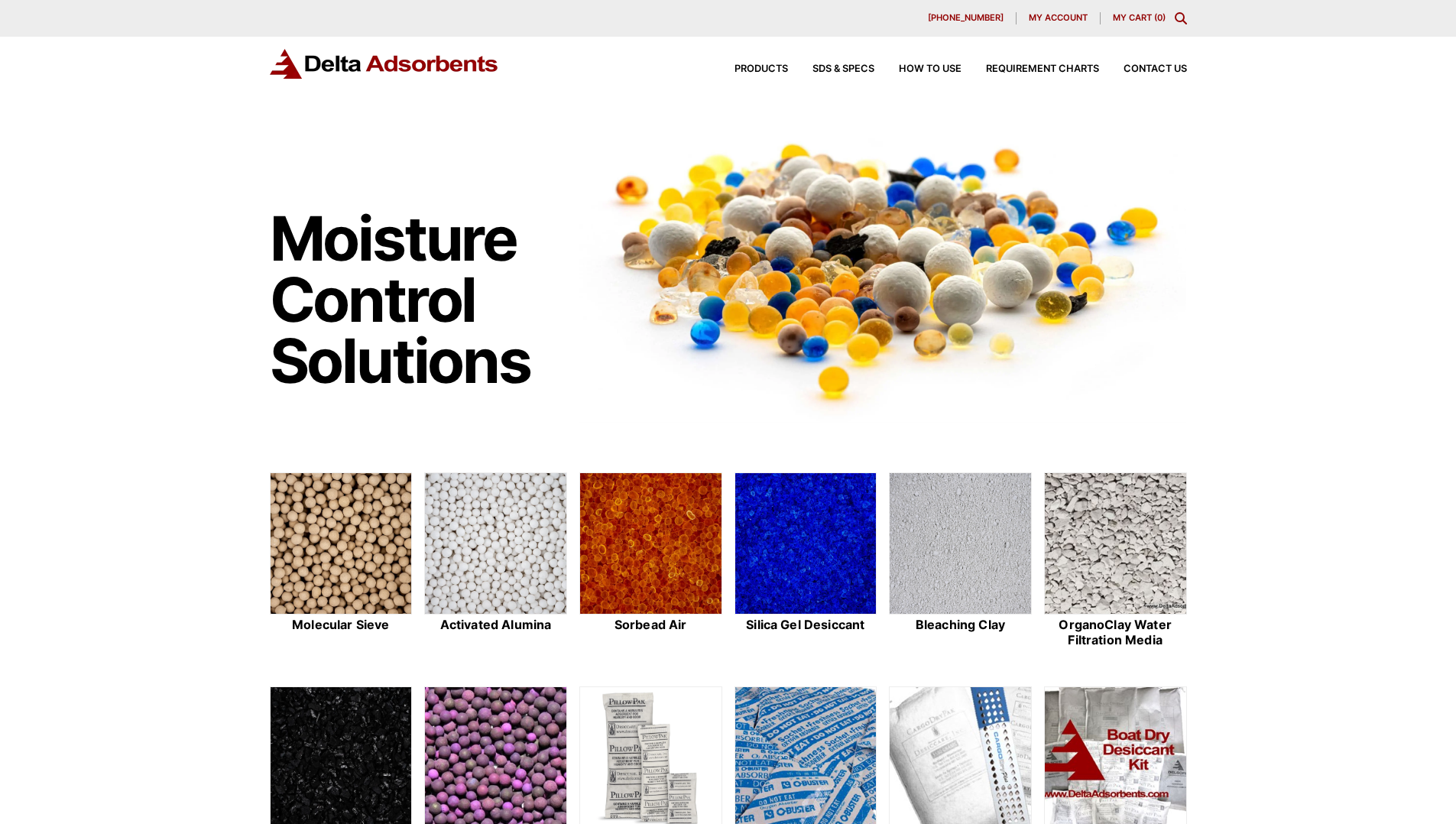
click at [558, 732] on img at bounding box center [495, 758] width 142 height 142
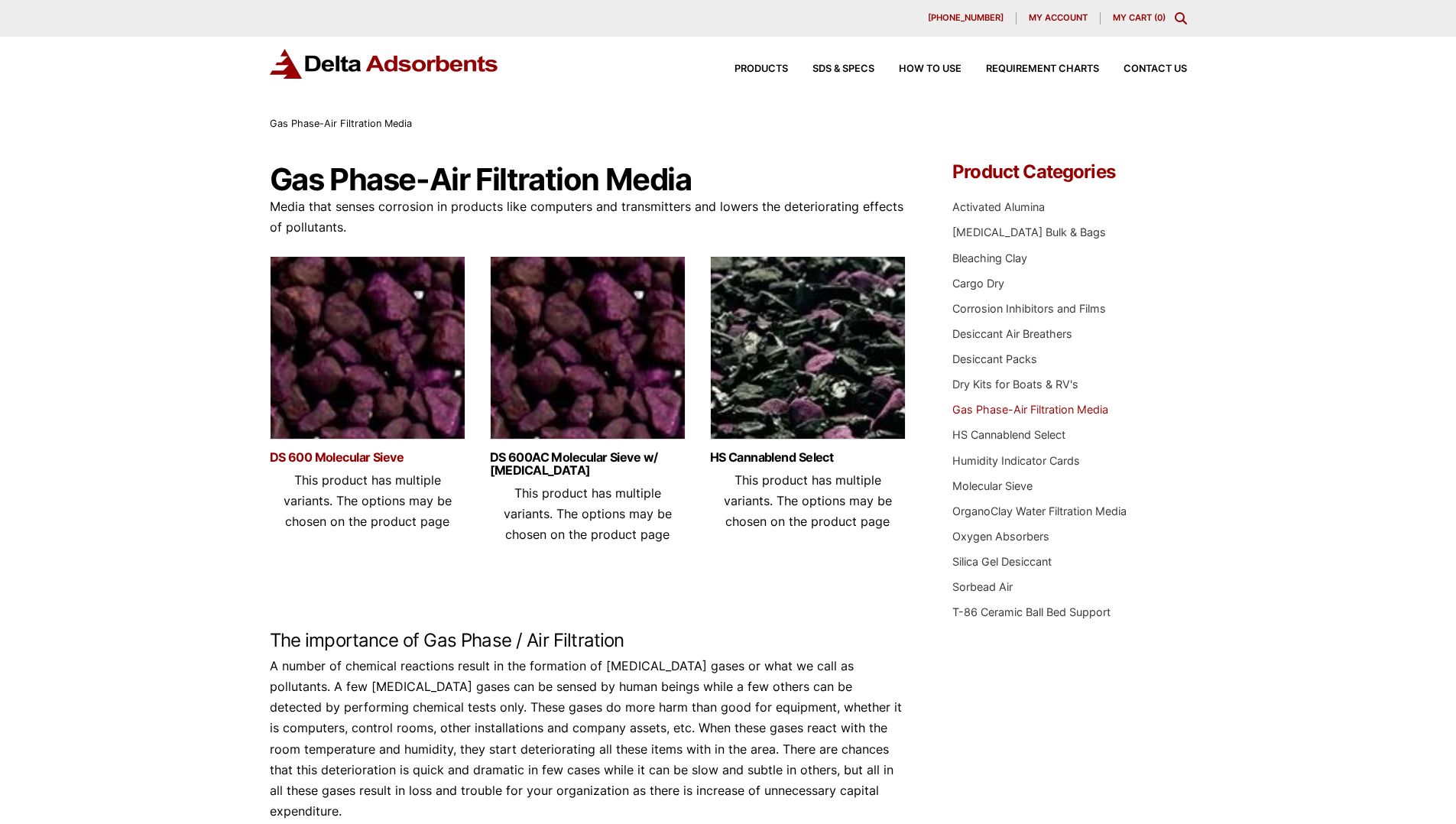
click at [369, 456] on link "DS 600 Molecular Sieve" at bounding box center [368, 458] width 196 height 13
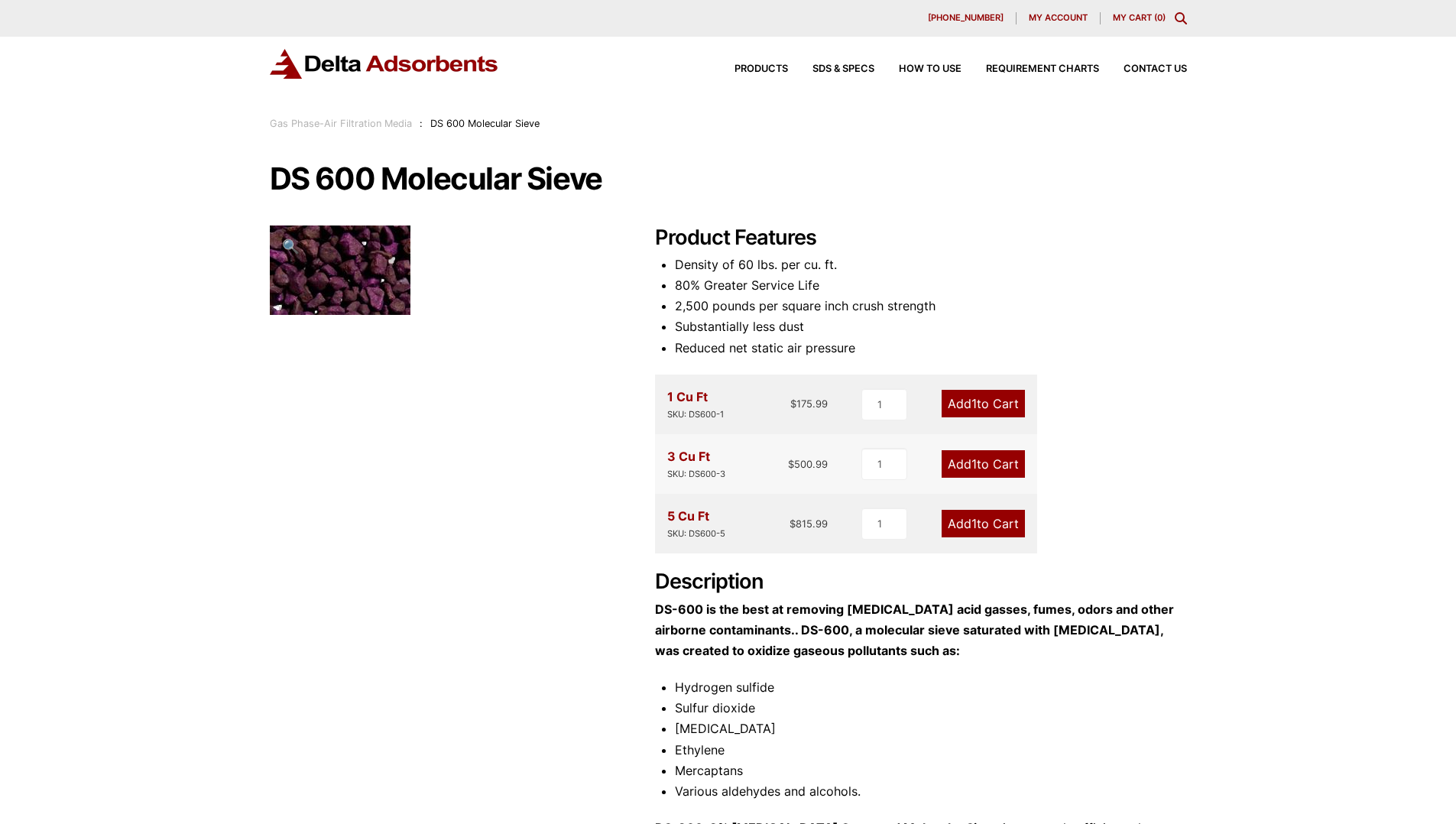
click at [979, 403] on link "Add 1 to Cart" at bounding box center [983, 403] width 83 height 28
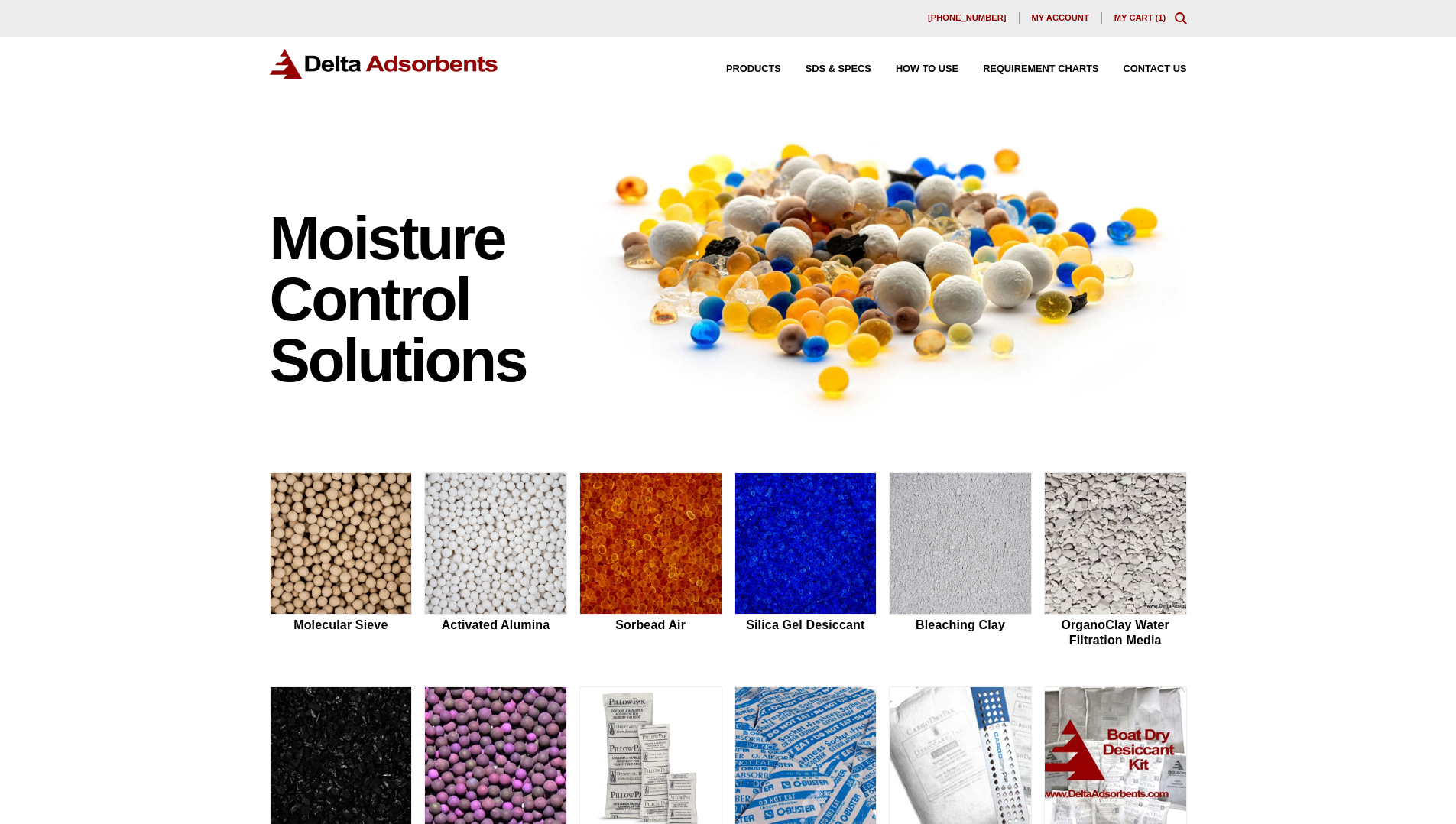
click at [1128, 17] on link "My Cart ( 1 )" at bounding box center [1141, 18] width 52 height 9
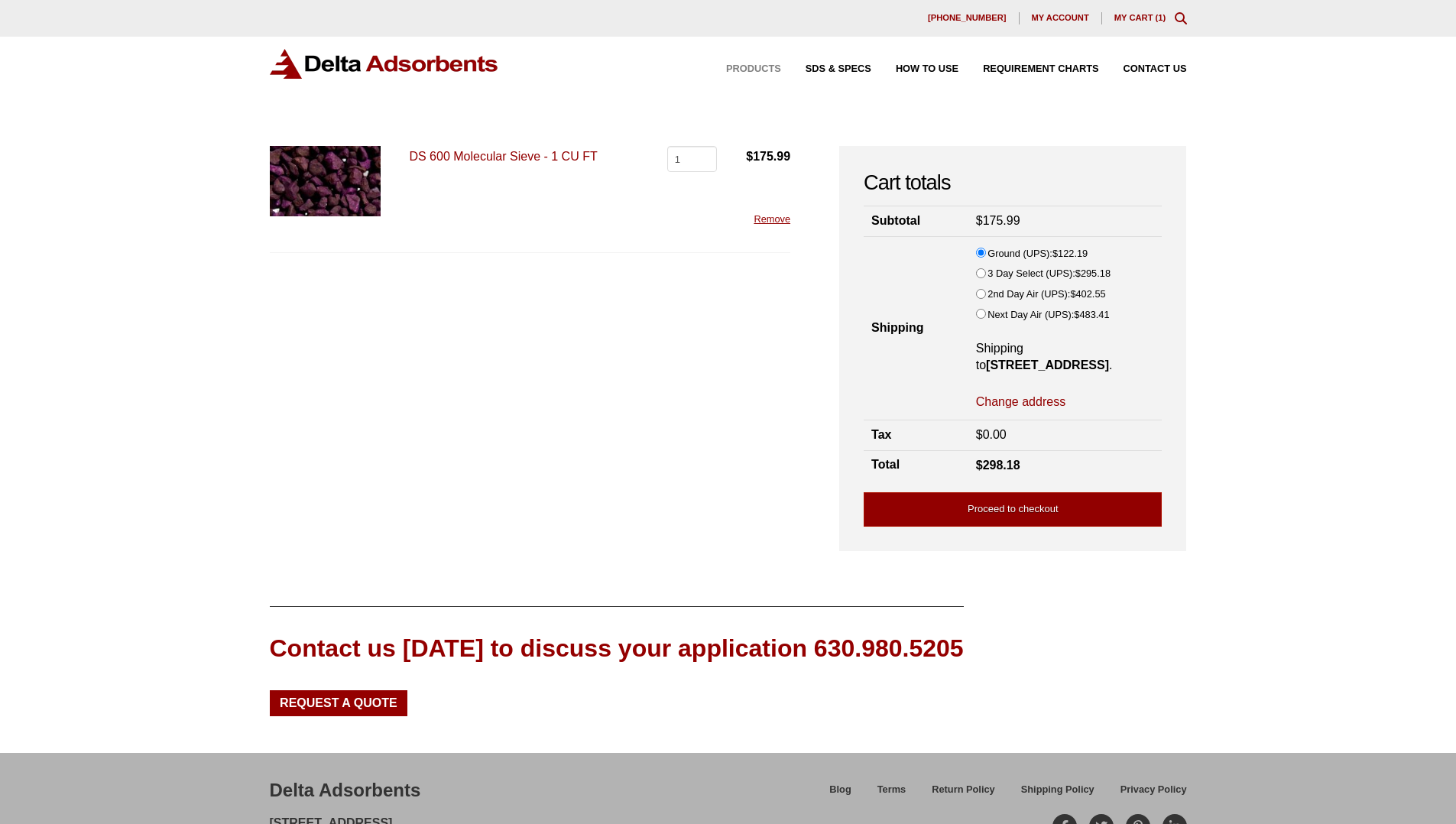
click at [763, 65] on span "Products" at bounding box center [753, 68] width 55 height 10
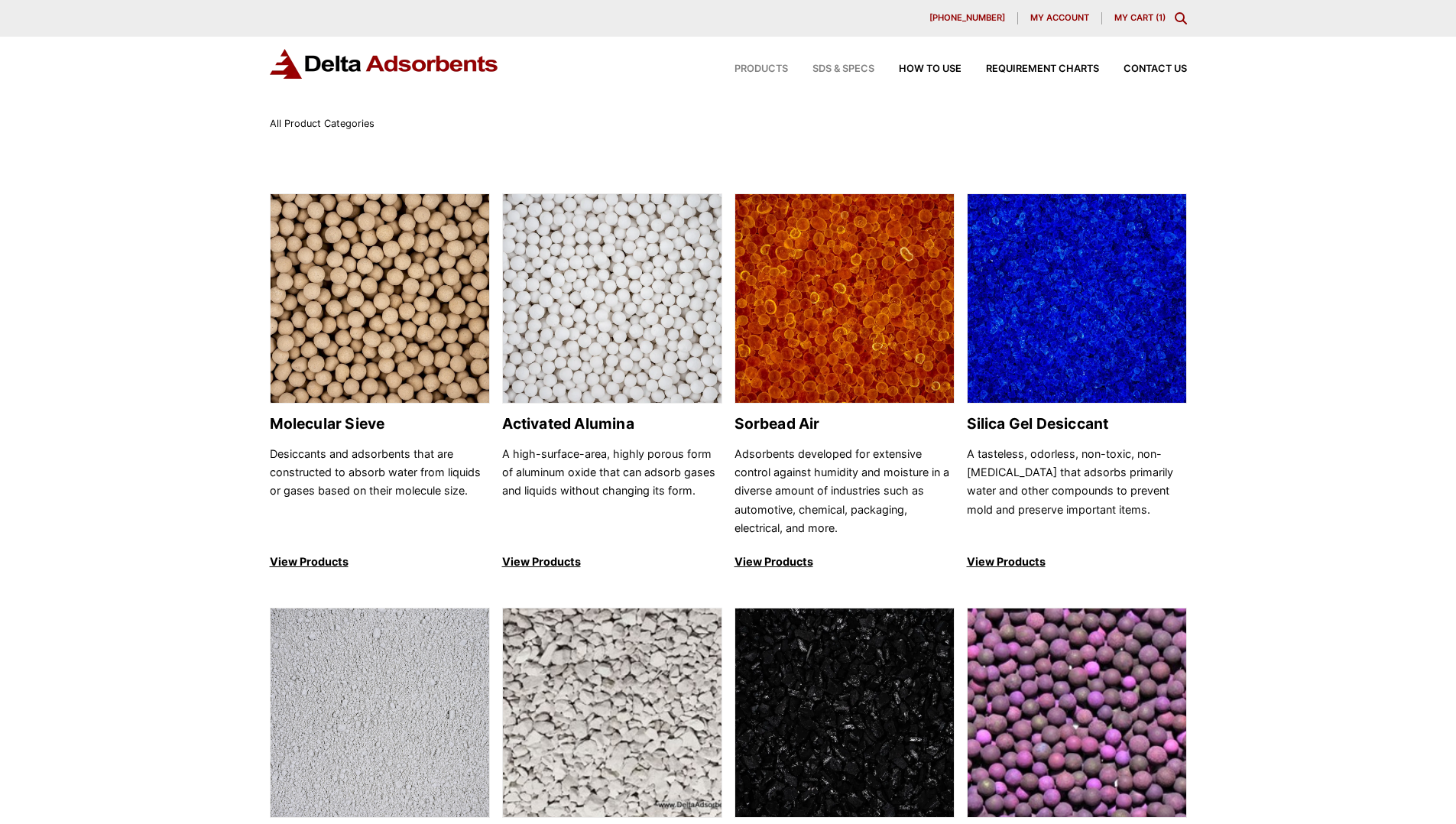
click at [826, 68] on span "SDS & SPECS" at bounding box center [843, 68] width 62 height 10
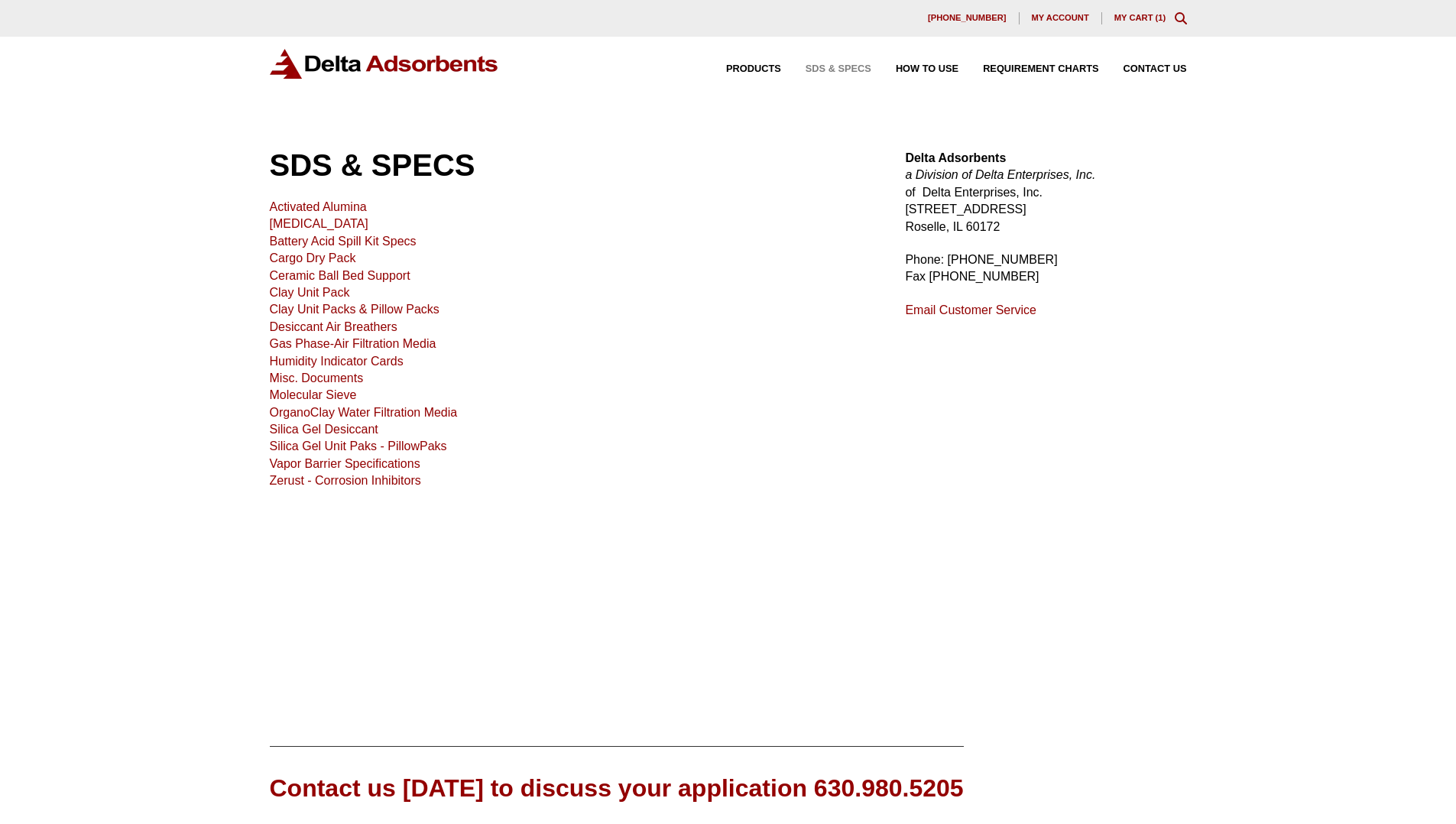
click at [325, 221] on link "[MEDICAL_DATA]" at bounding box center [319, 224] width 99 height 13
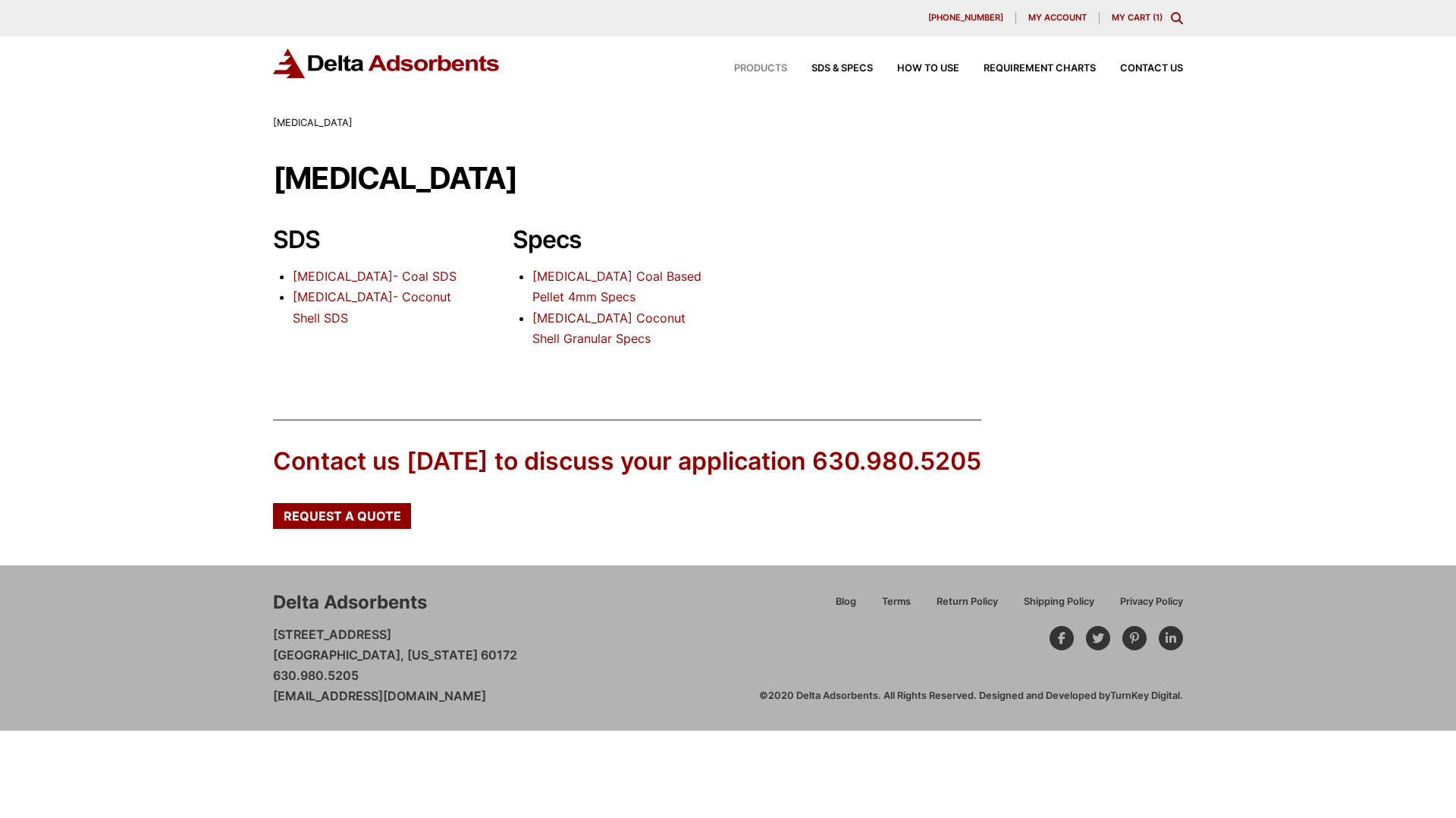
click at [756, 64] on span "Products" at bounding box center [761, 68] width 53 height 10
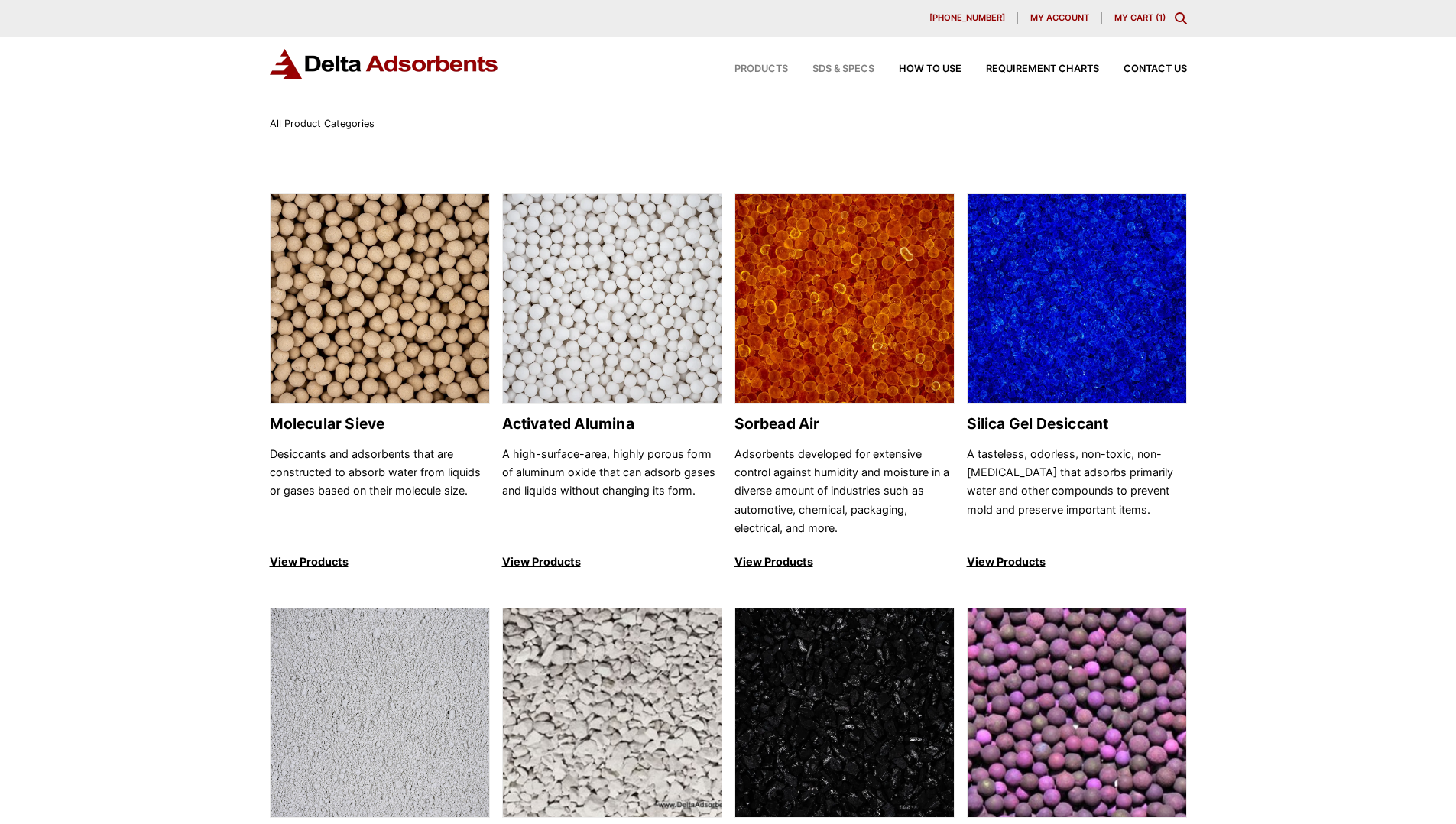
click at [818, 68] on span "SDS & SPECS" at bounding box center [843, 68] width 62 height 10
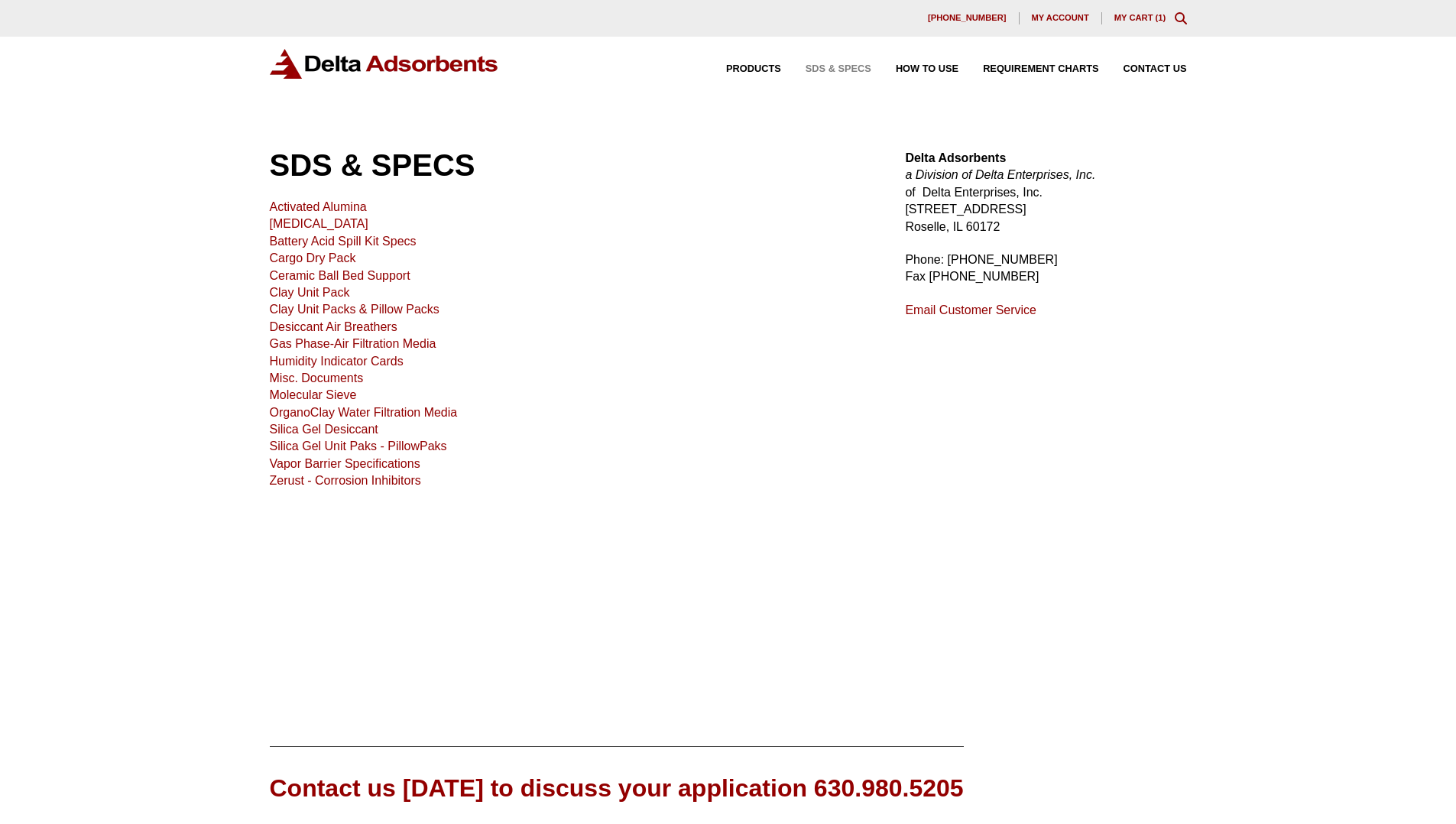
click at [270, 211] on link "Activated Alumina" at bounding box center [318, 206] width 97 height 13
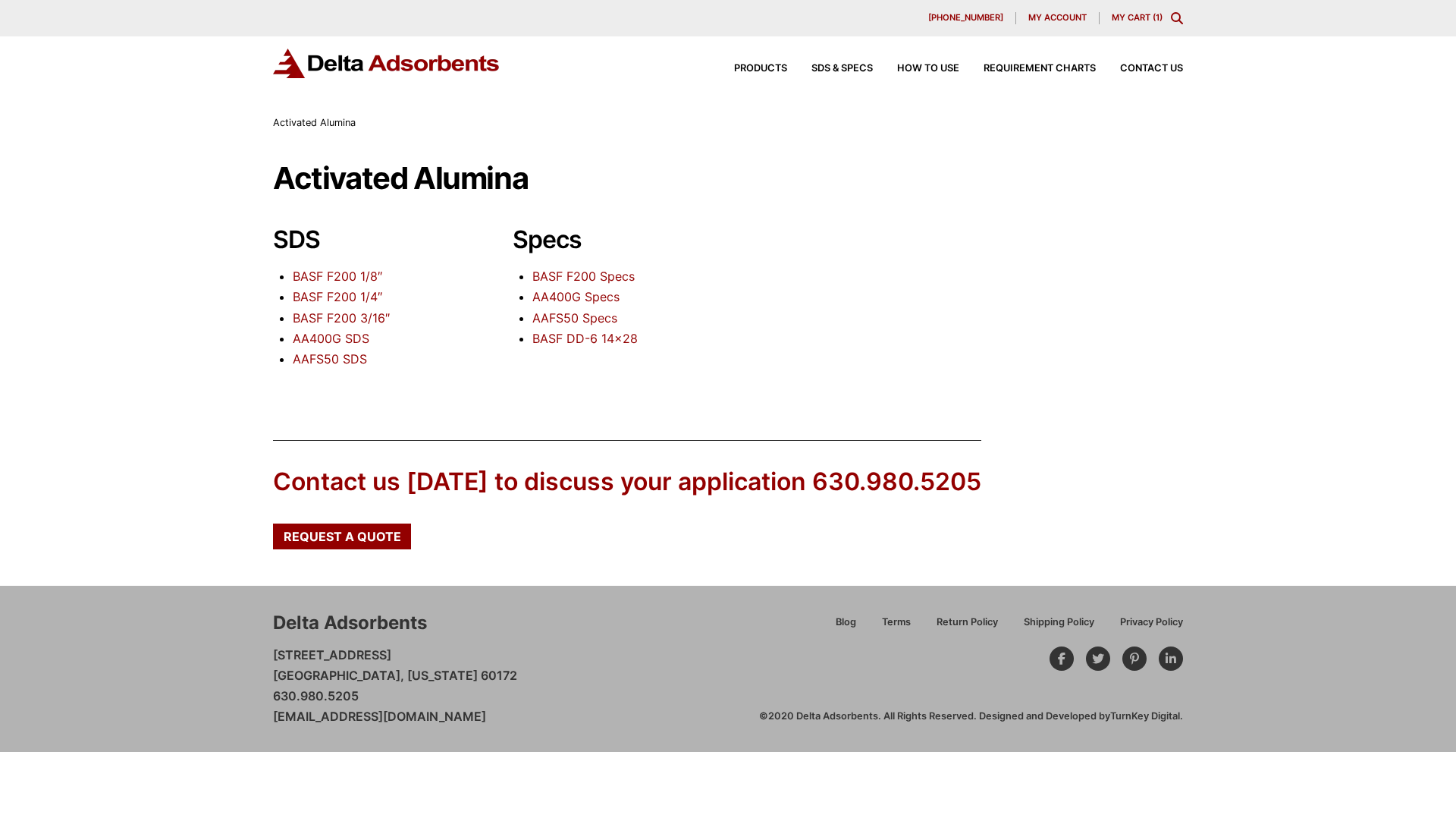
click at [588, 294] on link "AA400G Specs" at bounding box center [576, 297] width 87 height 16
click at [607, 318] on link "AAFS50 Specs" at bounding box center [575, 318] width 85 height 16
click at [605, 336] on link "BASF DD-6 14×28" at bounding box center [585, 338] width 106 height 16
click at [611, 276] on link "BASF F200 Specs" at bounding box center [584, 276] width 103 height 16
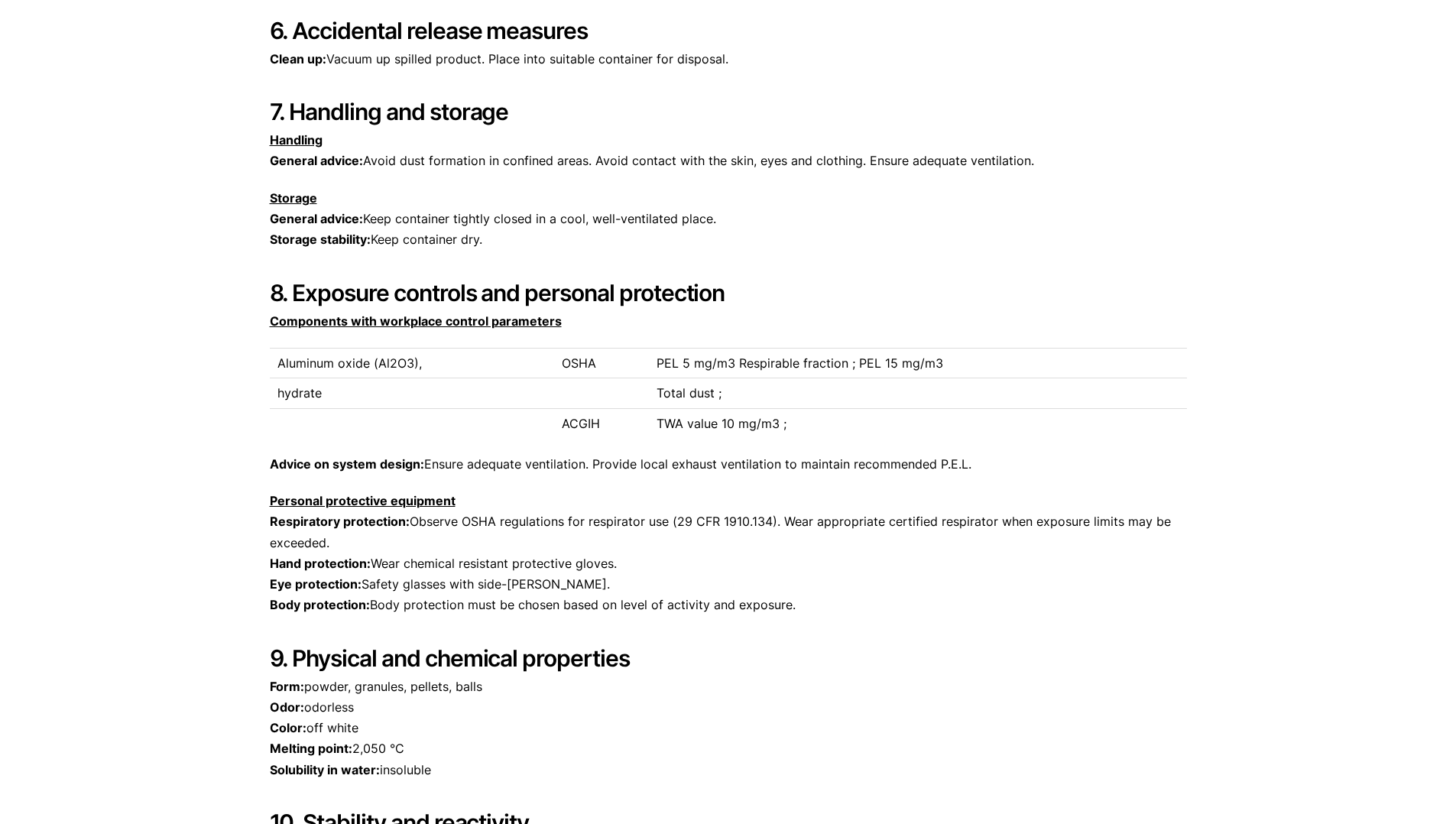
scroll to position [1080, 0]
